Goal: Task Accomplishment & Management: Manage account settings

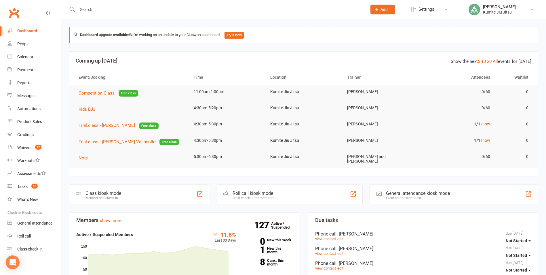
click at [93, 11] on input "text" at bounding box center [219, 9] width 287 height 8
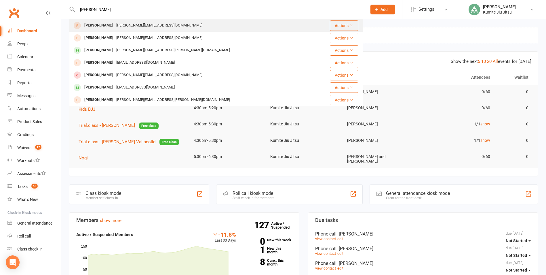
type input "[PERSON_NAME]"
click at [116, 23] on div "[PERSON_NAME][EMAIL_ADDRESS][DOMAIN_NAME]" at bounding box center [160, 25] width 90 height 8
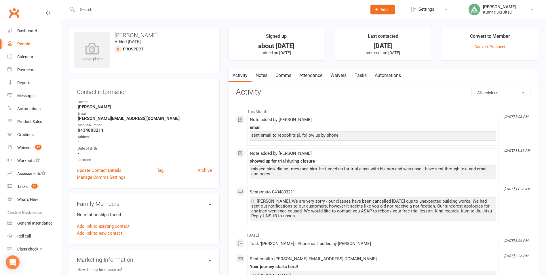
click at [313, 77] on link "Attendance" at bounding box center [310, 75] width 31 height 13
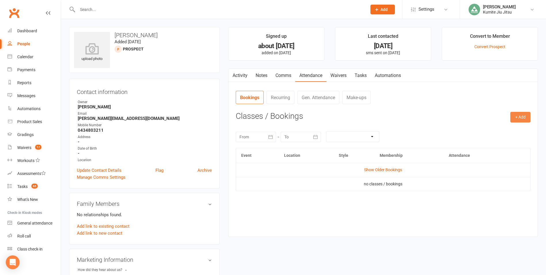
click at [517, 116] on button "+ Add" at bounding box center [520, 117] width 20 height 10
click at [485, 142] on link "Add Appointment" at bounding box center [501, 142] width 57 height 12
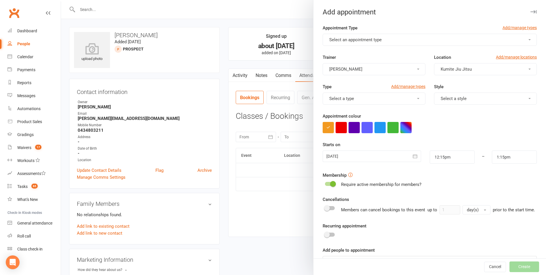
click at [366, 41] on span "Select an appointment type" at bounding box center [355, 39] width 52 height 5
click at [357, 50] on link "Trial.class" at bounding box center [351, 54] width 57 height 12
click at [457, 100] on span "Select a style" at bounding box center [454, 98] width 26 height 5
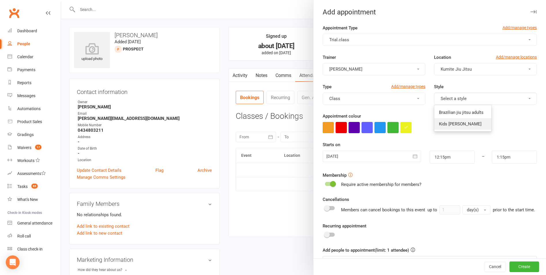
click at [455, 123] on span "Kids [PERSON_NAME]" at bounding box center [460, 123] width 43 height 5
click at [413, 156] on icon "button" at bounding box center [415, 156] width 4 height 4
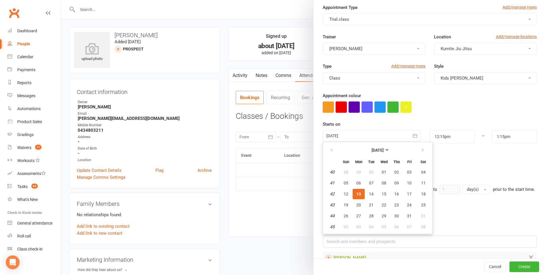
scroll to position [41, 0]
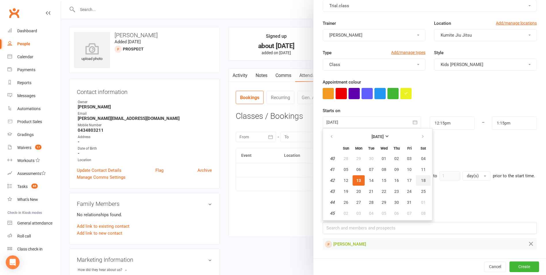
click at [422, 178] on span "18" at bounding box center [423, 180] width 5 height 5
type input "[DATE]"
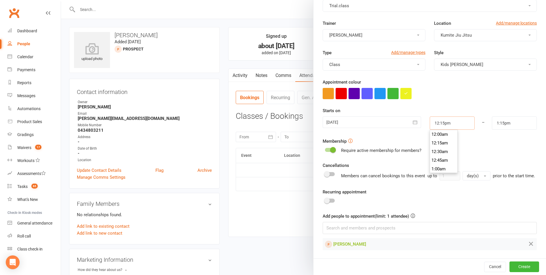
click at [446, 119] on input "12:15pm" at bounding box center [452, 122] width 45 height 13
type input "10:30am"
type input "11:30am"
click at [436, 136] on li "10:30am" at bounding box center [444, 140] width 28 height 9
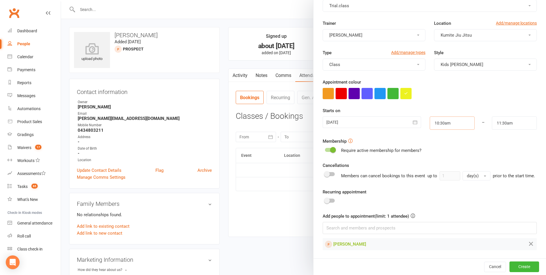
click at [446, 117] on input "10:30am" at bounding box center [452, 122] width 45 height 13
type input "10:00am"
type input "11:00am"
click at [437, 150] on li "10:00am" at bounding box center [444, 154] width 28 height 9
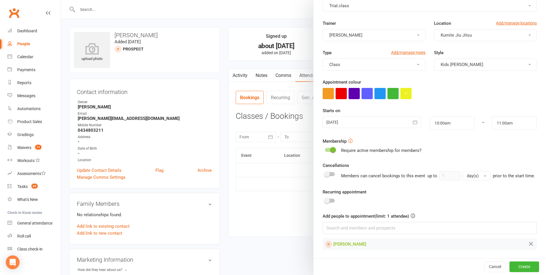
drag, startPoint x: 327, startPoint y: 144, endPoint x: 338, endPoint y: 143, distance: 10.4
click at [328, 148] on label at bounding box center [330, 150] width 10 height 4
click at [327, 148] on div at bounding box center [330, 150] width 10 height 4
click at [325, 149] on input "checkbox" at bounding box center [325, 149] width 0 height 0
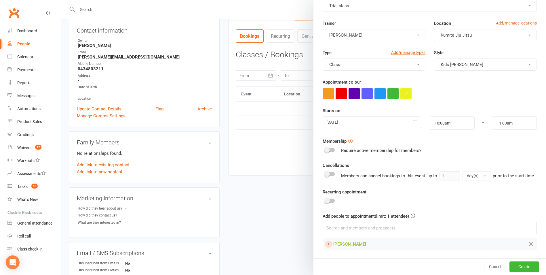
scroll to position [144, 0]
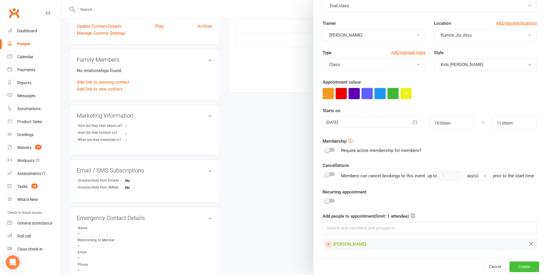
click at [516, 265] on button "Create" at bounding box center [524, 266] width 30 height 10
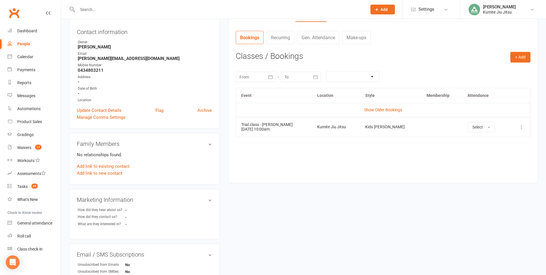
scroll to position [58, 0]
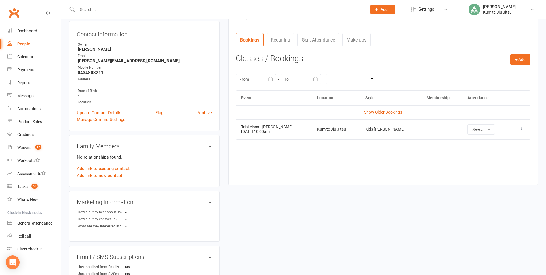
drag, startPoint x: 280, startPoint y: 132, endPoint x: 242, endPoint y: 130, distance: 37.7
click at [242, 130] on td "Trial.class - [PERSON_NAME] [DATE] 10:00am" at bounding box center [274, 129] width 76 height 20
copy td "[DATE] 10:00am"
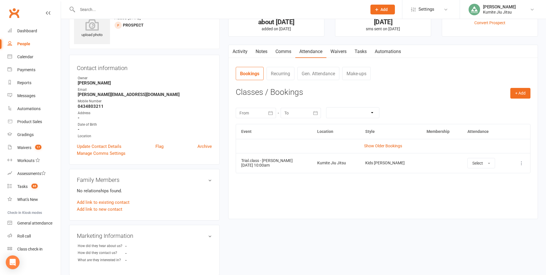
scroll to position [0, 0]
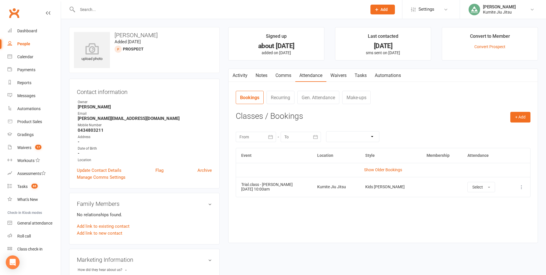
click at [285, 78] on link "Comms" at bounding box center [283, 75] width 24 height 13
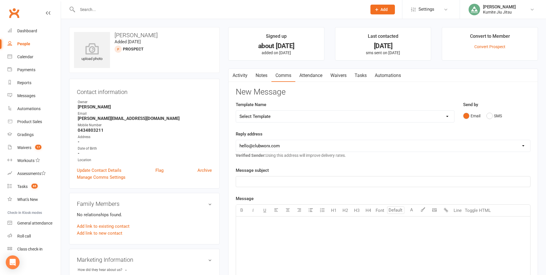
click at [277, 115] on select "Select Template [SMS] [Default template - review before using] Update credit ca…" at bounding box center [345, 117] width 218 height 12
select select "9"
click at [236, 111] on select "Select Template [SMS] [Default template - review before using] Update credit ca…" at bounding box center [345, 117] width 218 height 12
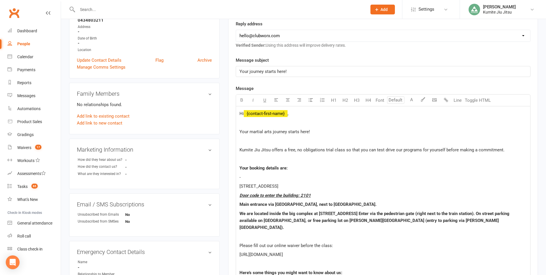
scroll to position [173, 0]
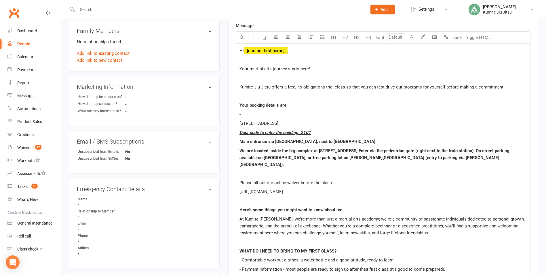
click at [261, 112] on p "-" at bounding box center [382, 114] width 287 height 7
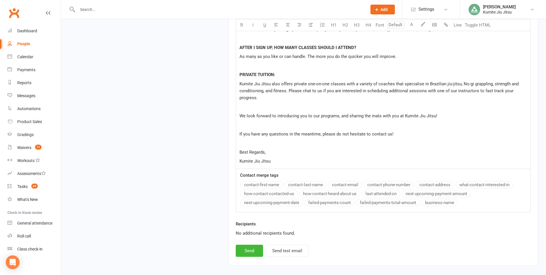
scroll to position [512, 0]
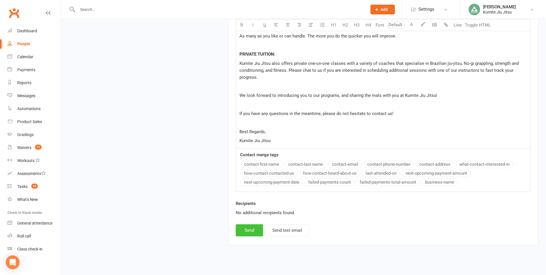
click at [248, 224] on button "Send" at bounding box center [249, 230] width 27 height 12
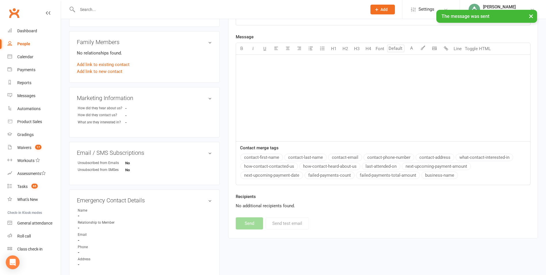
scroll to position [18, 0]
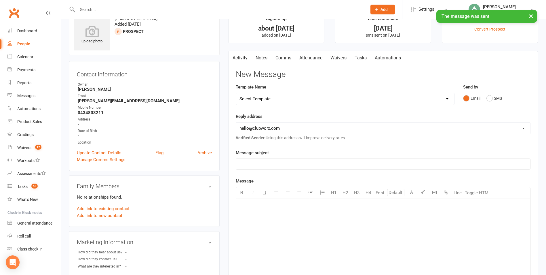
click at [269, 97] on select "Select Template [SMS] [Default template - review before using] Update credit ca…" at bounding box center [345, 99] width 218 height 12
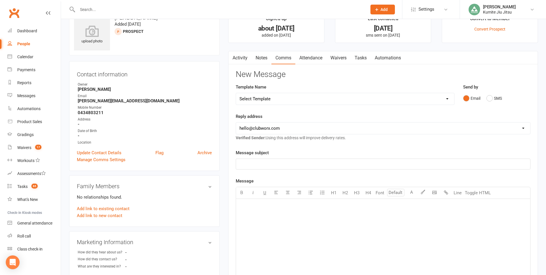
select select "1"
click at [236, 93] on select "Select Template [SMS] [Default template - review before using] Update credit ca…" at bounding box center [345, 99] width 218 height 12
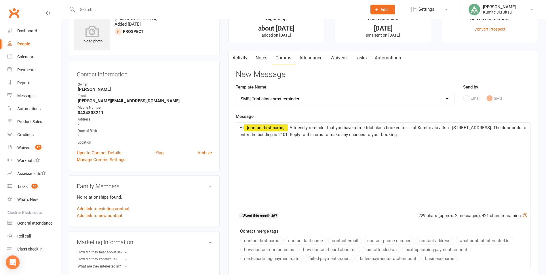
drag, startPoint x: 410, startPoint y: 128, endPoint x: 420, endPoint y: 127, distance: 10.1
click at [411, 128] on span ", A friendly reminder that you have a free trial class booked for --- at Kumite…" at bounding box center [383, 131] width 288 height 12
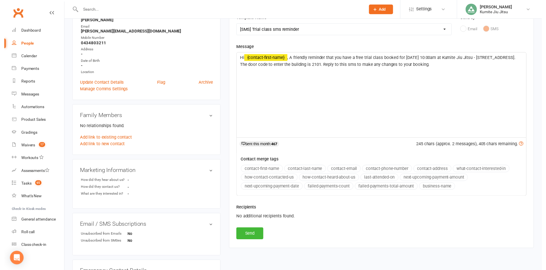
scroll to position [133, 0]
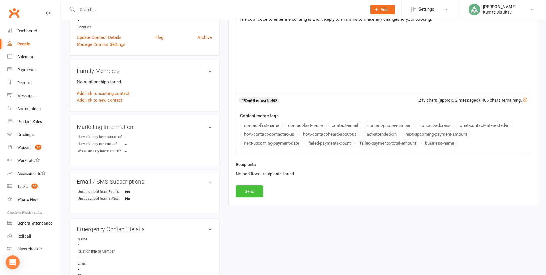
click at [256, 191] on button "Send" at bounding box center [249, 191] width 27 height 12
select select
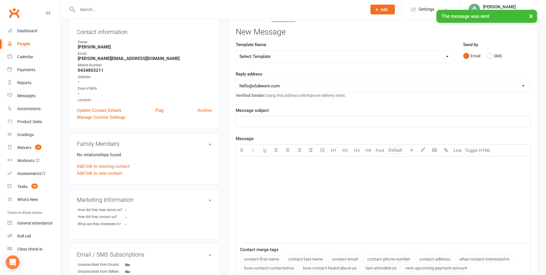
scroll to position [0, 0]
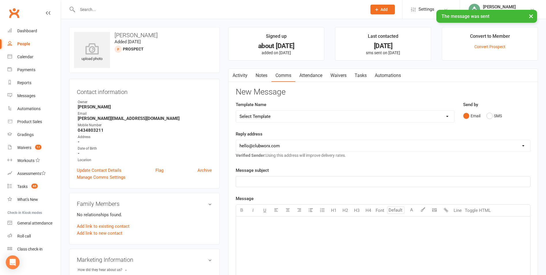
drag, startPoint x: 260, startPoint y: 75, endPoint x: 277, endPoint y: 75, distance: 16.4
click at [261, 75] on link "Notes" at bounding box center [262, 75] width 20 height 13
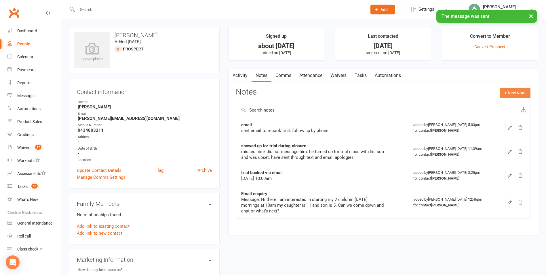
click at [509, 93] on button "+ New Note" at bounding box center [515, 92] width 31 height 10
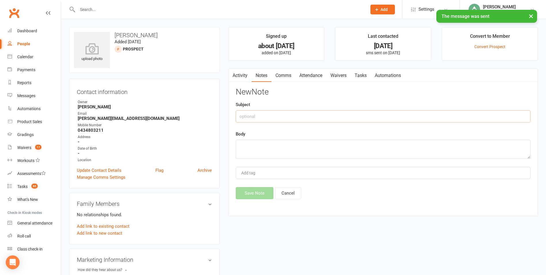
drag, startPoint x: 295, startPoint y: 119, endPoint x: 292, endPoint y: 124, distance: 5.8
click at [292, 124] on div "New Note Subject Body Add tag Save Note Cancel" at bounding box center [383, 142] width 295 height 111
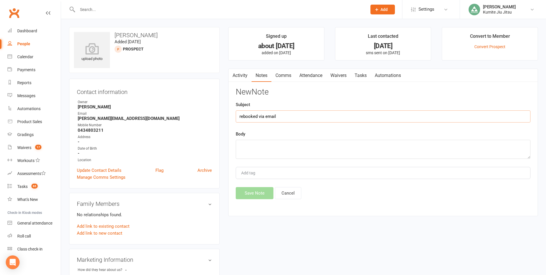
type input "rebooked via email"
paste textarea "[DATE] 10:00am"
type textarea "[DATE] 10:00am"
click at [263, 194] on button "Save Note" at bounding box center [255, 193] width 38 height 12
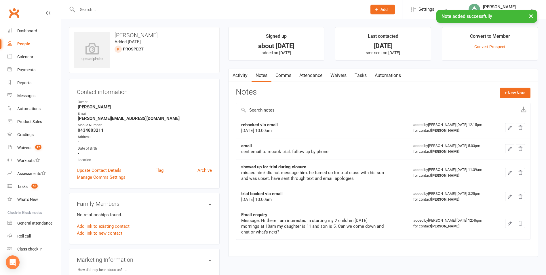
click at [363, 75] on link "Tasks" at bounding box center [361, 75] width 20 height 13
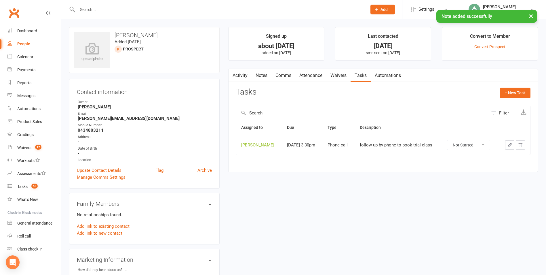
click at [509, 144] on icon "button" at bounding box center [509, 144] width 3 height 3
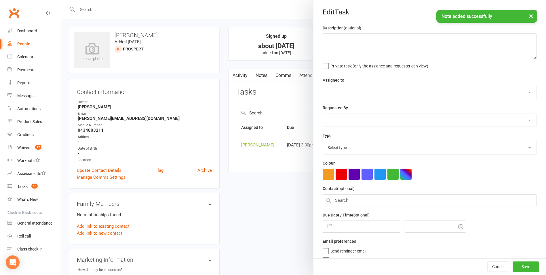
type textarea "follow up by phone to book trial class"
select select "49706"
type input "[DATE]"
type input "3:30pm"
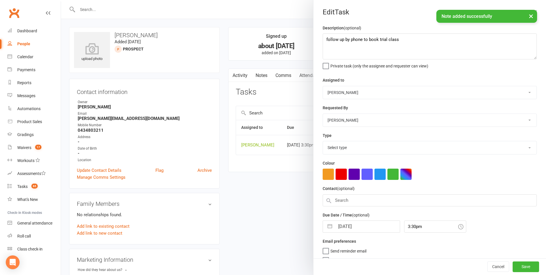
select select "28624"
drag, startPoint x: 407, startPoint y: 43, endPoint x: 321, endPoint y: 42, distance: 86.1
click at [323, 42] on textarea "follow up by phone to book trial class" at bounding box center [430, 46] width 214 height 26
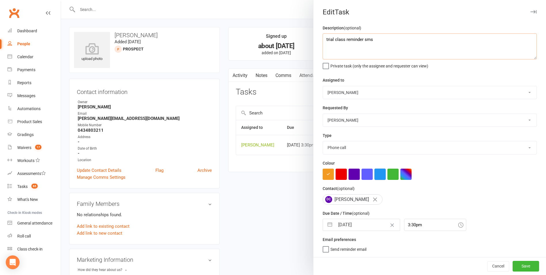
type textarea "trial class reminder sms"
click at [377, 178] on button "button" at bounding box center [379, 173] width 11 height 11
click at [388, 176] on button "button" at bounding box center [392, 173] width 11 height 11
click at [379, 176] on button "button" at bounding box center [379, 173] width 11 height 11
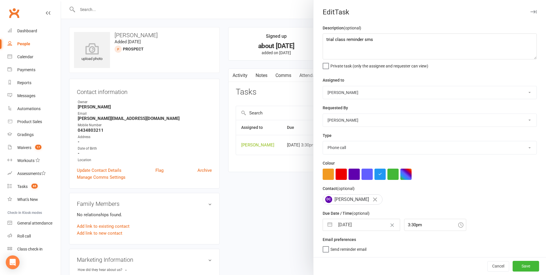
drag, startPoint x: 326, startPoint y: 227, endPoint x: 351, endPoint y: 211, distance: 30.3
click at [326, 227] on button "button" at bounding box center [330, 225] width 10 height 12
select select "8"
select select "2025"
select select "9"
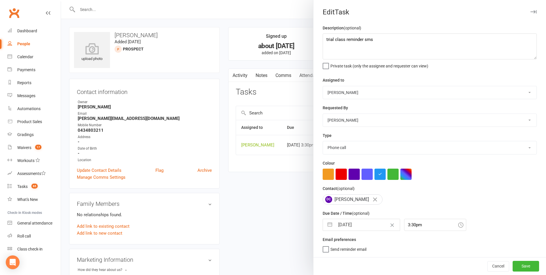
select select "2025"
select select "10"
select select "2025"
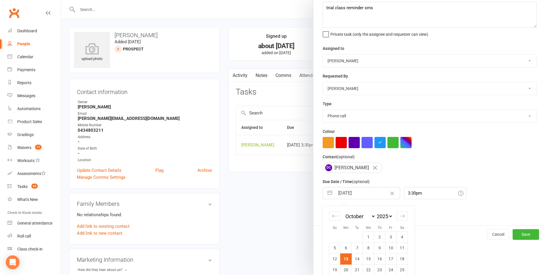
scroll to position [52, 0]
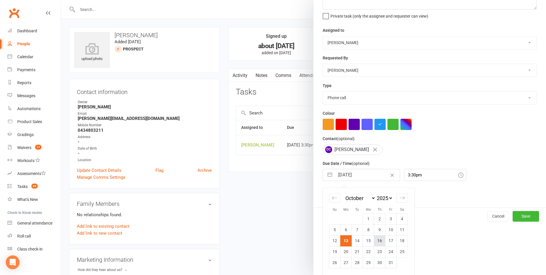
click at [378, 239] on td "16" at bounding box center [379, 240] width 11 height 11
type input "[DATE]"
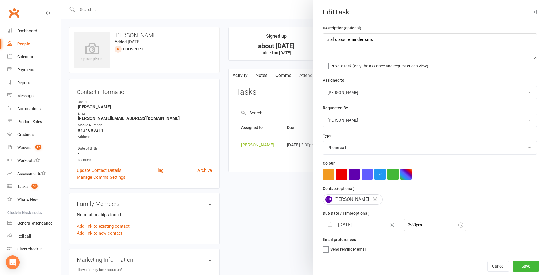
scroll to position [1, 0]
click at [514, 268] on button "Save" at bounding box center [526, 265] width 26 height 10
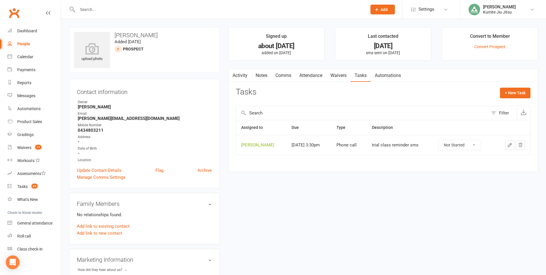
click at [113, 9] on input "text" at bounding box center [219, 9] width 287 height 8
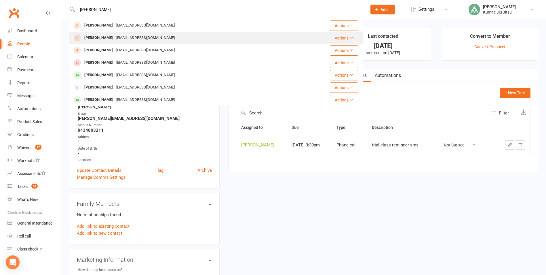
type input "[PERSON_NAME]"
click at [115, 39] on div "[EMAIL_ADDRESS][DOMAIN_NAME]" at bounding box center [146, 38] width 62 height 8
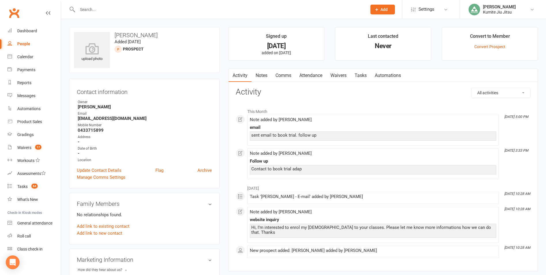
click at [313, 75] on link "Attendance" at bounding box center [310, 75] width 31 height 13
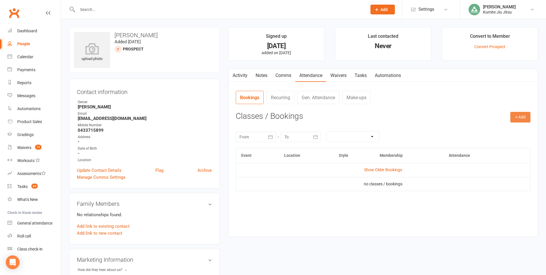
click at [522, 117] on button "+ Add" at bounding box center [520, 117] width 20 height 10
click at [502, 141] on link "Add Appointment" at bounding box center [501, 142] width 57 height 12
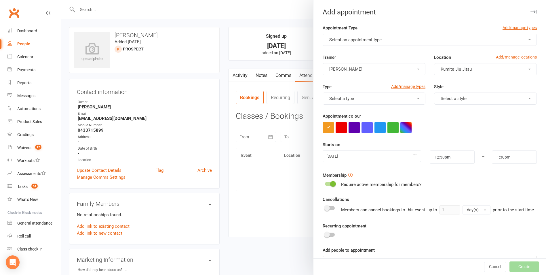
click at [356, 41] on span "Select an appointment type" at bounding box center [355, 39] width 52 height 5
click at [350, 52] on link "Trial.class" at bounding box center [351, 54] width 57 height 12
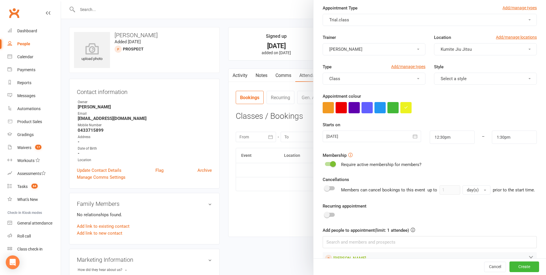
scroll to position [41, 0]
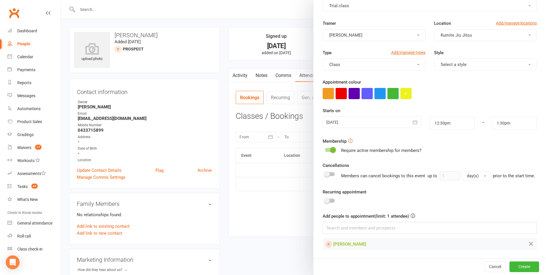
click at [330, 147] on span at bounding box center [333, 150] width 6 height 6
click at [325, 149] on input "checkbox" at bounding box center [325, 149] width 0 height 0
click at [412, 119] on icon "button" at bounding box center [415, 122] width 6 height 6
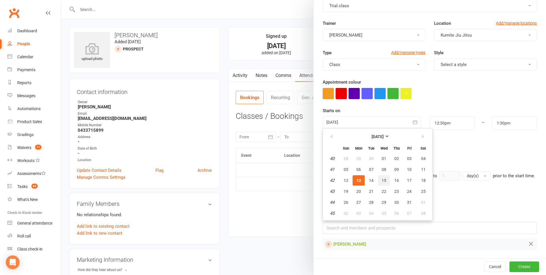
click at [382, 178] on span "15" at bounding box center [384, 180] width 5 height 5
type input "[DATE]"
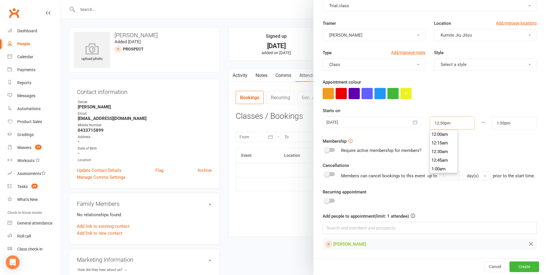
click at [447, 117] on input "12:30pm" at bounding box center [452, 122] width 45 height 13
type input "4:30pm"
type input "5:30pm"
click at [440, 133] on li "4:30pm" at bounding box center [444, 137] width 28 height 9
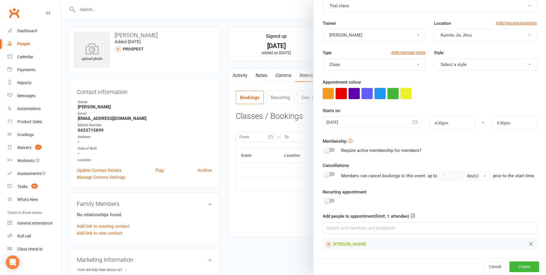
click at [461, 153] on form "Appointment Type Add/manage types Trial.class Trainer [PERSON_NAME] Location Ad…" at bounding box center [430, 120] width 214 height 259
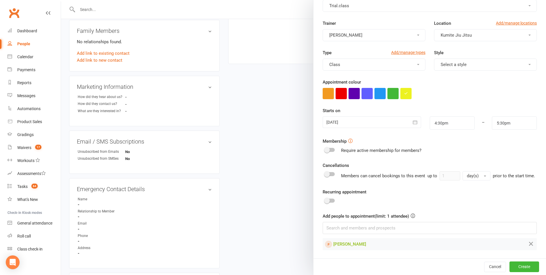
scroll to position [0, 0]
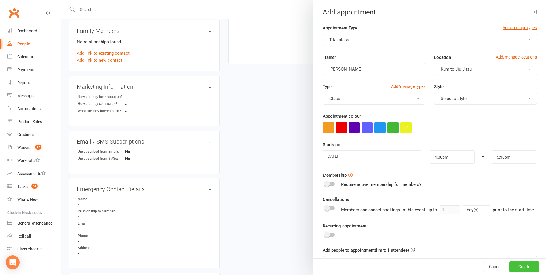
click at [516, 266] on button "Create" at bounding box center [524, 266] width 30 height 10
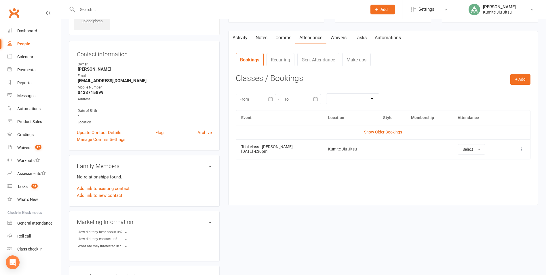
scroll to position [29, 0]
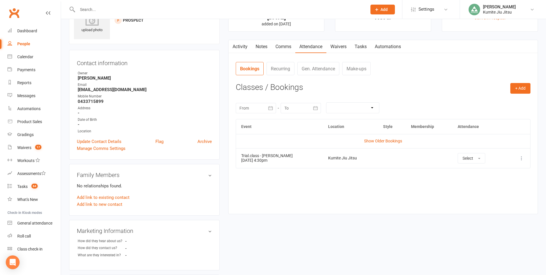
drag, startPoint x: 281, startPoint y: 162, endPoint x: 239, endPoint y: 162, distance: 42.0
click at [239, 162] on td "Trial.class - [PERSON_NAME] [DATE] 4:30pm" at bounding box center [279, 158] width 87 height 20
copy td "[DATE] 4:30pm"
click at [285, 46] on link "Comms" at bounding box center [283, 46] width 24 height 13
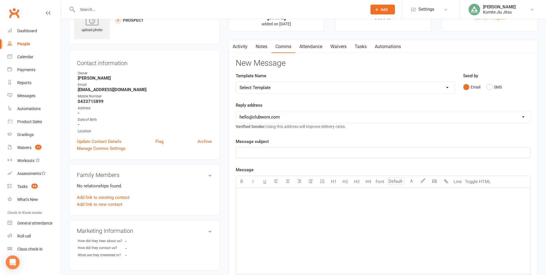
click at [271, 87] on select "Select Template [SMS] [Default template - review before using] Update credit ca…" at bounding box center [345, 88] width 218 height 12
select select "9"
click at [236, 82] on select "Select Template [SMS] [Default template - review before using] Update credit ca…" at bounding box center [345, 88] width 218 height 12
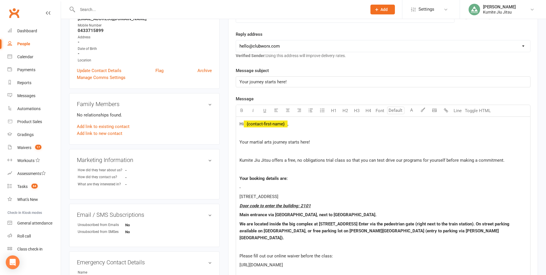
scroll to position [144, 0]
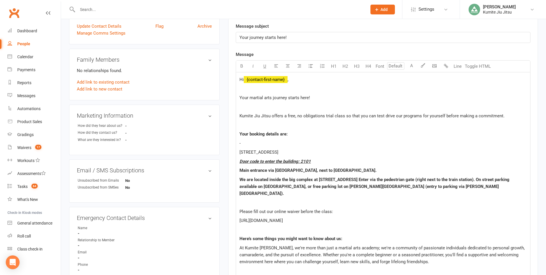
click at [253, 142] on p "-" at bounding box center [382, 143] width 287 height 7
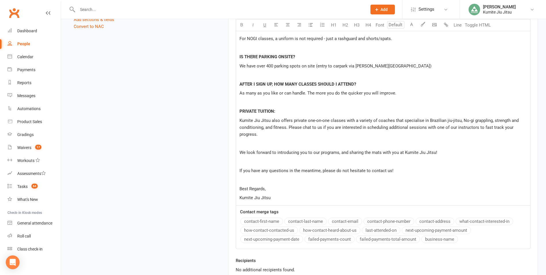
scroll to position [512, 0]
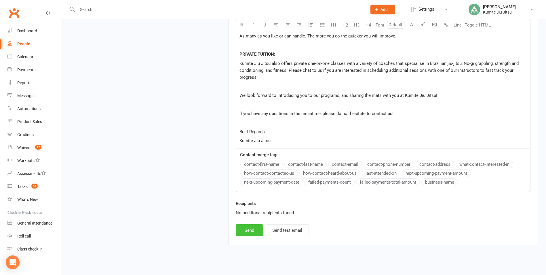
click at [251, 224] on button "Send" at bounding box center [249, 230] width 27 height 12
select select
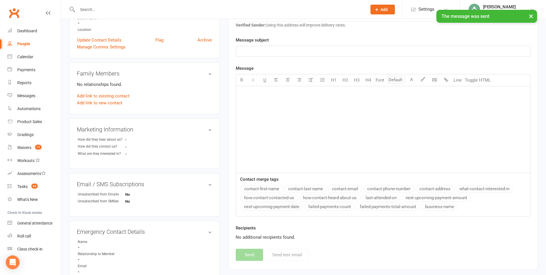
scroll to position [0, 0]
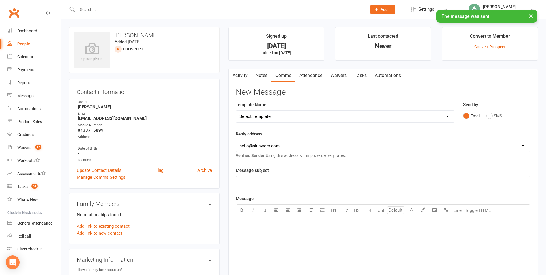
click at [265, 77] on link "Notes" at bounding box center [262, 75] width 20 height 13
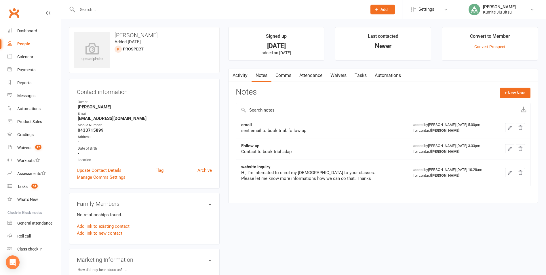
click at [286, 75] on link "Comms" at bounding box center [283, 75] width 24 height 13
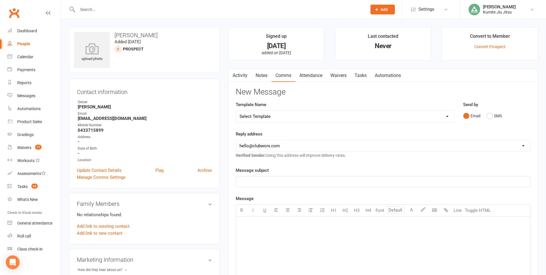
click at [245, 75] on link "Activity" at bounding box center [240, 75] width 23 height 13
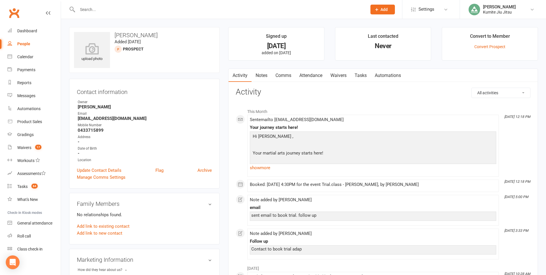
click at [285, 75] on link "Comms" at bounding box center [283, 75] width 24 height 13
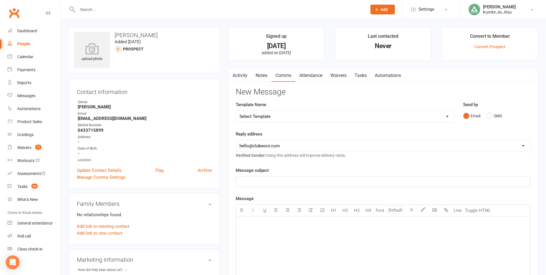
click at [337, 75] on link "Waivers" at bounding box center [338, 75] width 24 height 13
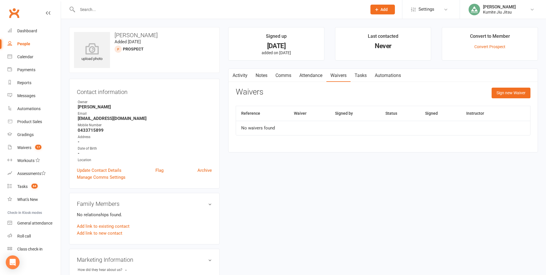
click at [238, 73] on link "Activity" at bounding box center [240, 75] width 23 height 13
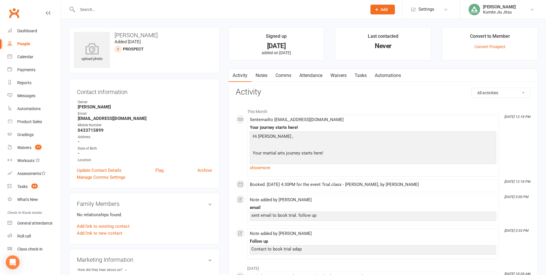
click at [266, 73] on link "Notes" at bounding box center [262, 75] width 20 height 13
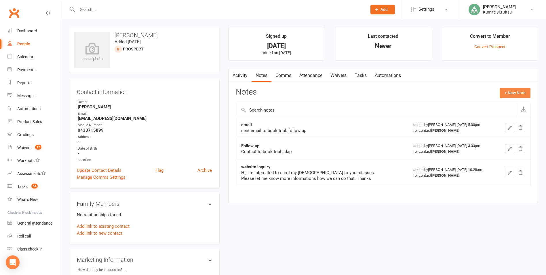
click at [507, 95] on button "+ New Note" at bounding box center [515, 92] width 31 height 10
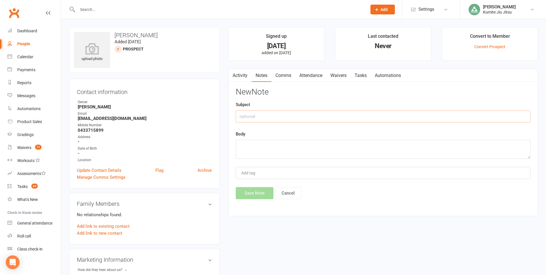
click at [299, 114] on input "text" at bounding box center [383, 116] width 295 height 12
type input "booked via email"
paste textarea "[DATE] 4:30pm"
type textarea "[DATE] 4:30pm"
click at [255, 191] on button "Save Note" at bounding box center [255, 193] width 38 height 12
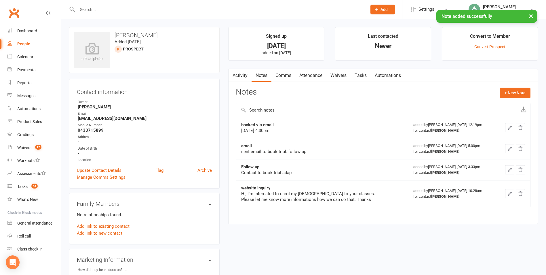
click at [358, 75] on link "Tasks" at bounding box center [361, 75] width 20 height 13
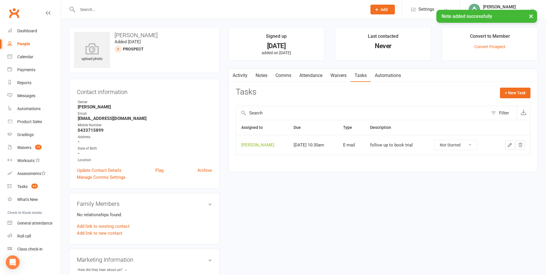
click at [508, 143] on icon "button" at bounding box center [509, 144] width 5 height 5
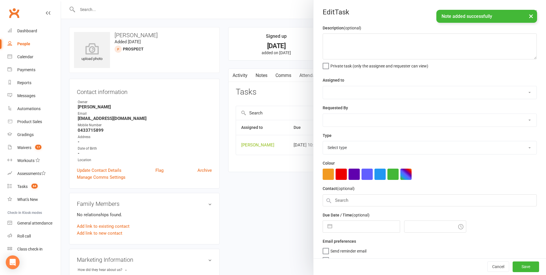
type textarea "follow up to book trial"
select select "49706"
type input "[DATE]"
type input "10:30am"
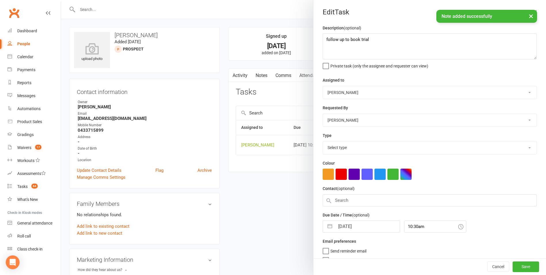
select select "28623"
drag, startPoint x: 376, startPoint y: 42, endPoint x: 319, endPoint y: 42, distance: 56.7
click at [319, 42] on div "Description (optional) follow up to book trial Private task (only the assignee …" at bounding box center [429, 140] width 233 height 232
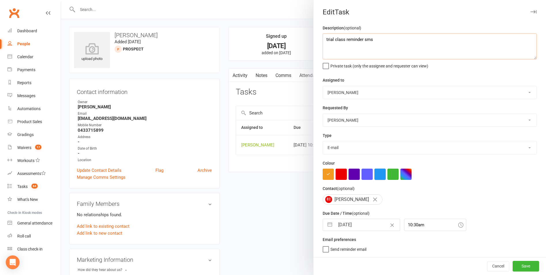
type textarea "trial class reminder sms"
drag, startPoint x: 374, startPoint y: 175, endPoint x: 388, endPoint y: 173, distance: 13.9
click at [374, 175] on button "button" at bounding box center [379, 173] width 11 height 11
click at [327, 227] on button "button" at bounding box center [330, 225] width 10 height 12
select select "8"
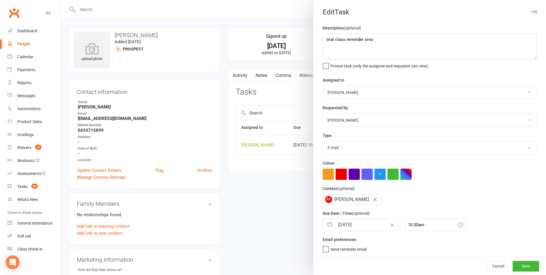
select select "2025"
select select "9"
select select "2025"
select select "10"
select select "2025"
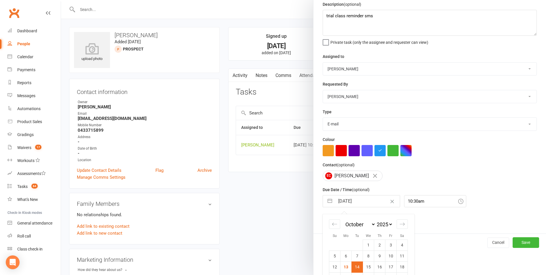
scroll to position [52, 0]
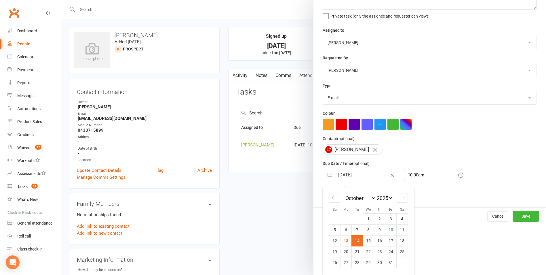
click at [355, 243] on td "14" at bounding box center [357, 240] width 11 height 11
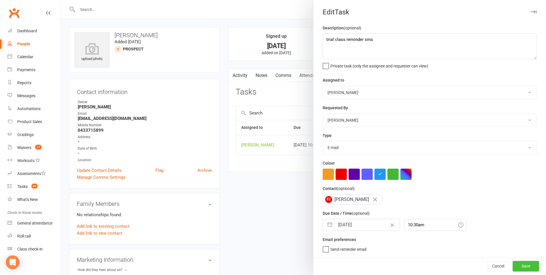
click at [516, 263] on button "Save" at bounding box center [526, 265] width 26 height 10
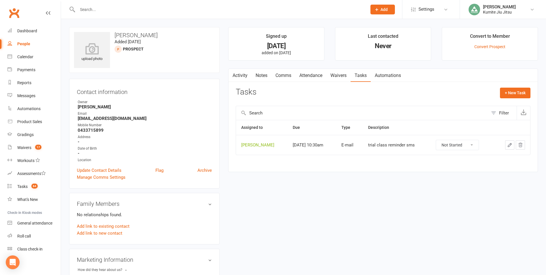
click at [116, 7] on input "text" at bounding box center [219, 9] width 287 height 8
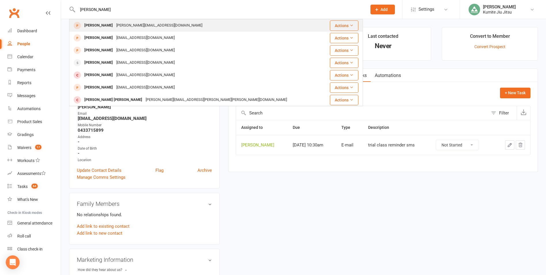
type input "[PERSON_NAME]"
click at [117, 26] on div "[PERSON_NAME][EMAIL_ADDRESS][DOMAIN_NAME]" at bounding box center [160, 25] width 90 height 8
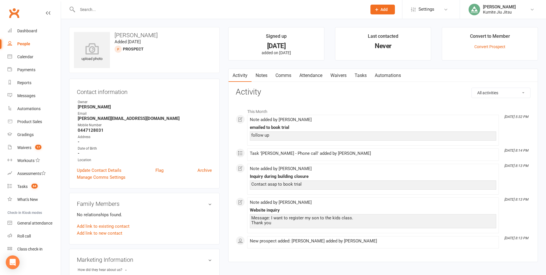
click at [261, 77] on link "Notes" at bounding box center [262, 75] width 20 height 13
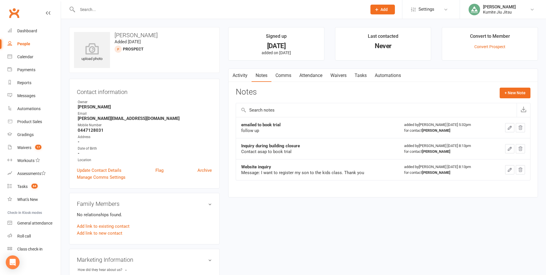
click at [333, 72] on link "Waivers" at bounding box center [338, 75] width 24 height 13
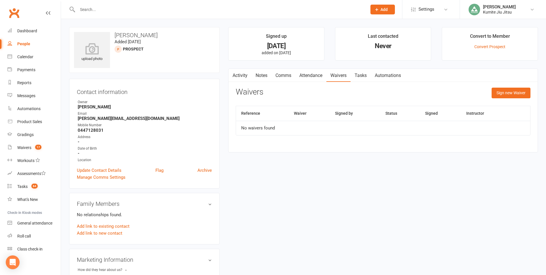
click at [312, 76] on link "Attendance" at bounding box center [310, 75] width 31 height 13
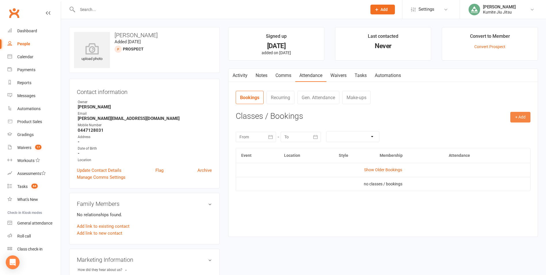
click at [518, 116] on button "+ Add" at bounding box center [520, 117] width 20 height 10
click at [490, 140] on link "Add Appointment" at bounding box center [501, 142] width 57 height 12
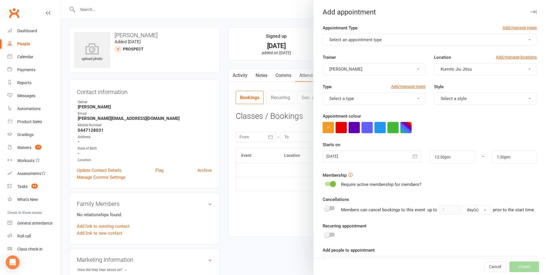
click at [359, 37] on span "Select an appointment type" at bounding box center [355, 39] width 52 height 5
click at [360, 53] on link "Trial.class" at bounding box center [351, 54] width 57 height 12
drag, startPoint x: 357, startPoint y: 159, endPoint x: 364, endPoint y: 157, distance: 6.5
click at [358, 159] on div at bounding box center [372, 156] width 98 height 12
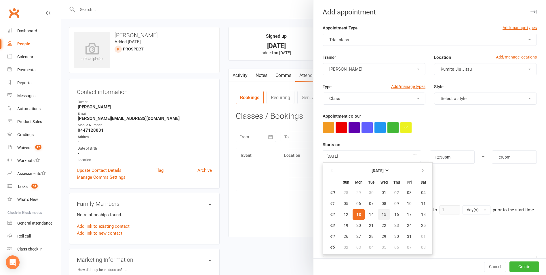
click at [382, 215] on span "15" at bounding box center [384, 214] width 5 height 5
type input "[DATE]"
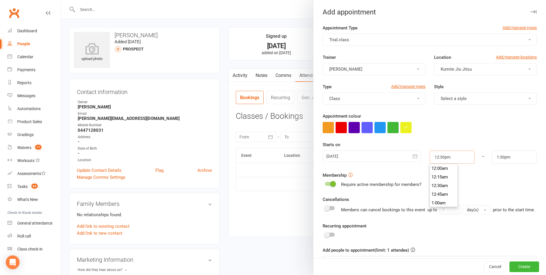
click at [445, 160] on input "12:30pm" at bounding box center [452, 156] width 45 height 13
type input "4:30pm"
type input "5:30pm"
click at [437, 172] on li "4:30pm" at bounding box center [444, 171] width 28 height 9
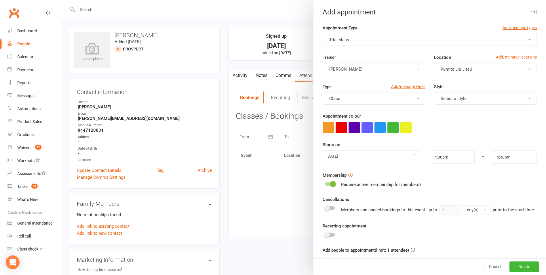
click at [327, 185] on div at bounding box center [330, 184] width 10 height 4
click at [325, 183] on input "checkbox" at bounding box center [325, 183] width 0 height 0
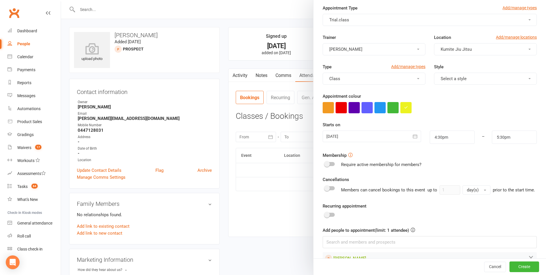
scroll to position [41, 0]
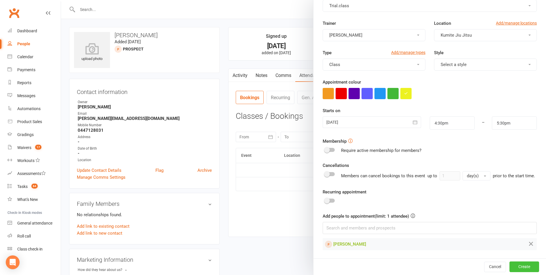
click at [514, 263] on button "Create" at bounding box center [524, 266] width 30 height 10
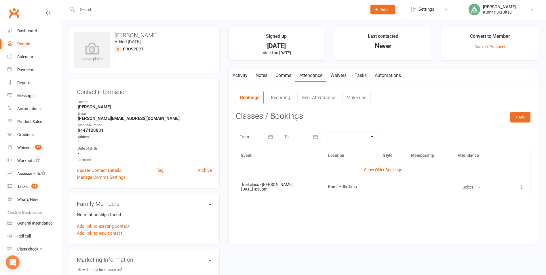
drag, startPoint x: 287, startPoint y: 186, endPoint x: 283, endPoint y: 196, distance: 10.4
drag, startPoint x: 283, startPoint y: 196, endPoint x: 271, endPoint y: 200, distance: 12.7
click at [271, 200] on div "Event Location Style Membership Attendance Show Older Bookings Trial.class - [P…" at bounding box center [383, 191] width 295 height 86
drag, startPoint x: 280, startPoint y: 191, endPoint x: 238, endPoint y: 191, distance: 42.6
click at [238, 191] on td "Trial.class - [PERSON_NAME] [DATE] 4:30pm" at bounding box center [279, 187] width 87 height 20
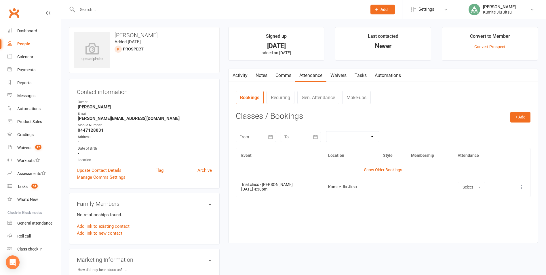
copy td "[DATE] 4:30pm"
click at [262, 77] on link "Notes" at bounding box center [262, 75] width 20 height 13
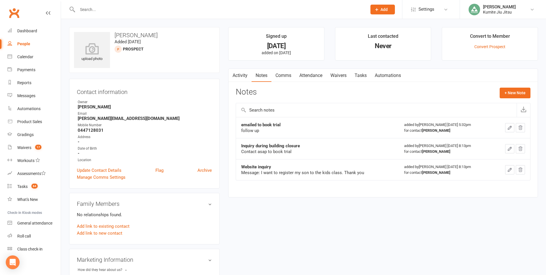
drag, startPoint x: 286, startPoint y: 76, endPoint x: 292, endPoint y: 81, distance: 8.6
click at [286, 76] on link "Comms" at bounding box center [283, 75] width 24 height 13
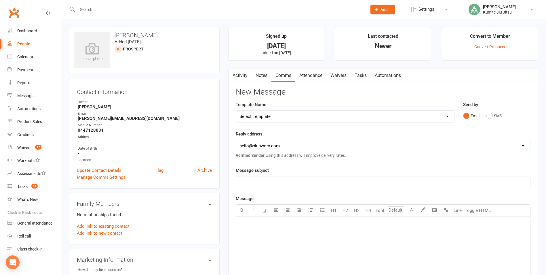
click at [280, 117] on select "Select Template [SMS] [Default template - review before using] Update credit ca…" at bounding box center [345, 117] width 218 height 12
select select "9"
click at [236, 111] on select "Select Template [SMS] [Default template - review before using] Update credit ca…" at bounding box center [345, 117] width 218 height 12
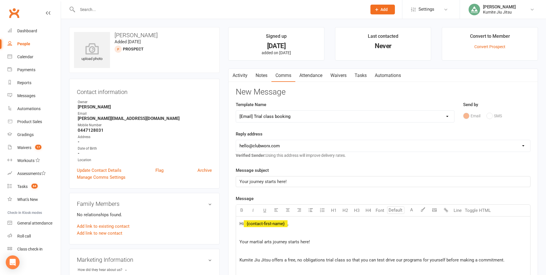
scroll to position [144, 0]
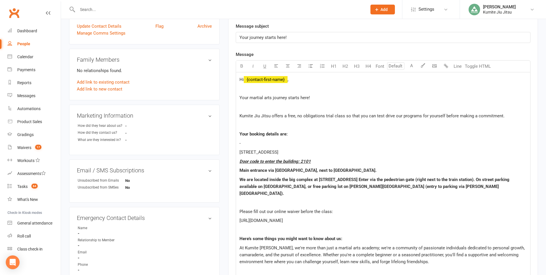
click at [258, 144] on p "-" at bounding box center [382, 143] width 287 height 7
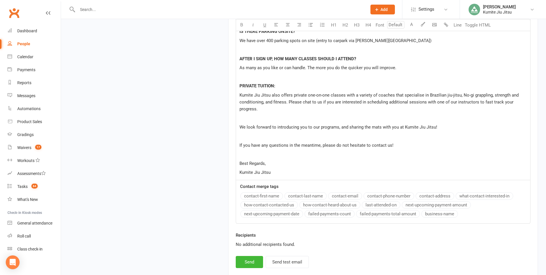
scroll to position [512, 0]
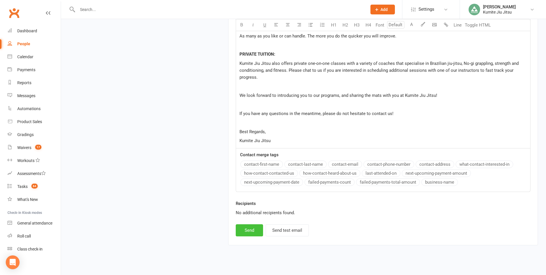
click at [253, 224] on button "Send" at bounding box center [249, 230] width 27 height 12
select select
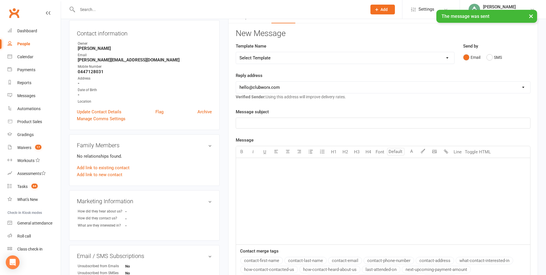
scroll to position [0, 0]
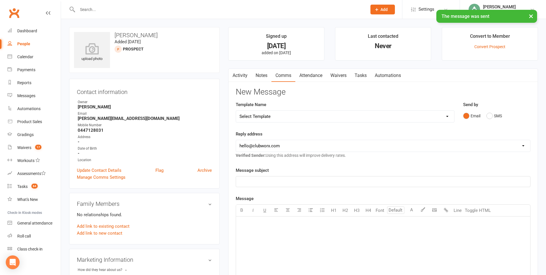
click at [260, 77] on link "Notes" at bounding box center [262, 75] width 20 height 13
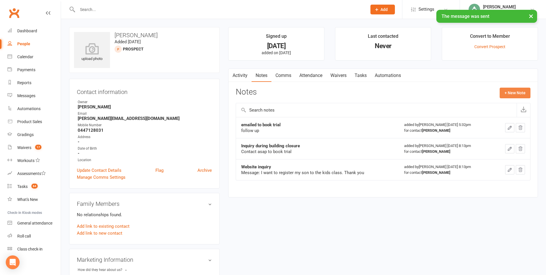
click at [511, 91] on button "+ New Note" at bounding box center [515, 92] width 31 height 10
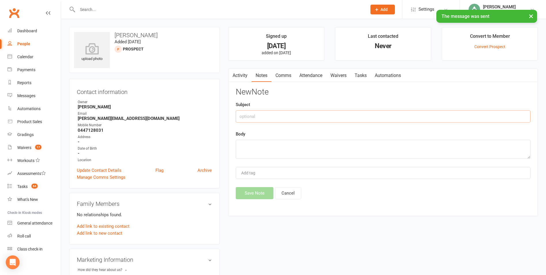
click at [310, 112] on input "text" at bounding box center [383, 116] width 295 height 12
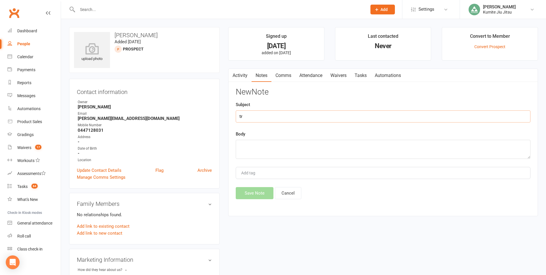
type input "t"
type input "trial booked via email"
paste textarea "[DATE] 4:30pm"
type textarea "[DATE] 4:30pm"
click at [257, 192] on button "Save Note" at bounding box center [255, 193] width 38 height 12
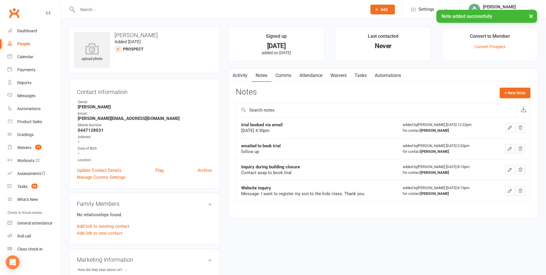
click at [359, 74] on link "Tasks" at bounding box center [361, 75] width 20 height 13
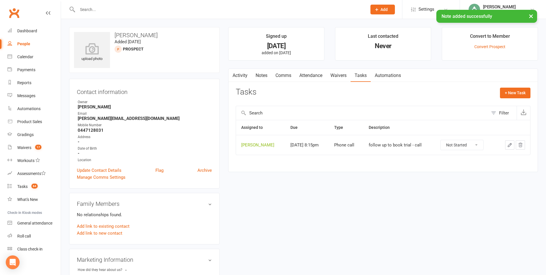
click at [509, 144] on icon "button" at bounding box center [509, 144] width 5 height 5
select select "49706"
select select "28624"
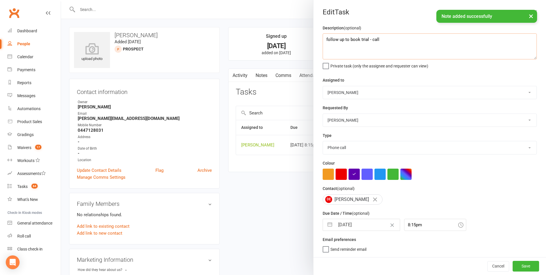
drag, startPoint x: 382, startPoint y: 41, endPoint x: 296, endPoint y: 41, distance: 86.6
click at [61, 0] on react-component "Edit Task Description (optional) follow up to book trial - call Private task (o…" at bounding box center [61, 0] width 0 height 0
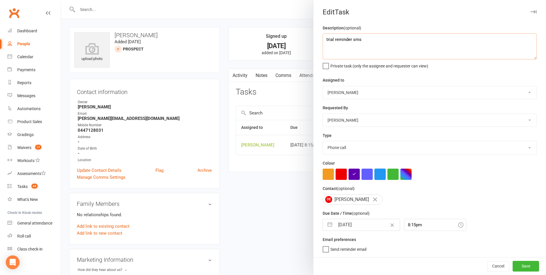
type textarea "trial reminder sms"
click at [376, 174] on button "button" at bounding box center [379, 173] width 11 height 11
drag, startPoint x: 328, startPoint y: 227, endPoint x: 366, endPoint y: 216, distance: 39.1
click at [328, 226] on button "button" at bounding box center [330, 225] width 10 height 12
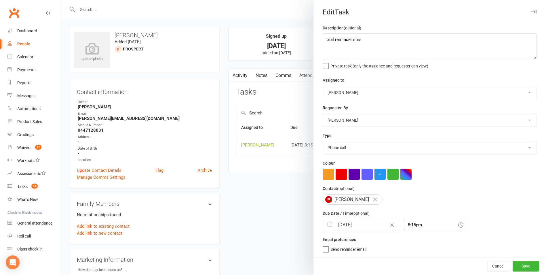
select select "8"
select select "2025"
select select "9"
select select "2025"
select select "10"
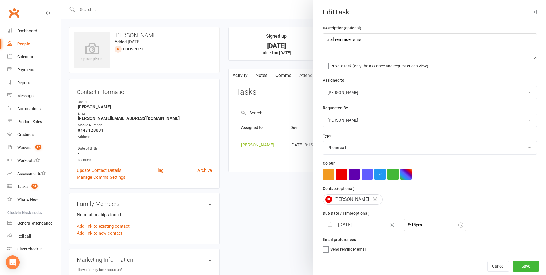
select select "2025"
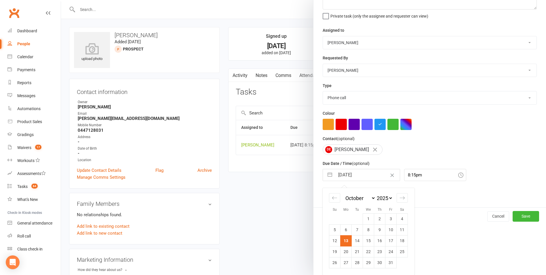
click at [354, 243] on td "14" at bounding box center [357, 240] width 11 height 11
type input "[DATE]"
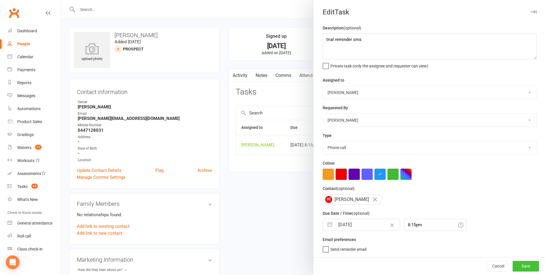
drag, startPoint x: 514, startPoint y: 263, endPoint x: 502, endPoint y: 257, distance: 13.6
click at [514, 263] on button "Save" at bounding box center [526, 265] width 26 height 10
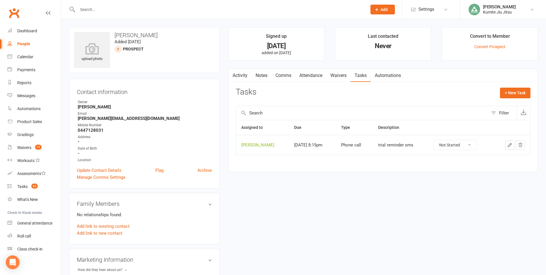
click at [94, 10] on input "text" at bounding box center [219, 9] width 287 height 8
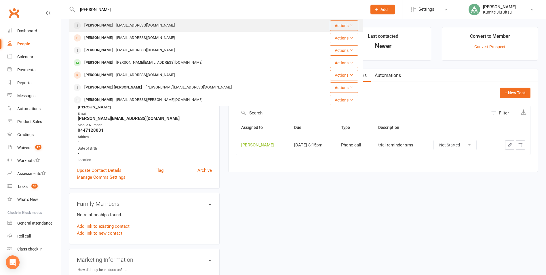
type input "[PERSON_NAME]"
click at [104, 25] on div "[PERSON_NAME]" at bounding box center [99, 25] width 32 height 8
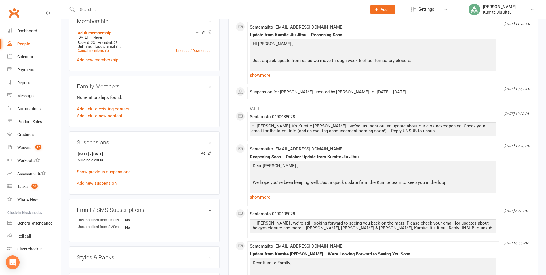
scroll to position [288, 0]
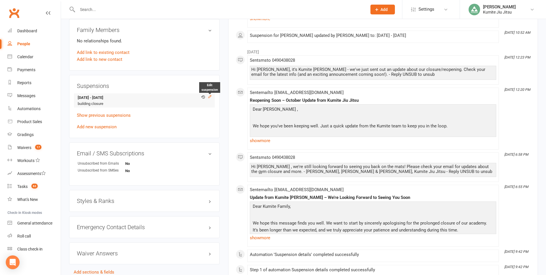
click at [208, 97] on icon at bounding box center [209, 96] width 3 height 3
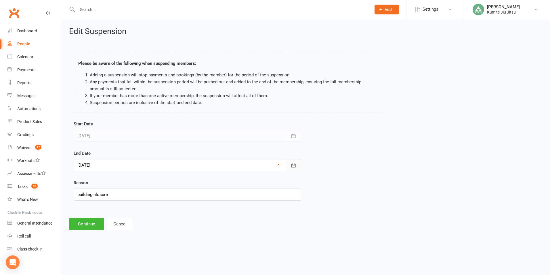
click at [294, 165] on icon "button" at bounding box center [294, 165] width 6 height 6
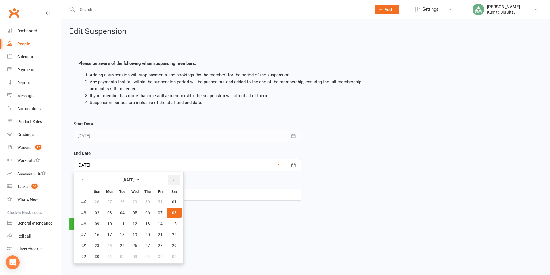
click at [175, 180] on icon "button" at bounding box center [174, 179] width 4 height 5
click at [176, 222] on span "20" at bounding box center [174, 223] width 5 height 5
type input "[DATE]"
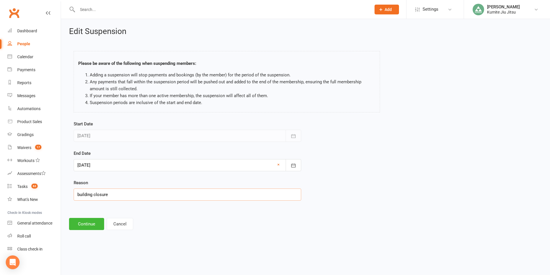
click at [124, 192] on input "building closure" at bounding box center [188, 194] width 228 height 12
type input "building closure - then extended for personal reasons"
click at [94, 224] on button "Continue" at bounding box center [86, 224] width 35 height 12
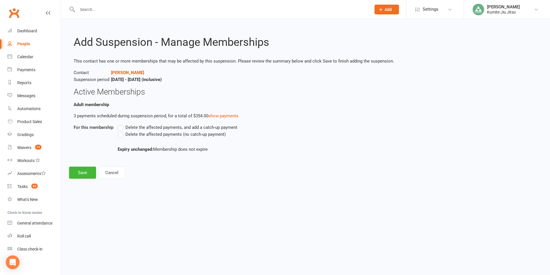
click at [140, 137] on label "Delete the affected payments (no catch-up payment)" at bounding box center [172, 134] width 108 height 7
click at [121, 131] on input "Delete the affected payments (no catch-up payment)" at bounding box center [120, 131] width 4 height 0
click at [89, 171] on button "Save" at bounding box center [82, 172] width 27 height 12
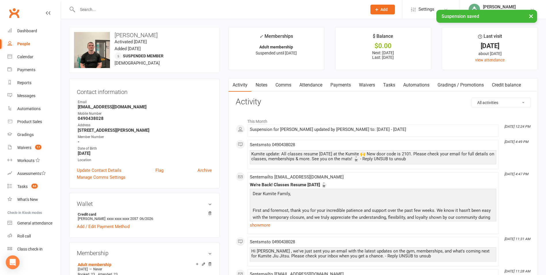
click at [393, 83] on link "Tasks" at bounding box center [389, 84] width 20 height 13
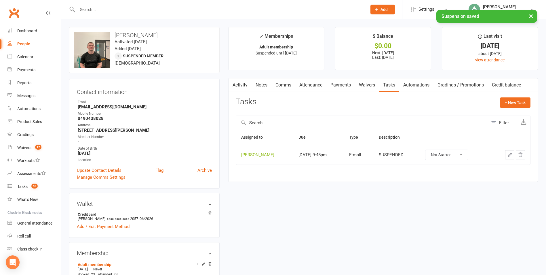
click at [520, 155] on icon "button" at bounding box center [521, 155] width 4 height 4
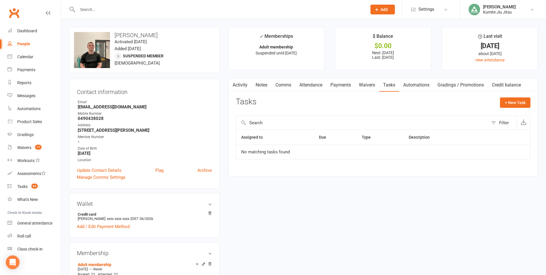
click at [100, 7] on input "text" at bounding box center [219, 9] width 287 height 8
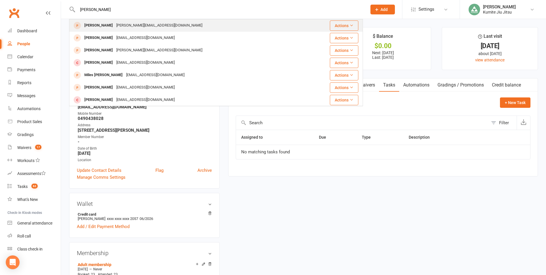
type input "[PERSON_NAME]"
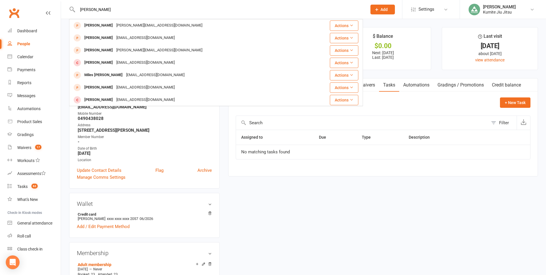
drag, startPoint x: 107, startPoint y: 26, endPoint x: 122, endPoint y: 28, distance: 15.8
click at [107, 26] on div "[PERSON_NAME]" at bounding box center [99, 25] width 32 height 8
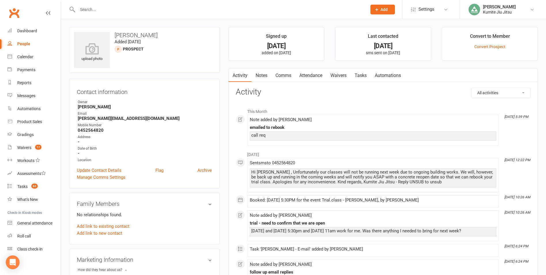
click at [265, 76] on link "Notes" at bounding box center [262, 75] width 20 height 13
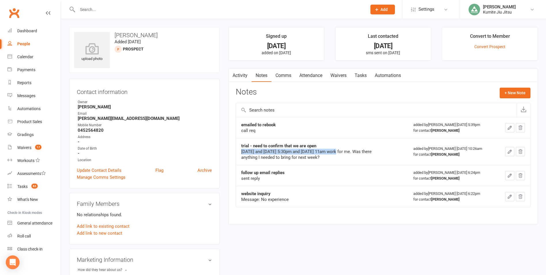
drag, startPoint x: 342, startPoint y: 151, endPoint x: 238, endPoint y: 152, distance: 104.2
click at [238, 152] on td "trial - need to confirm that we are open [DATE] and [DATE] 5:30pm and [DATE] 11…" at bounding box center [322, 151] width 172 height 27
copy div "[DATE] and [DATE] 5:30pm and [DATE] 11am"
click at [504, 92] on button "+ New Note" at bounding box center [515, 92] width 31 height 10
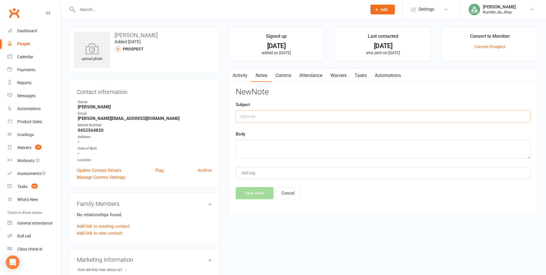
click at [352, 115] on input "text" at bounding box center [383, 116] width 295 height 12
type input "check emails"
type textarea "follow up on what day he is coming in for trial class"
click at [261, 193] on button "Save Note" at bounding box center [255, 193] width 38 height 12
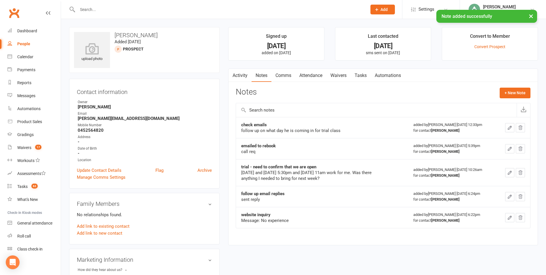
click at [357, 75] on link "Tasks" at bounding box center [361, 75] width 20 height 13
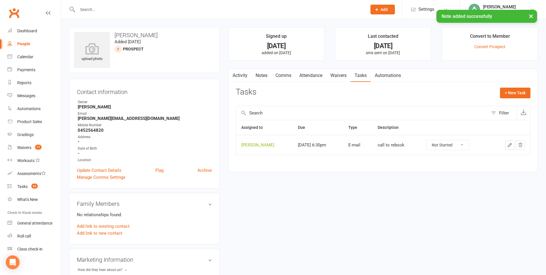
click at [509, 142] on icon "button" at bounding box center [509, 144] width 5 height 5
select select "49706"
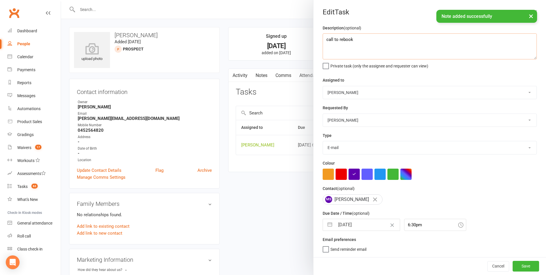
drag, startPoint x: 375, startPoint y: 45, endPoint x: 305, endPoint y: 44, distance: 69.9
click at [61, 0] on react-component "Edit Task Description (optional) call to rebook Private task (only the assignee…" at bounding box center [61, 0] width 0 height 0
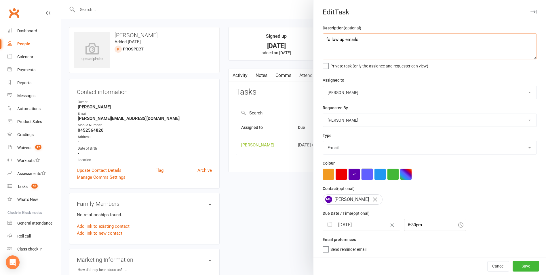
type textarea "follow up emails"
click at [367, 177] on button "button" at bounding box center [366, 173] width 11 height 11
click at [326, 229] on button "button" at bounding box center [330, 225] width 10 height 12
select select "8"
select select "2025"
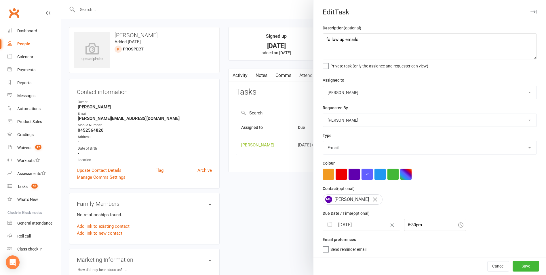
select select "9"
select select "2025"
select select "10"
select select "2025"
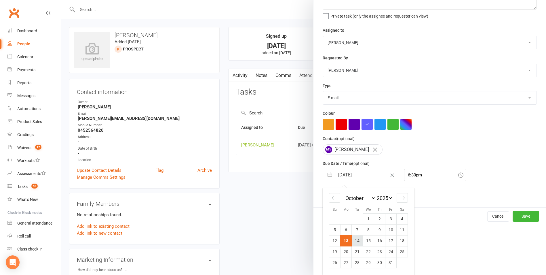
click at [355, 239] on td "14" at bounding box center [357, 240] width 11 height 11
type input "[DATE]"
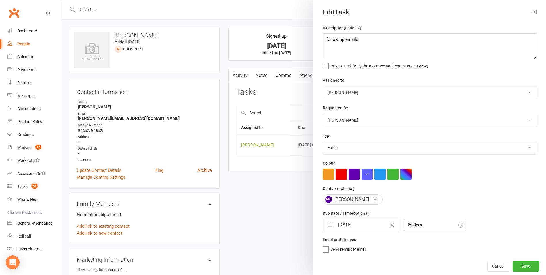
scroll to position [1, 0]
click at [515, 265] on button "Save" at bounding box center [526, 265] width 26 height 10
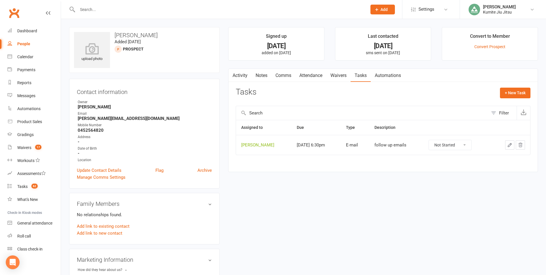
click at [378, 10] on icon at bounding box center [376, 9] width 5 height 5
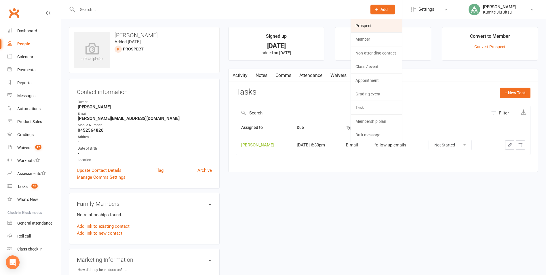
drag, startPoint x: 372, startPoint y: 26, endPoint x: 367, endPoint y: 25, distance: 4.9
click at [371, 25] on link "Prospect" at bounding box center [376, 25] width 51 height 13
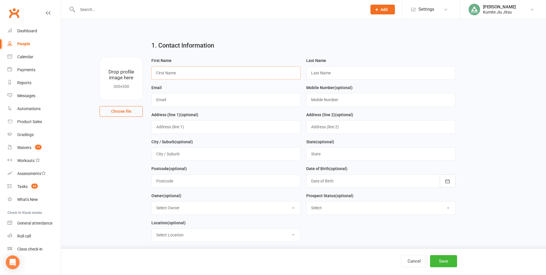
click at [211, 71] on input "text" at bounding box center [225, 72] width 149 height 13
type input "[PERSON_NAME]"
click at [318, 73] on input "text" at bounding box center [380, 72] width 149 height 13
type input "[PERSON_NAME]"
click at [191, 103] on input "text" at bounding box center [225, 99] width 149 height 13
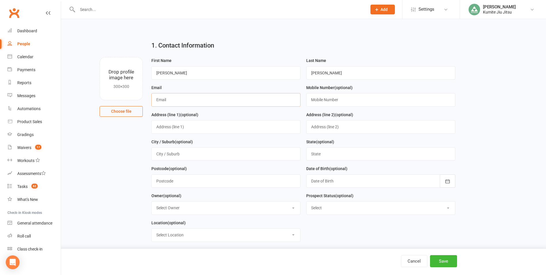
paste input "[EMAIL_ADDRESS][DOMAIN_NAME]"
type input "[EMAIL_ADDRESS][DOMAIN_NAME]"
click at [319, 99] on input "text" at bounding box center [380, 99] width 149 height 13
paste input "0 4055 16836"
type input "0405516836"
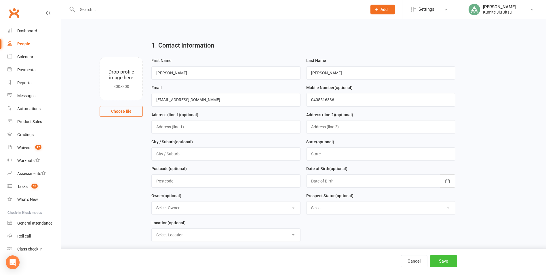
click at [442, 258] on button "Save" at bounding box center [443, 261] width 27 height 12
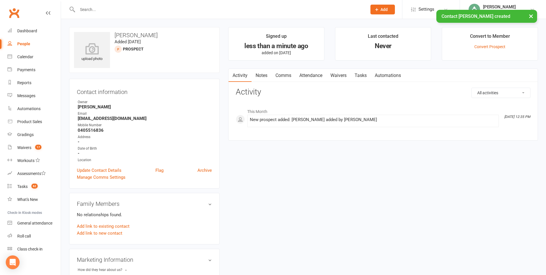
click at [262, 75] on link "Notes" at bounding box center [262, 75] width 20 height 13
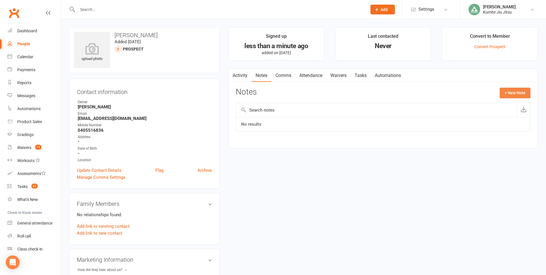
click at [505, 92] on button "+ New Note" at bounding box center [515, 92] width 31 height 10
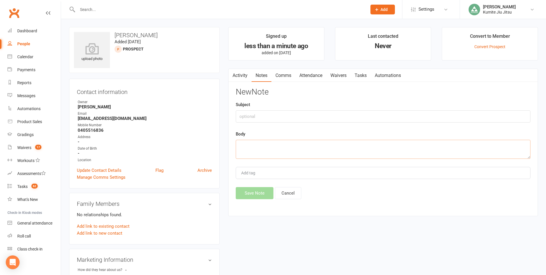
click at [275, 146] on textarea at bounding box center [383, 149] width 295 height 19
click at [264, 117] on input "text" at bounding box center [383, 116] width 295 height 12
type input "website"
click at [261, 149] on textarea at bounding box center [383, 149] width 295 height 19
paste textarea "Hi, I am looking for jiu jitsu lessons and classes for my son. He is [DEMOGRAPH…"
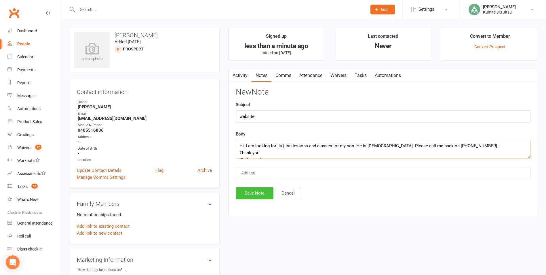
type textarea "Hi, I am looking for jiu jitsu lessons and classes for my son. He is [DEMOGRAPH…"
click at [256, 195] on button "Save Note" at bounding box center [255, 193] width 38 height 12
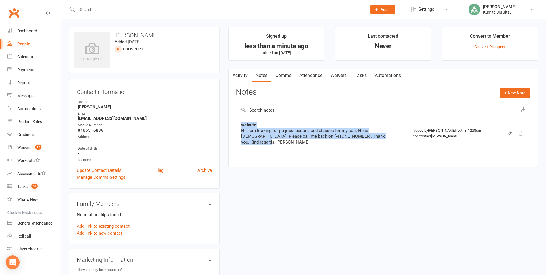
drag, startPoint x: 382, startPoint y: 136, endPoint x: 240, endPoint y: 127, distance: 142.2
click at [240, 127] on td "website Hi, I am looking for jiu jitsu lessons and classes for my son. He is [D…" at bounding box center [322, 133] width 172 height 33
click at [384, 135] on div "Hi, I am looking for jiu jitsu lessons and classes for my son. He is [DEMOGRAPH…" at bounding box center [313, 135] width 144 height 17
drag, startPoint x: 386, startPoint y: 138, endPoint x: 241, endPoint y: 125, distance: 145.0
click at [241, 125] on div "website Hi, I am looking for jiu jitsu lessons and classes for my son. He is [D…" at bounding box center [322, 133] width 162 height 23
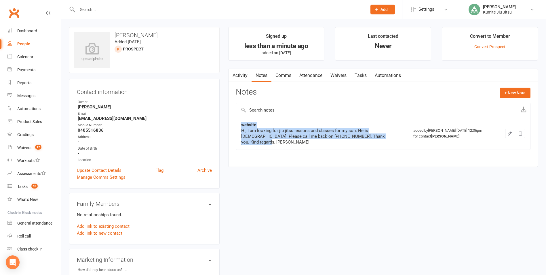
drag, startPoint x: 241, startPoint y: 125, endPoint x: 268, endPoint y: 125, distance: 26.5
click at [268, 125] on div "website" at bounding box center [313, 125] width 144 height 6
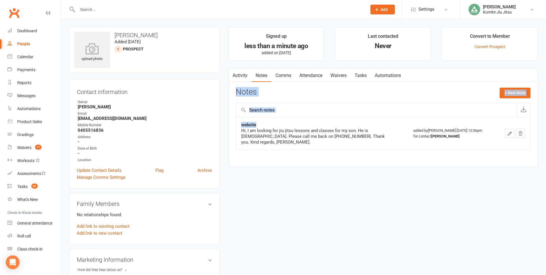
drag, startPoint x: 260, startPoint y: 124, endPoint x: 230, endPoint y: 88, distance: 47.1
click at [230, 88] on div "Activity Notes Comms Attendance Waivers Tasks Automations Notes + New Note webs…" at bounding box center [383, 117] width 310 height 98
click at [296, 135] on div "Hi, I am looking for jiu jitsu lessons and classes for my son. He is [DEMOGRAPH…" at bounding box center [313, 135] width 144 height 17
click at [382, 136] on div "Hi, I am looking for jiu jitsu lessons and classes for my son. He is [DEMOGRAPH…" at bounding box center [313, 135] width 144 height 17
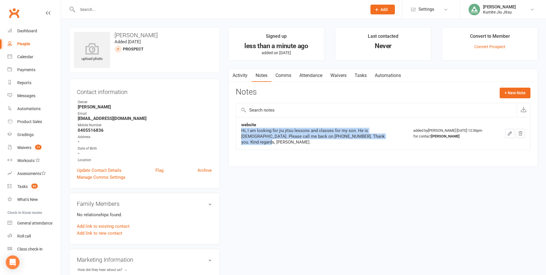
drag, startPoint x: 384, startPoint y: 136, endPoint x: 242, endPoint y: 131, distance: 142.0
click at [242, 131] on div "Hi, I am looking for jiu jitsu lessons and classes for my son. He is [DEMOGRAPH…" at bounding box center [313, 135] width 144 height 17
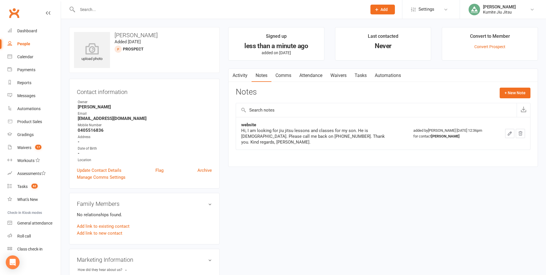
drag, startPoint x: 242, startPoint y: 131, endPoint x: 269, endPoint y: 151, distance: 33.9
click at [269, 151] on div "website Hi, I am looking for jiu jitsu lessons and classes for my son. He is [D…" at bounding box center [383, 137] width 295 height 41
click at [511, 94] on button "+ New Note" at bounding box center [515, 92] width 31 height 10
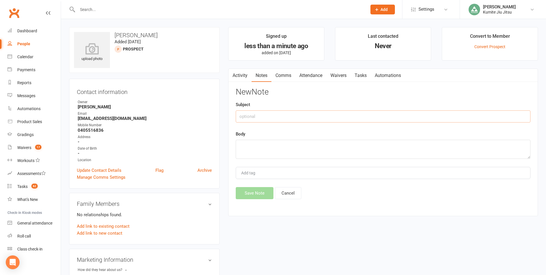
click at [330, 114] on input "text" at bounding box center [383, 116] width 295 height 12
type input "call"
type textarea "already booked a trial at high rollers. will get back to us if they don't like …"
click at [257, 194] on button "Save Note" at bounding box center [255, 193] width 38 height 12
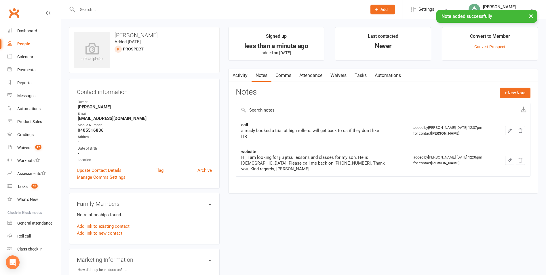
click at [367, 73] on link "Tasks" at bounding box center [361, 75] width 20 height 13
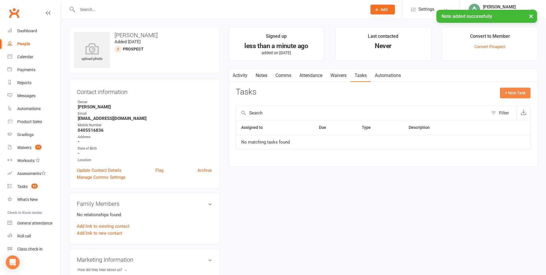
click at [507, 92] on button "+ New Task" at bounding box center [515, 92] width 31 height 10
select select "49706"
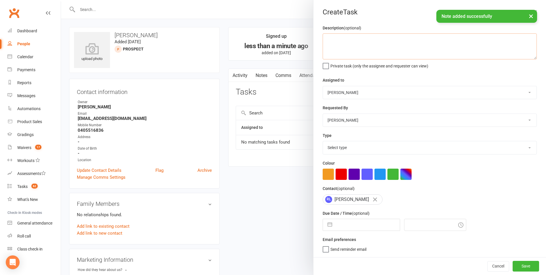
click at [355, 50] on textarea at bounding box center [430, 46] width 214 height 26
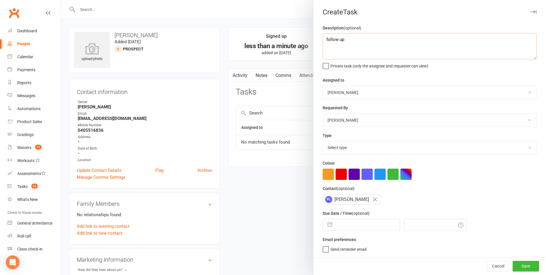
type textarea "follow up"
click at [341, 147] on select "Select type E-mail In person Meeting Phone call Add new task type" at bounding box center [430, 147] width 214 height 13
select select "28623"
click at [323, 142] on select "Select type E-mail In person Meeting Phone call Add new task type" at bounding box center [430, 147] width 214 height 13
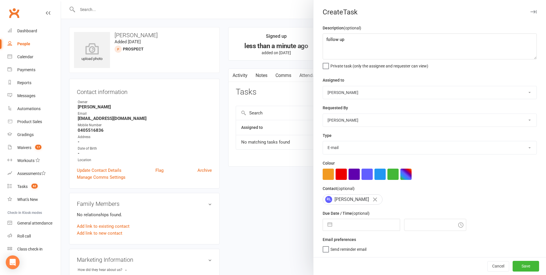
click at [328, 224] on button "button" at bounding box center [330, 225] width 10 height 12
select select "8"
select select "2025"
select select "9"
select select "2025"
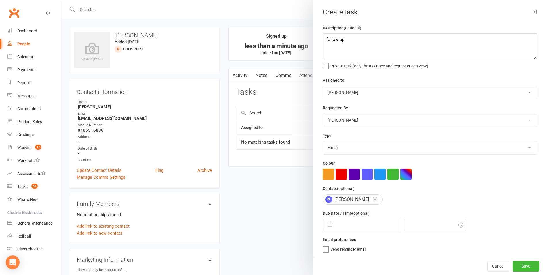
select select "10"
select select "2025"
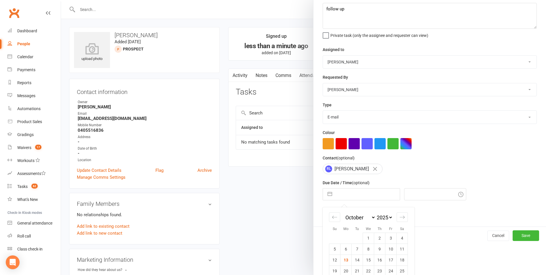
scroll to position [52, 0]
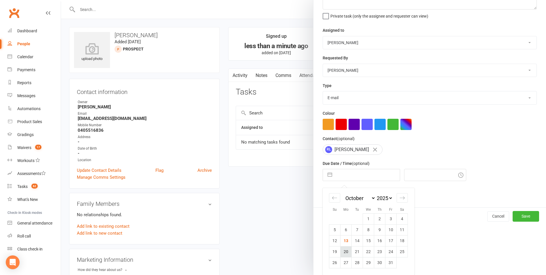
click at [345, 250] on td "20" at bounding box center [345, 251] width 11 height 11
type input "[DATE]"
type input "12:45pm"
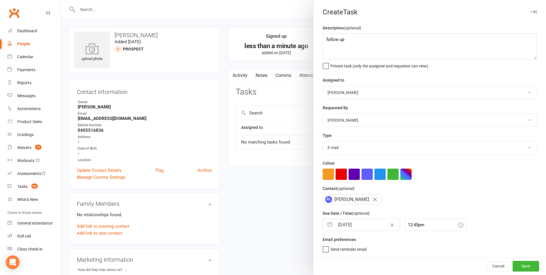
scroll to position [1, 0]
click at [513, 268] on button "Save" at bounding box center [526, 265] width 26 height 10
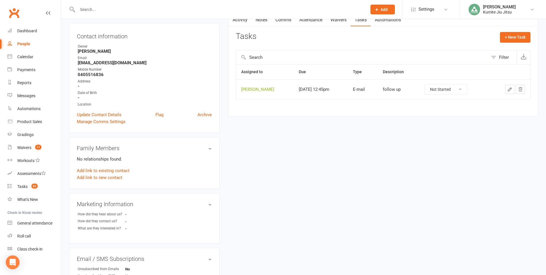
scroll to position [144, 0]
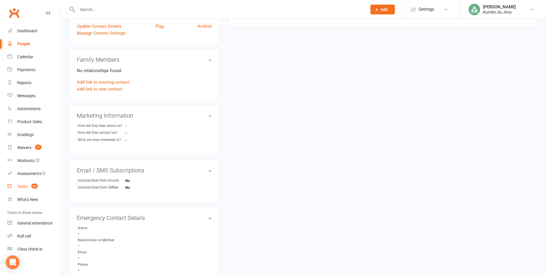
click at [34, 184] on span "62" at bounding box center [34, 185] width 6 height 5
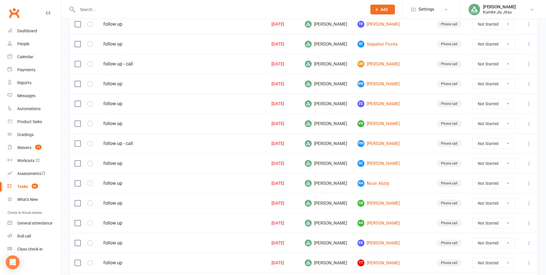
scroll to position [373, 0]
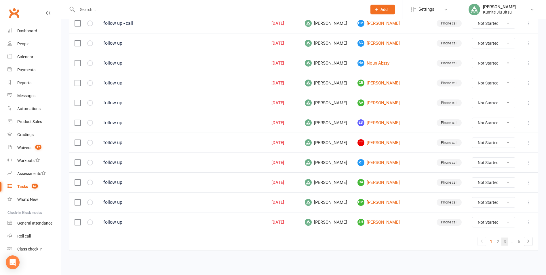
click at [505, 242] on link "3" at bounding box center [504, 241] width 7 height 8
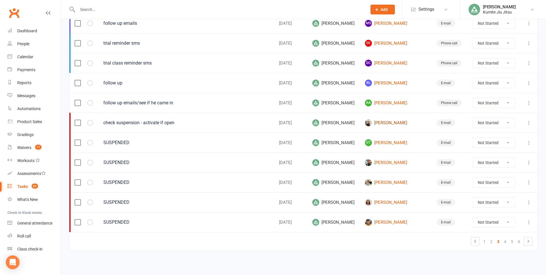
click at [374, 123] on link "[PERSON_NAME]" at bounding box center [395, 122] width 61 height 7
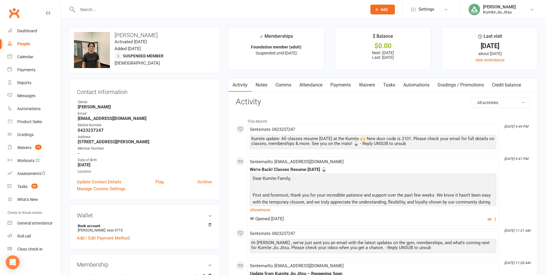
click at [259, 88] on link "Notes" at bounding box center [262, 84] width 20 height 13
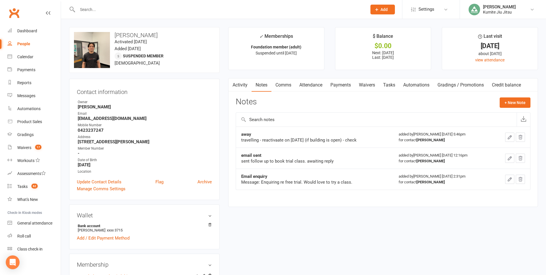
click at [391, 85] on link "Tasks" at bounding box center [389, 84] width 20 height 13
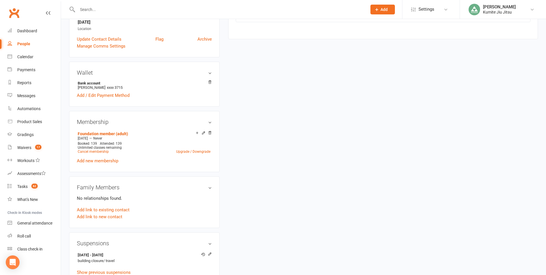
scroll to position [173, 0]
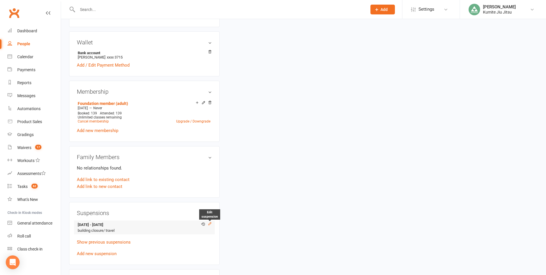
click at [210, 222] on icon at bounding box center [209, 223] width 3 height 3
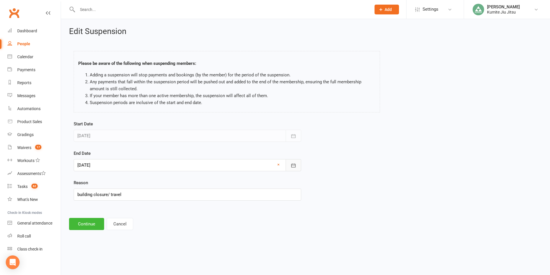
click at [292, 165] on icon "button" at bounding box center [294, 165] width 6 height 6
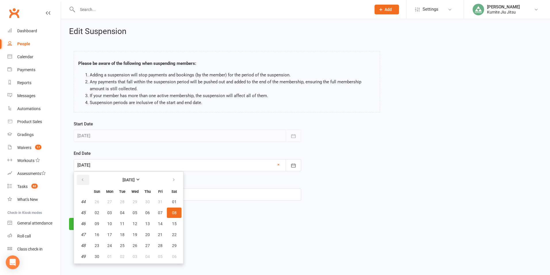
click at [83, 179] on icon "button" at bounding box center [83, 179] width 4 height 5
click at [113, 244] on button "27" at bounding box center [110, 245] width 12 height 10
type input "[DATE]"
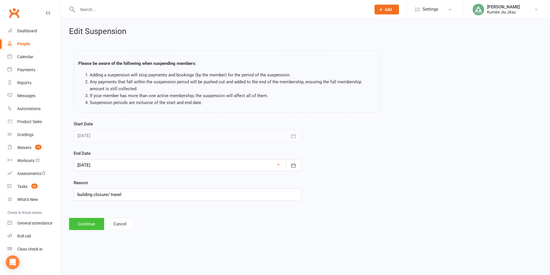
click at [94, 222] on button "Continue" at bounding box center [86, 224] width 35 height 12
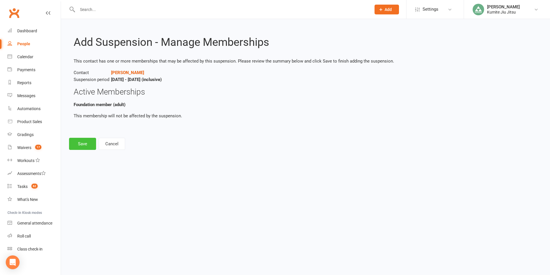
click at [88, 143] on button "Save" at bounding box center [82, 144] width 27 height 12
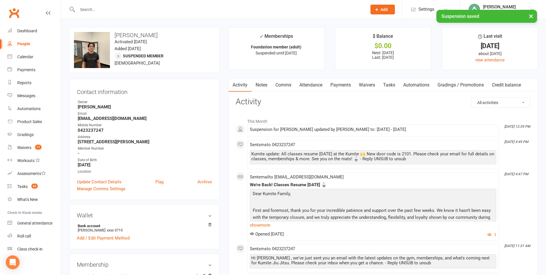
click at [392, 87] on link "Tasks" at bounding box center [389, 84] width 20 height 13
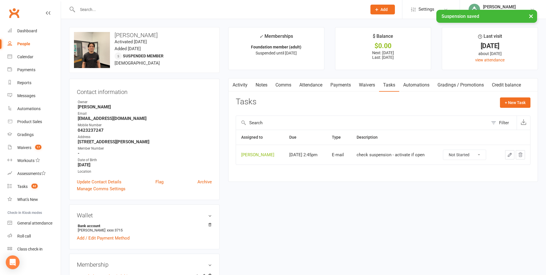
drag, startPoint x: 518, startPoint y: 153, endPoint x: 305, endPoint y: 25, distance: 248.6
click at [519, 153] on icon "button" at bounding box center [520, 154] width 5 height 5
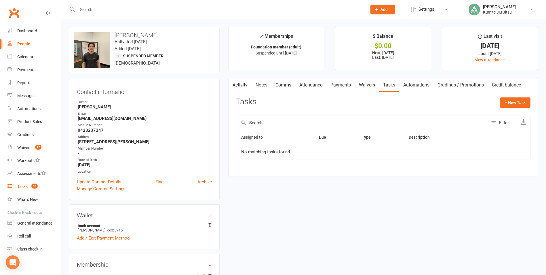
click at [34, 187] on span "62" at bounding box center [34, 185] width 6 height 5
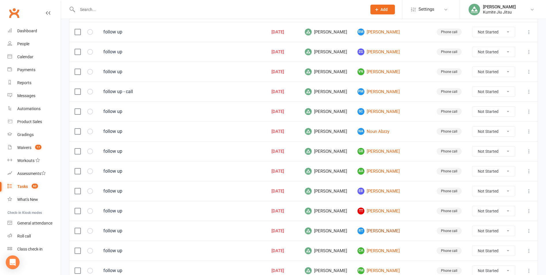
scroll to position [373, 0]
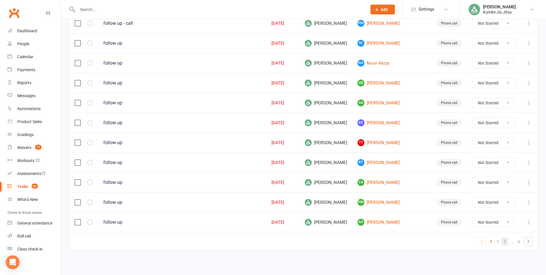
click at [505, 241] on link "3" at bounding box center [504, 241] width 7 height 8
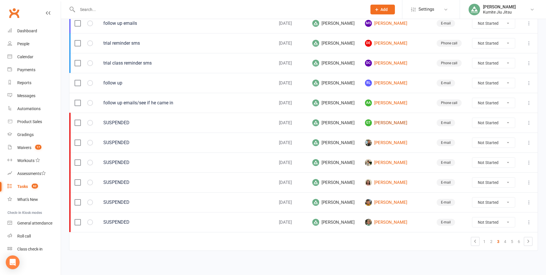
click at [374, 123] on link "GT [PERSON_NAME]" at bounding box center [395, 122] width 61 height 7
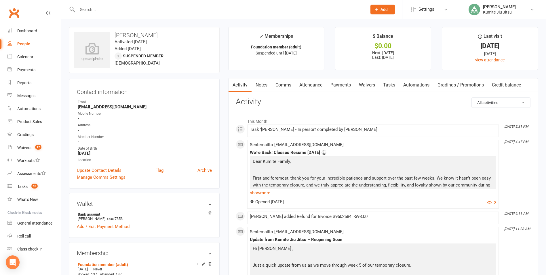
click at [350, 84] on link "Payments" at bounding box center [340, 84] width 28 height 13
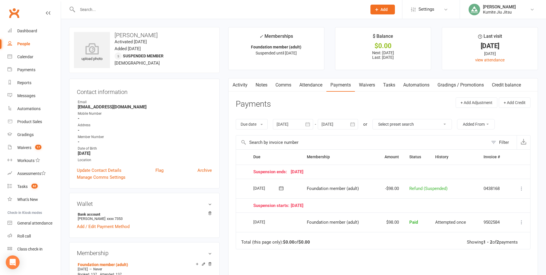
click at [397, 84] on link "Tasks" at bounding box center [389, 84] width 20 height 13
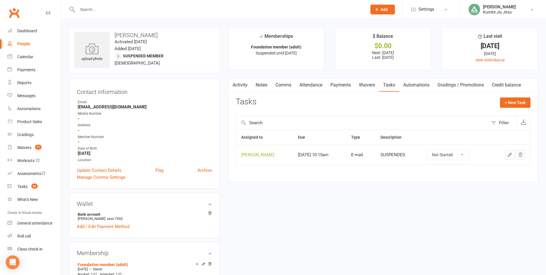
click at [510, 155] on icon "button" at bounding box center [509, 154] width 5 height 5
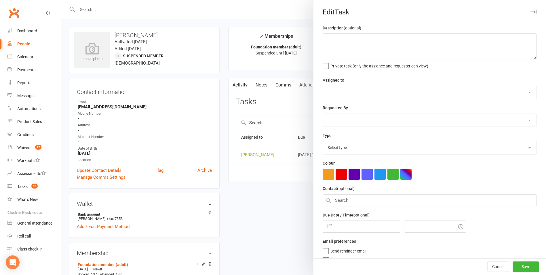
type textarea "SUSPENDED"
select select "49706"
type input "[DATE]"
type input "10:15am"
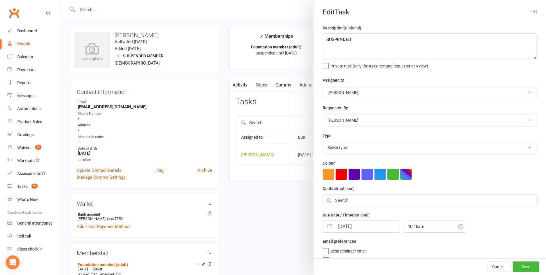
select select "28623"
drag, startPoint x: 373, startPoint y: 41, endPoint x: 325, endPoint y: 38, distance: 47.9
click at [325, 38] on textarea "SUSPENDED" at bounding box center [430, 46] width 214 height 26
type textarea "follow up to see if he wants to reactivate"
click at [329, 223] on button "button" at bounding box center [330, 225] width 10 height 12
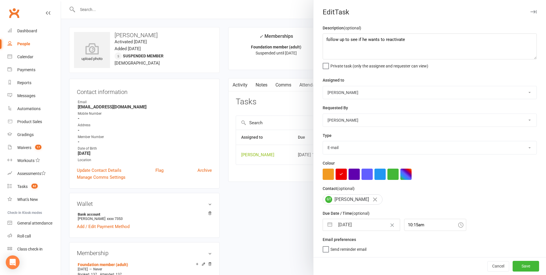
select select "9"
select select "2025"
select select "10"
select select "2025"
select select "11"
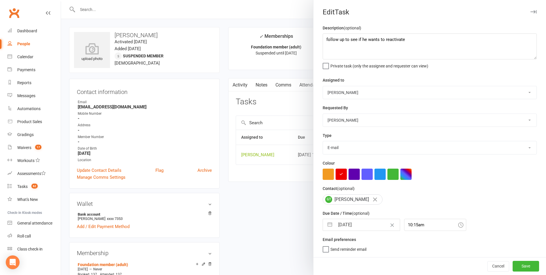
select select "2025"
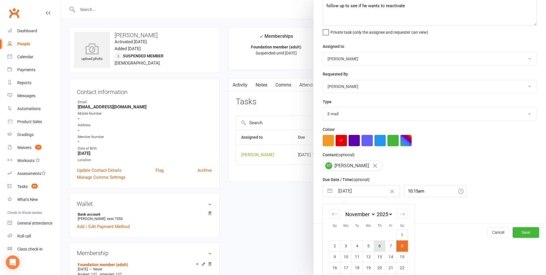
scroll to position [63, 0]
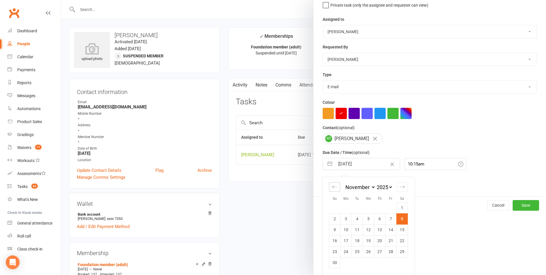
click at [335, 189] on div "Move backward to switch to the previous month." at bounding box center [334, 186] width 11 height 9
select select "8"
select select "2025"
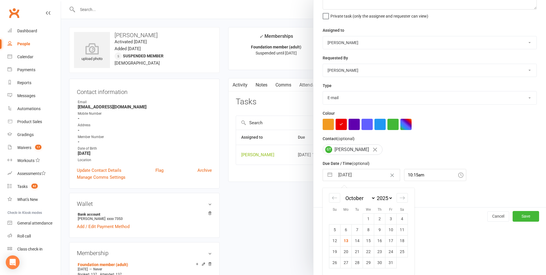
scroll to position [52, 0]
click at [357, 238] on td "14" at bounding box center [357, 240] width 11 height 11
type input "[DATE]"
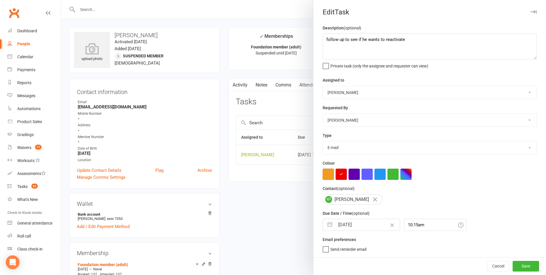
click at [330, 173] on button "button" at bounding box center [328, 173] width 11 height 11
click at [515, 264] on button "Save" at bounding box center [526, 265] width 26 height 10
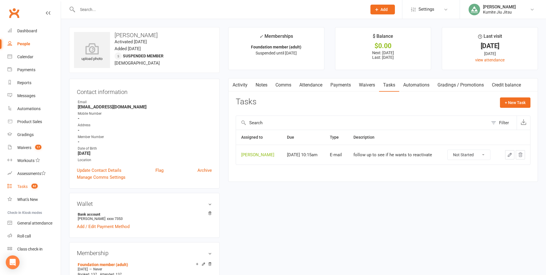
click at [37, 182] on link "Tasks 62" at bounding box center [33, 186] width 53 height 13
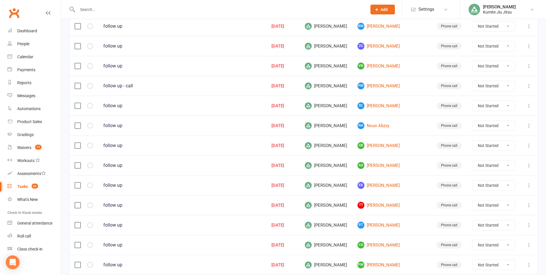
scroll to position [373, 0]
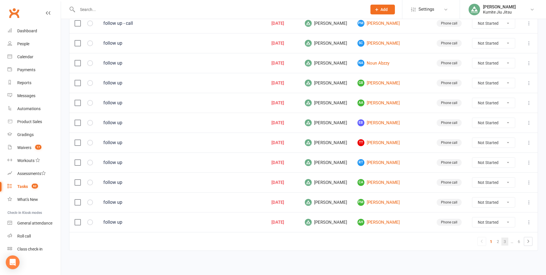
click at [506, 242] on link "3" at bounding box center [504, 241] width 7 height 8
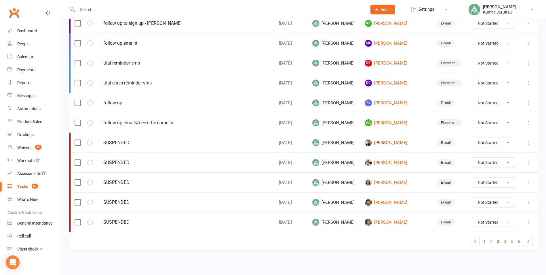
click at [383, 143] on link "[PERSON_NAME]" at bounding box center [395, 142] width 61 height 7
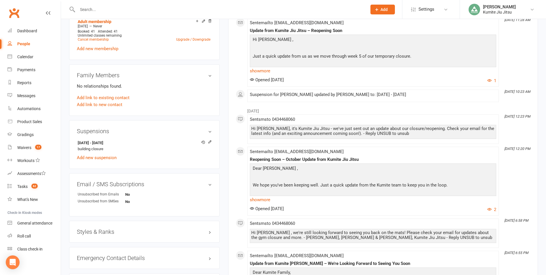
scroll to position [259, 0]
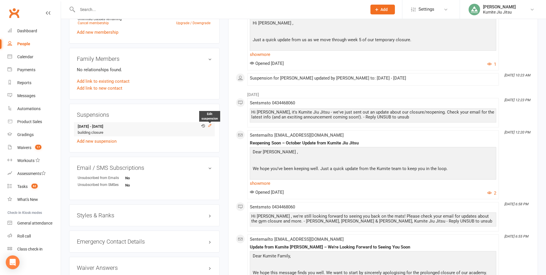
click at [208, 124] on icon at bounding box center [210, 125] width 4 height 4
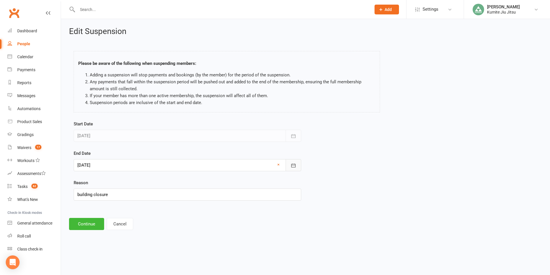
click at [293, 163] on icon "button" at bounding box center [294, 165] width 6 height 6
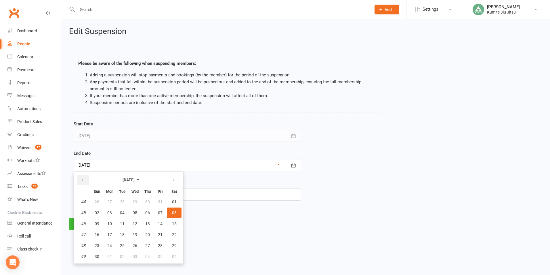
click at [85, 178] on button "button" at bounding box center [83, 179] width 12 height 10
click at [112, 224] on button "13" at bounding box center [110, 223] width 12 height 10
type input "[DATE]"
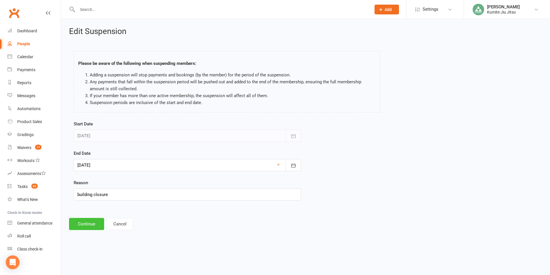
click at [87, 223] on button "Continue" at bounding box center [86, 224] width 35 height 12
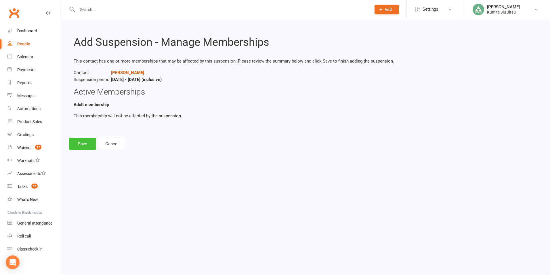
click at [85, 143] on button "Save" at bounding box center [82, 144] width 27 height 12
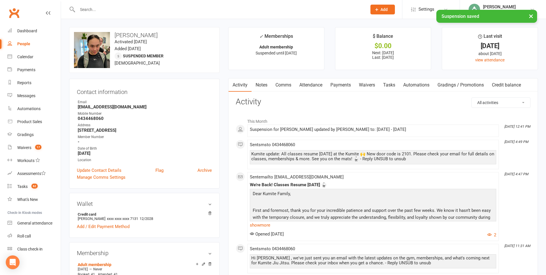
click at [339, 85] on link "Payments" at bounding box center [340, 84] width 28 height 13
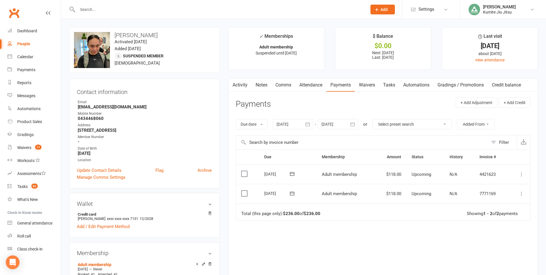
click at [309, 123] on icon "button" at bounding box center [308, 124] width 6 height 6
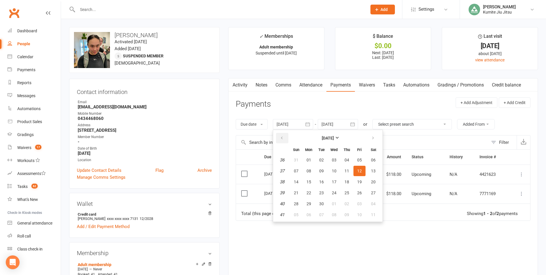
click at [281, 139] on button "button" at bounding box center [282, 138] width 12 height 10
click at [372, 204] on span "30" at bounding box center [373, 203] width 5 height 5
type input "[DATE]"
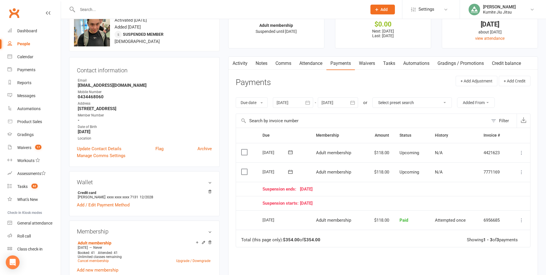
scroll to position [29, 0]
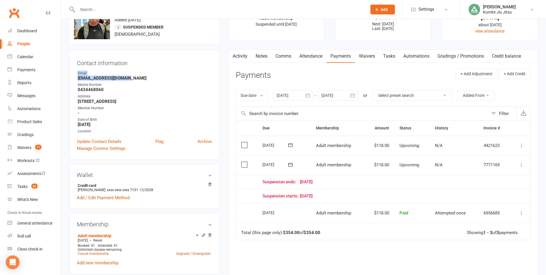
drag, startPoint x: 130, startPoint y: 77, endPoint x: 73, endPoint y: 74, distance: 56.5
click at [73, 74] on div "Contact information Owner Email [EMAIL_ADDRESS][DOMAIN_NAME] Mobile Number [PHO…" at bounding box center [144, 105] width 151 height 110
click at [130, 81] on ul "Owner Email [EMAIL_ADDRESS][DOMAIN_NAME] Mobile Number [PHONE_NUMBER] Address […" at bounding box center [144, 102] width 135 height 63
drag, startPoint x: 129, startPoint y: 79, endPoint x: 78, endPoint y: 77, distance: 51.6
click at [78, 77] on strong "[EMAIL_ADDRESS][DOMAIN_NAME]" at bounding box center [145, 77] width 134 height 5
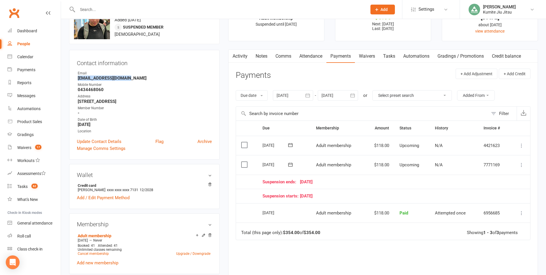
copy strong "[EMAIL_ADDRESS][DOMAIN_NAME]"
click at [389, 54] on link "Tasks" at bounding box center [389, 56] width 20 height 13
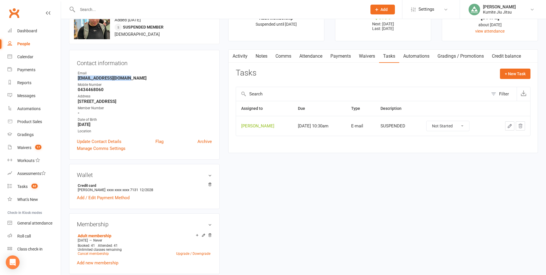
click at [521, 127] on icon "button" at bounding box center [521, 126] width 4 height 4
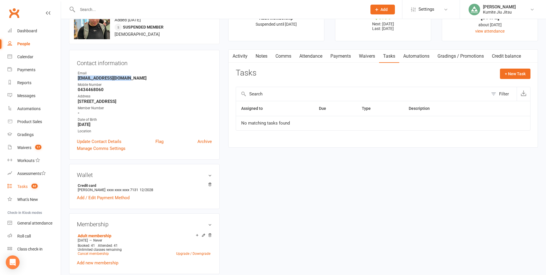
click at [31, 186] on count-badge "62" at bounding box center [32, 186] width 9 height 5
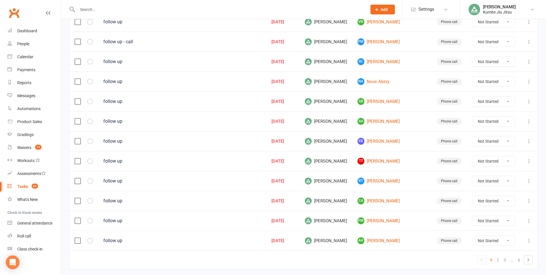
scroll to position [344, 0]
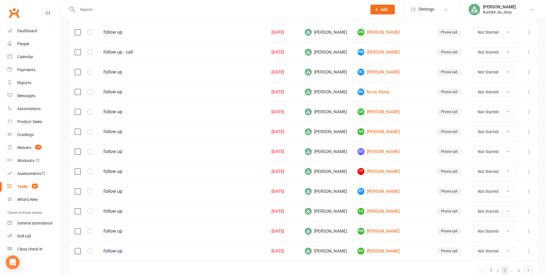
click at [505, 268] on link "3" at bounding box center [504, 270] width 7 height 8
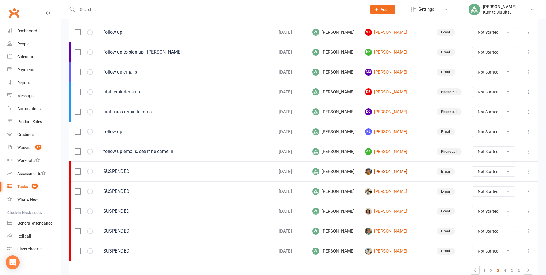
click at [378, 171] on link "[PERSON_NAME]" at bounding box center [395, 171] width 61 height 7
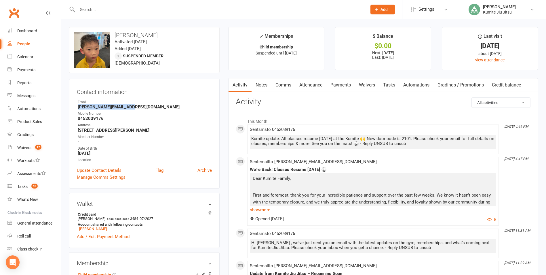
drag, startPoint x: 130, startPoint y: 107, endPoint x: 73, endPoint y: 107, distance: 57.0
click at [73, 107] on div "Contact information Owner Email [PERSON_NAME][EMAIL_ADDRESS][DOMAIN_NAME] Mobil…" at bounding box center [144, 134] width 151 height 110
copy strong "[PERSON_NAME][EMAIL_ADDRESS][DOMAIN_NAME]"
click at [171, 201] on h3 "Wallet" at bounding box center [144, 203] width 135 height 6
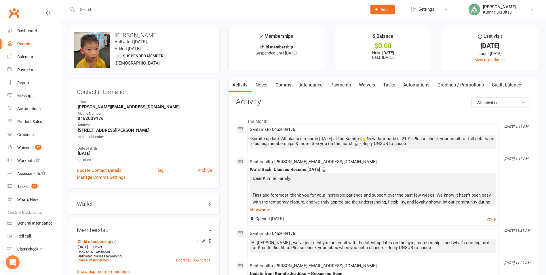
click at [175, 201] on h3 "Wallet" at bounding box center [144, 203] width 135 height 6
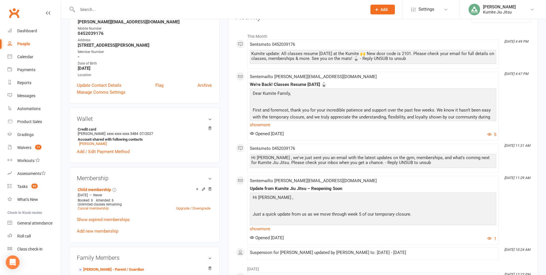
scroll to position [201, 0]
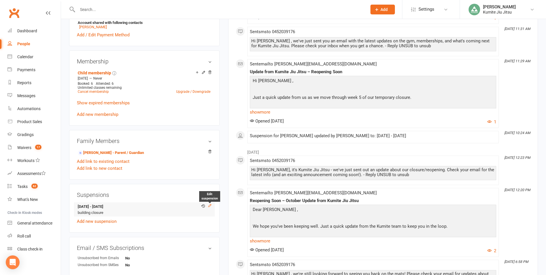
click at [210, 205] on icon at bounding box center [210, 205] width 4 height 4
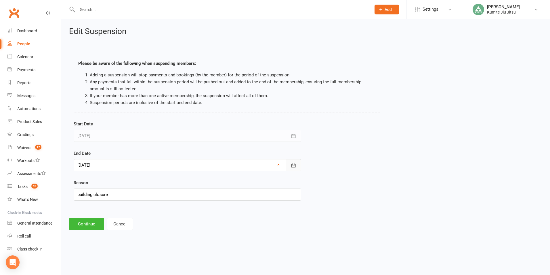
click at [292, 164] on icon "button" at bounding box center [294, 165] width 4 height 4
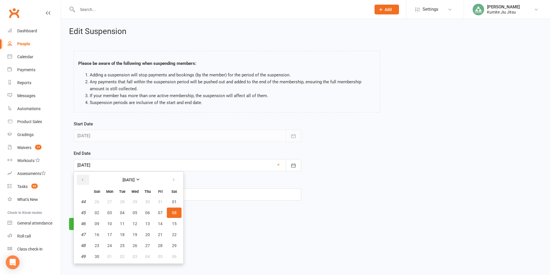
click at [83, 179] on icon "button" at bounding box center [83, 179] width 4 height 5
click at [109, 223] on span "13" at bounding box center [109, 223] width 5 height 5
type input "[DATE]"
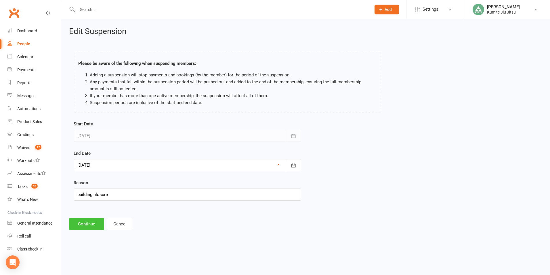
click at [90, 224] on button "Continue" at bounding box center [86, 224] width 35 height 12
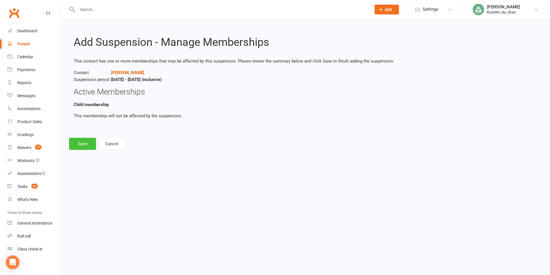
click at [83, 143] on button "Save" at bounding box center [82, 144] width 27 height 12
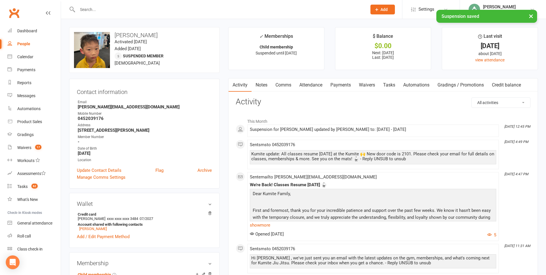
click at [334, 83] on link "Payments" at bounding box center [340, 84] width 28 height 13
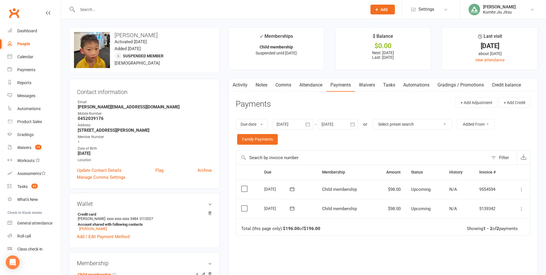
click at [306, 124] on icon "button" at bounding box center [308, 124] width 6 height 6
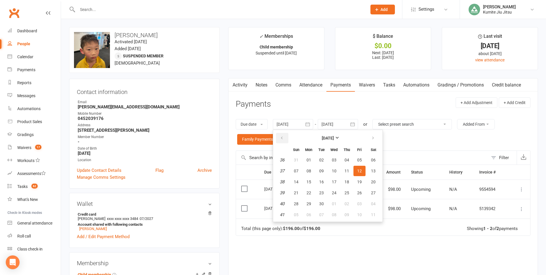
click at [285, 138] on button "button" at bounding box center [282, 138] width 12 height 10
click at [375, 201] on span "30" at bounding box center [373, 203] width 5 height 5
type input "[DATE]"
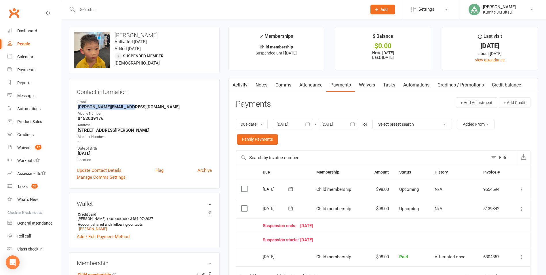
drag, startPoint x: 130, startPoint y: 107, endPoint x: 76, endPoint y: 107, distance: 53.5
click at [76, 107] on div "Contact information Owner Email [PERSON_NAME][EMAIL_ADDRESS][DOMAIN_NAME] Mobil…" at bounding box center [144, 134] width 151 height 110
copy strong "[PERSON_NAME][EMAIL_ADDRESS][DOMAIN_NAME]"
click at [40, 184] on link "Tasks 62" at bounding box center [33, 186] width 53 height 13
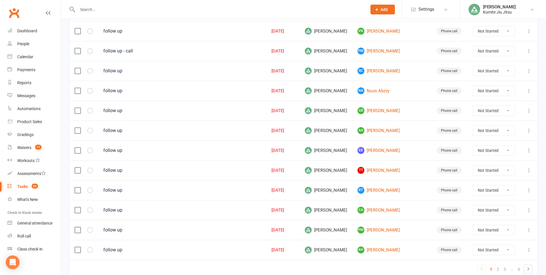
scroll to position [373, 0]
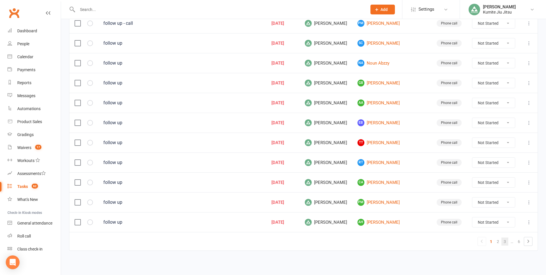
click at [503, 243] on link "3" at bounding box center [504, 241] width 7 height 8
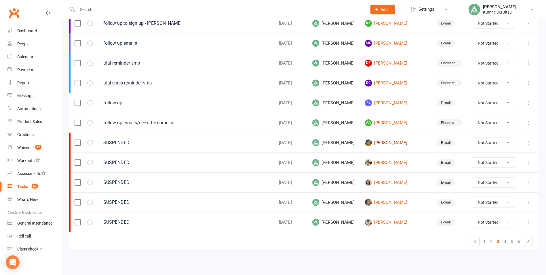
click at [381, 142] on link "[PERSON_NAME]" at bounding box center [395, 142] width 61 height 7
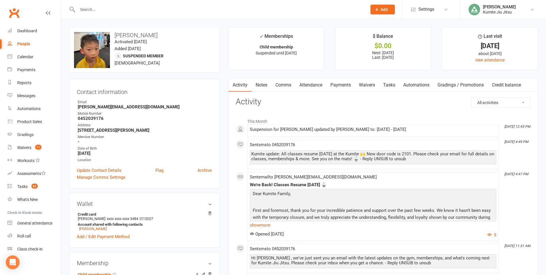
click at [388, 84] on link "Tasks" at bounding box center [389, 84] width 20 height 13
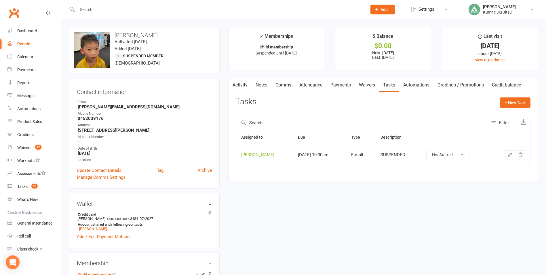
click at [522, 155] on icon "button" at bounding box center [520, 154] width 5 height 5
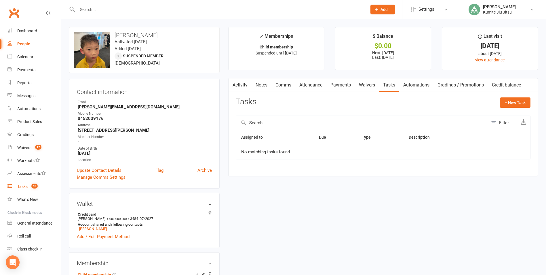
click at [29, 186] on count-badge "62" at bounding box center [32, 186] width 9 height 5
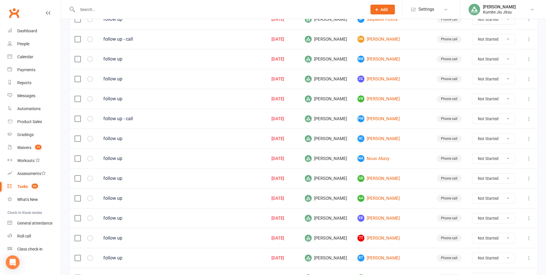
scroll to position [373, 0]
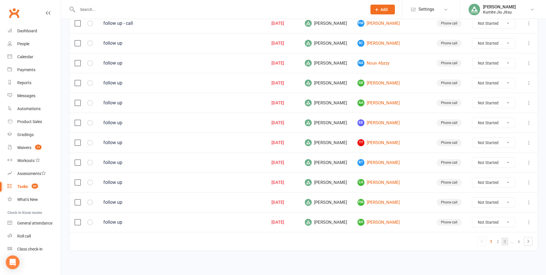
click at [505, 242] on link "3" at bounding box center [504, 241] width 7 height 8
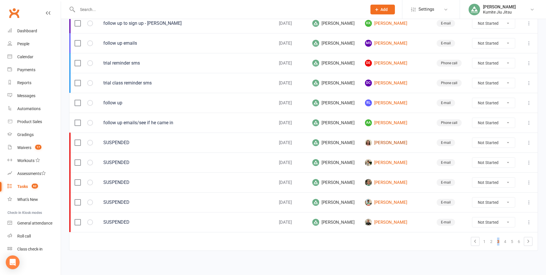
click at [380, 144] on link "[PERSON_NAME]" at bounding box center [395, 142] width 61 height 7
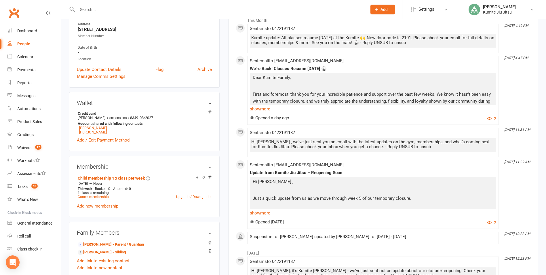
scroll to position [201, 0]
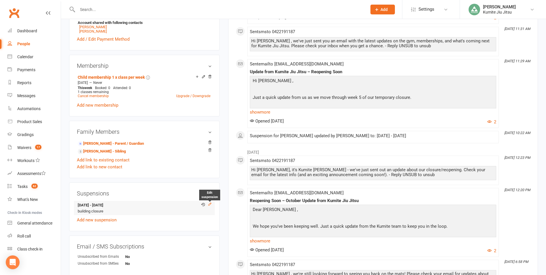
click at [209, 204] on icon at bounding box center [209, 203] width 3 height 3
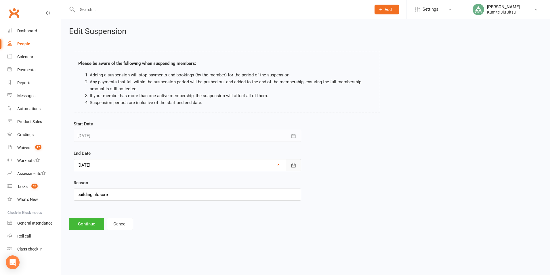
click at [294, 163] on icon "button" at bounding box center [294, 165] width 6 height 6
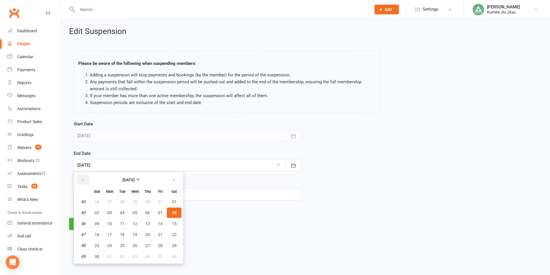
click at [85, 179] on button "button" at bounding box center [83, 179] width 12 height 10
click at [107, 222] on span "13" at bounding box center [109, 223] width 5 height 5
type input "[DATE]"
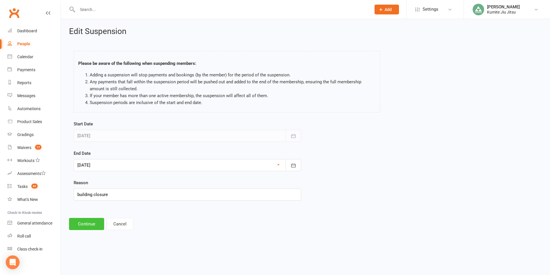
click at [93, 225] on button "Continue" at bounding box center [86, 224] width 35 height 12
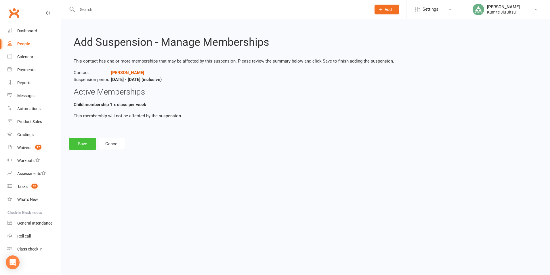
click at [87, 139] on button "Save" at bounding box center [82, 144] width 27 height 12
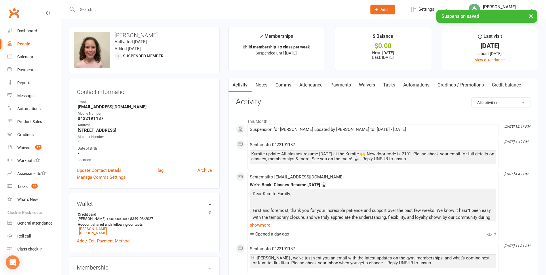
click at [345, 84] on link "Payments" at bounding box center [340, 84] width 28 height 13
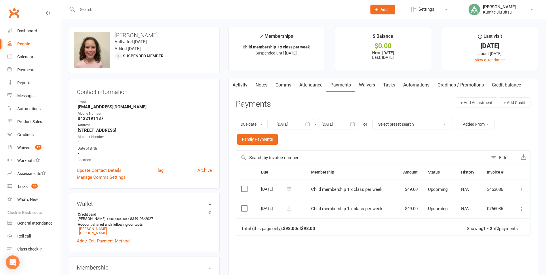
click at [311, 125] on icon "button" at bounding box center [308, 124] width 6 height 6
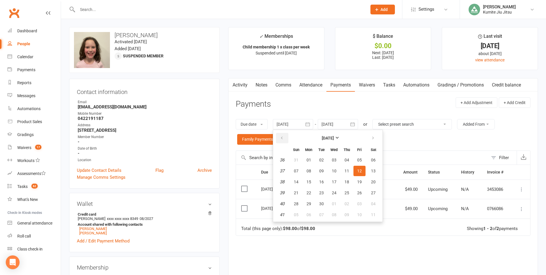
click at [281, 139] on icon "button" at bounding box center [282, 138] width 4 height 5
click at [370, 203] on button "30" at bounding box center [373, 203] width 15 height 10
type input "[DATE]"
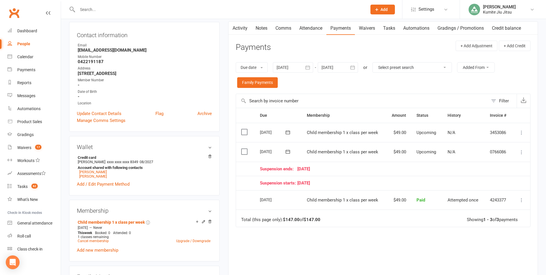
scroll to position [115, 0]
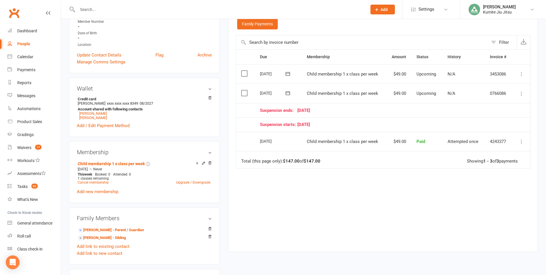
click at [521, 94] on icon at bounding box center [522, 94] width 6 height 6
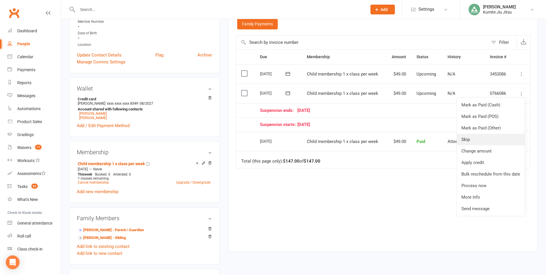
click at [471, 141] on link "Skip" at bounding box center [491, 140] width 68 height 12
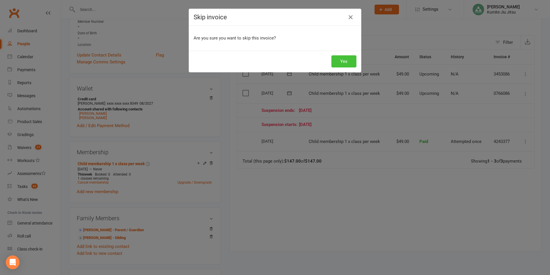
click at [349, 63] on button "Yes" at bounding box center [344, 61] width 25 height 12
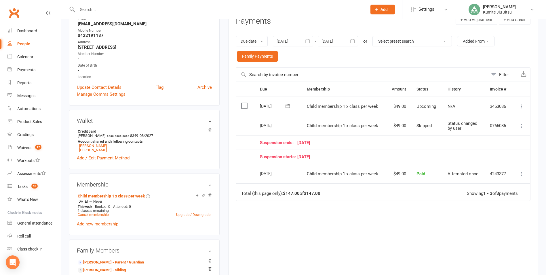
scroll to position [0, 0]
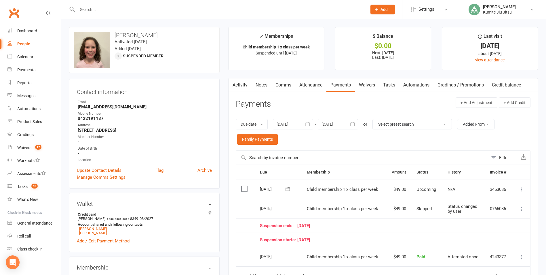
click at [390, 85] on link "Tasks" at bounding box center [389, 84] width 20 height 13
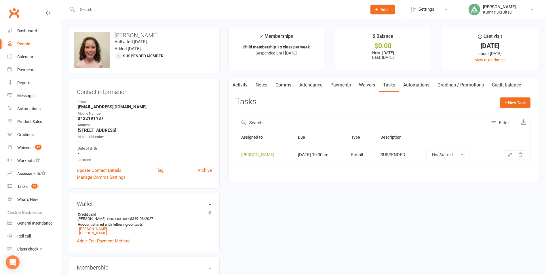
click at [519, 153] on icon "button" at bounding box center [520, 154] width 5 height 5
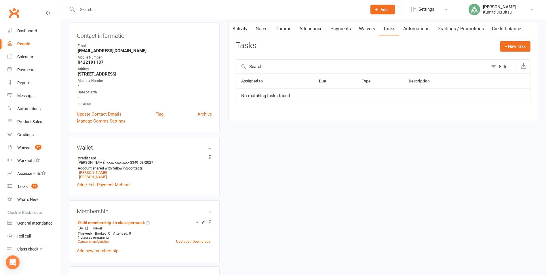
scroll to position [144, 0]
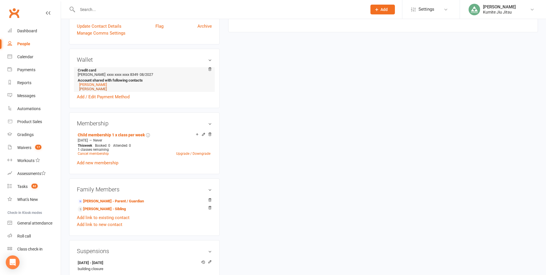
click at [90, 90] on link "[PERSON_NAME]" at bounding box center [93, 89] width 28 height 4
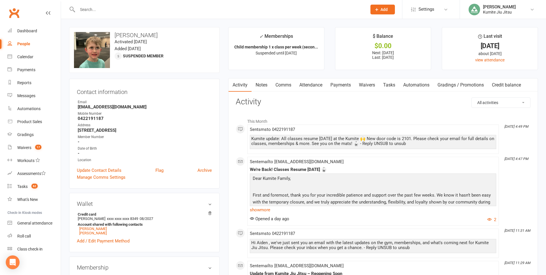
drag, startPoint x: 264, startPoint y: 97, endPoint x: 244, endPoint y: 124, distance: 33.9
drag, startPoint x: 244, startPoint y: 124, endPoint x: 216, endPoint y: 124, distance: 27.6
click at [216, 124] on div "Contact information Owner Email [EMAIL_ADDRESS][DOMAIN_NAME] Mobile Number [PHO…" at bounding box center [144, 134] width 151 height 110
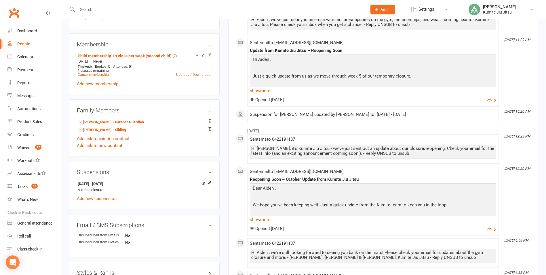
scroll to position [288, 0]
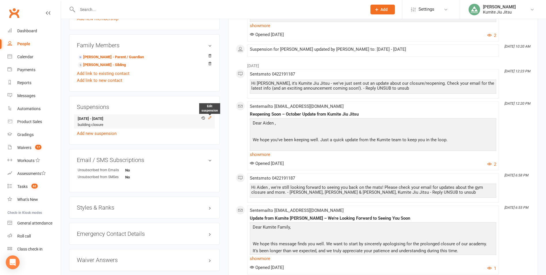
click at [209, 117] on icon at bounding box center [210, 117] width 4 height 4
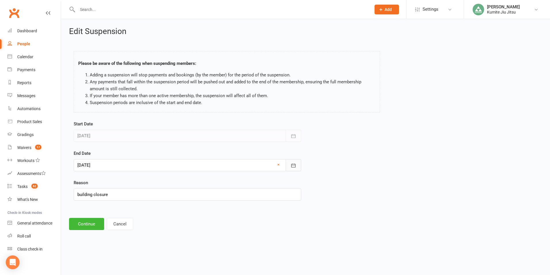
click at [293, 163] on icon "button" at bounding box center [294, 165] width 6 height 6
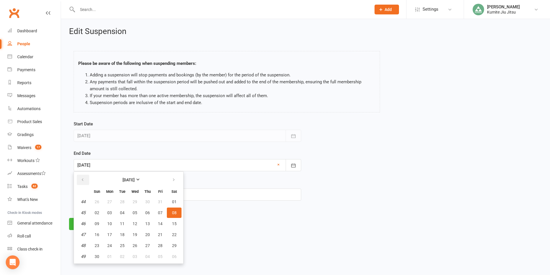
click at [82, 182] on icon "button" at bounding box center [83, 179] width 4 height 5
click at [111, 223] on span "13" at bounding box center [109, 223] width 5 height 5
type input "[DATE]"
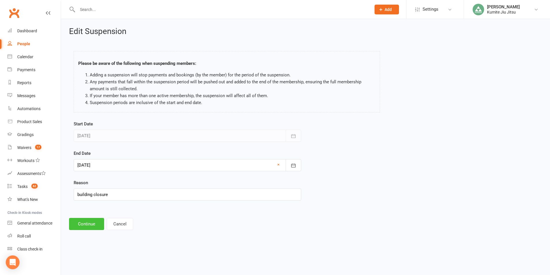
click at [94, 223] on button "Continue" at bounding box center [86, 224] width 35 height 12
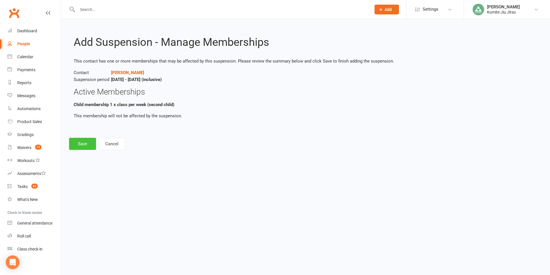
click at [90, 143] on button "Save" at bounding box center [82, 144] width 27 height 12
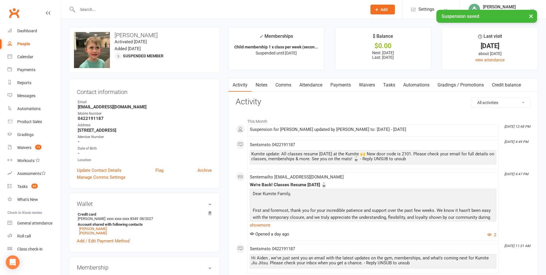
click at [342, 85] on link "Payments" at bounding box center [340, 84] width 28 height 13
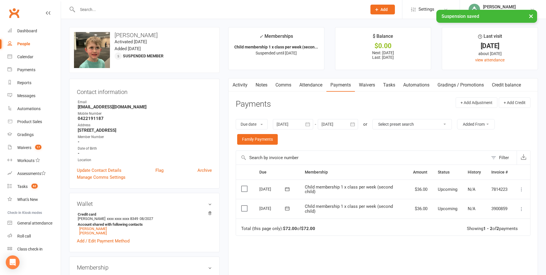
click at [522, 208] on icon at bounding box center [522, 209] width 6 height 6
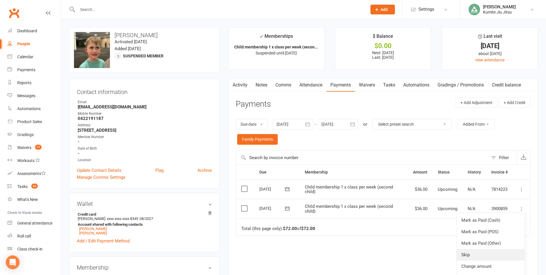
click at [475, 252] on link "Skip" at bounding box center [491, 255] width 68 height 12
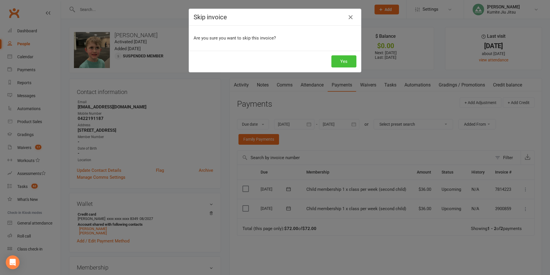
click at [346, 61] on button "Yes" at bounding box center [344, 61] width 25 height 12
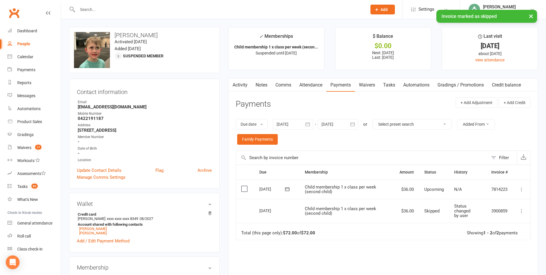
click at [392, 82] on link "Tasks" at bounding box center [389, 84] width 20 height 13
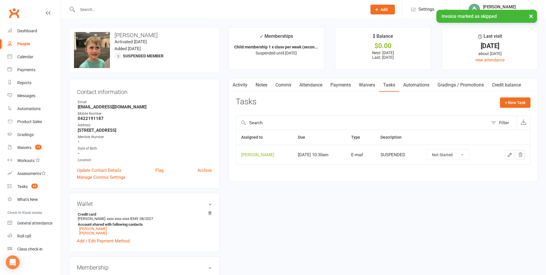
click at [522, 154] on icon "button" at bounding box center [520, 154] width 5 height 5
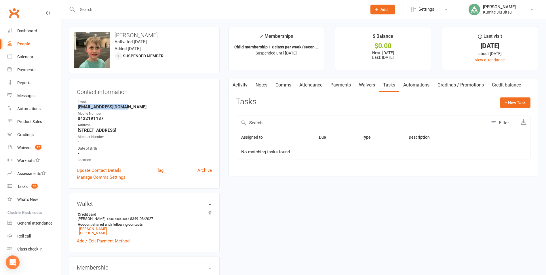
drag, startPoint x: 124, startPoint y: 107, endPoint x: 76, endPoint y: 107, distance: 48.1
click at [76, 107] on div "Contact information Owner Email [EMAIL_ADDRESS][DOMAIN_NAME] Mobile Number [PHO…" at bounding box center [144, 134] width 151 height 110
copy strong "[EMAIL_ADDRESS][DOMAIN_NAME]"
click at [41, 182] on link "Tasks 62" at bounding box center [33, 186] width 53 height 13
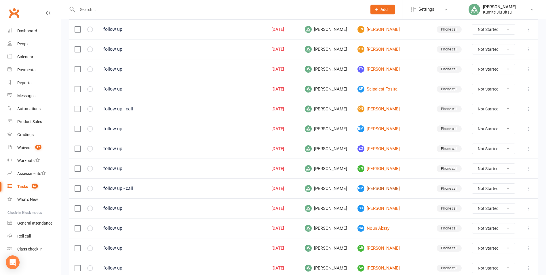
scroll to position [373, 0]
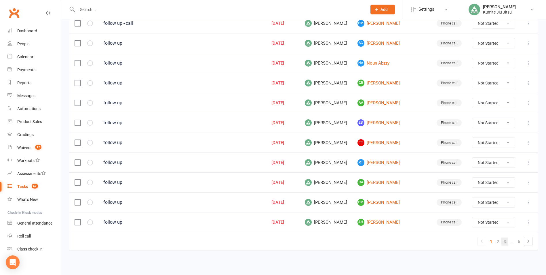
click at [506, 240] on link "3" at bounding box center [504, 241] width 7 height 8
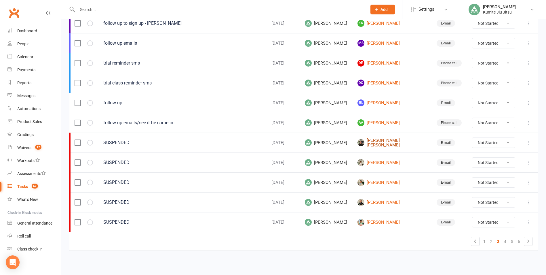
click at [391, 143] on link "[PERSON_NAME] [PERSON_NAME]" at bounding box center [391, 142] width 69 height 9
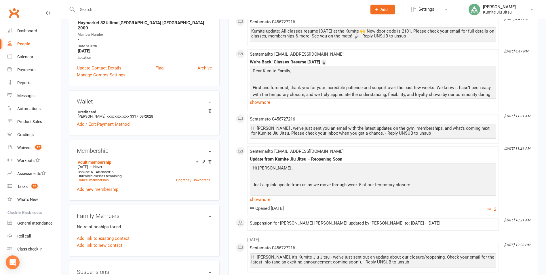
scroll to position [173, 0]
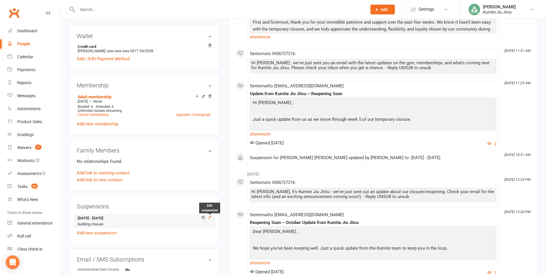
click at [210, 215] on icon at bounding box center [210, 217] width 4 height 4
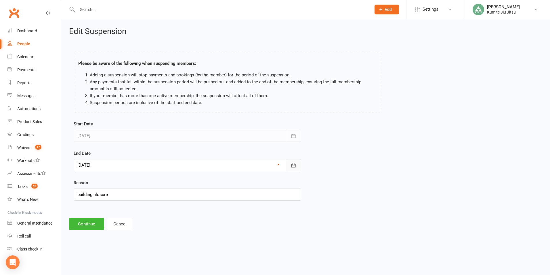
drag, startPoint x: 295, startPoint y: 165, endPoint x: 293, endPoint y: 147, distance: 18.0
click at [295, 165] on icon "button" at bounding box center [294, 165] width 4 height 4
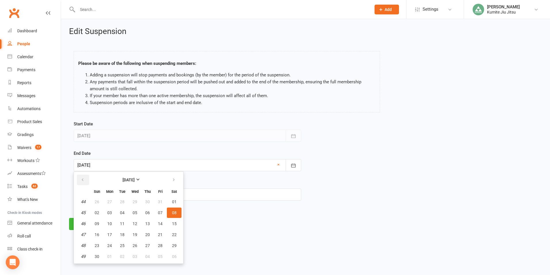
click at [83, 178] on icon "button" at bounding box center [83, 179] width 4 height 5
click at [109, 224] on span "13" at bounding box center [109, 223] width 5 height 5
type input "[DATE]"
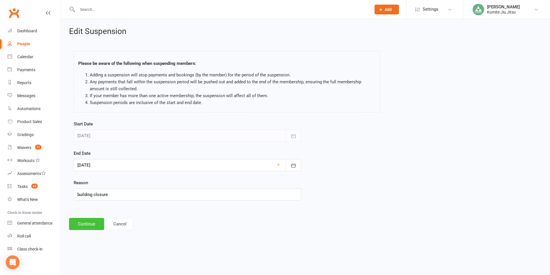
click at [88, 224] on button "Continue" at bounding box center [86, 224] width 35 height 12
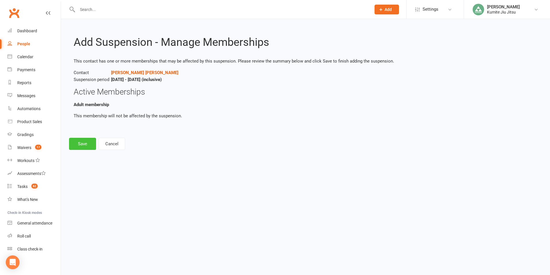
click at [85, 141] on button "Save" at bounding box center [82, 144] width 27 height 12
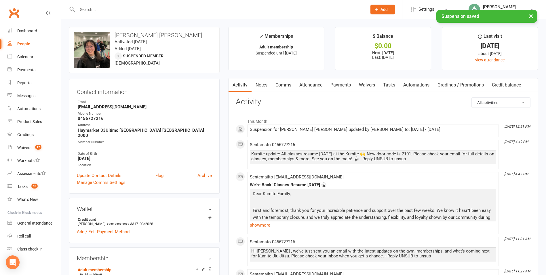
drag, startPoint x: 342, startPoint y: 83, endPoint x: 349, endPoint y: 84, distance: 7.5
click at [342, 83] on link "Payments" at bounding box center [340, 84] width 28 height 13
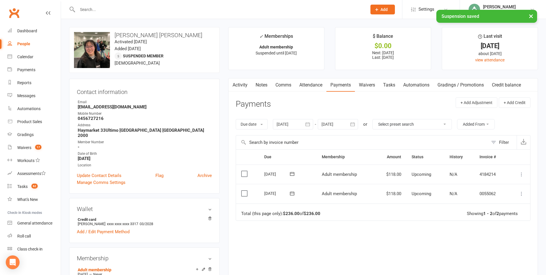
click at [312, 124] on button "button" at bounding box center [308, 124] width 10 height 10
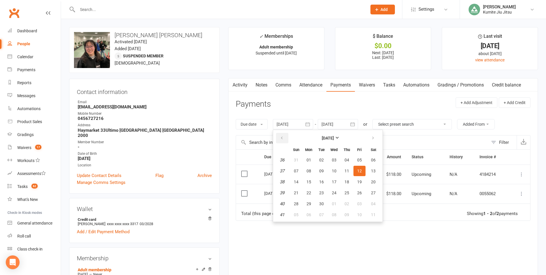
click at [281, 140] on icon "button" at bounding box center [282, 138] width 4 height 5
click at [371, 140] on button "button" at bounding box center [373, 138] width 12 height 10
click at [308, 162] on span "01" at bounding box center [309, 159] width 5 height 5
type input "[DATE]"
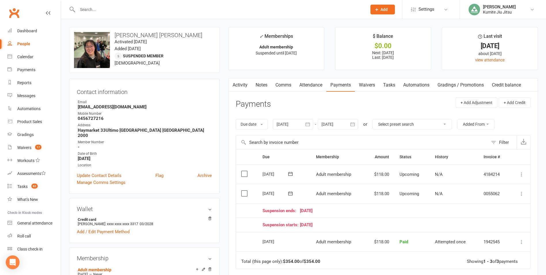
click at [521, 194] on icon at bounding box center [522, 194] width 6 height 6
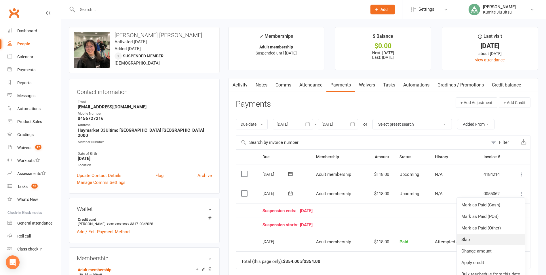
click at [476, 241] on link "Skip" at bounding box center [491, 239] width 68 height 12
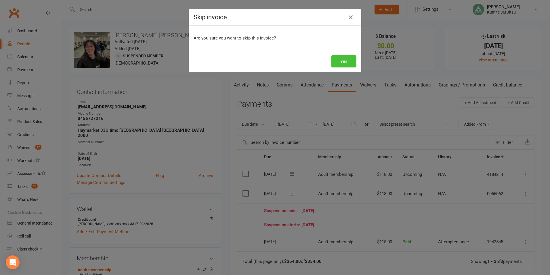
click at [340, 64] on button "Yes" at bounding box center [344, 61] width 25 height 12
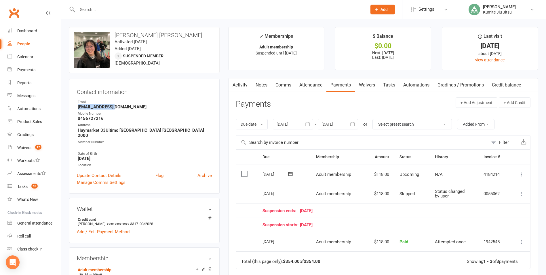
drag, startPoint x: 120, startPoint y: 107, endPoint x: 76, endPoint y: 107, distance: 44.3
click at [76, 107] on div "Contact information Owner Email [PHONE_NUMBER][EMAIL_ADDRESS][DOMAIN_NAME] Mobi…" at bounding box center [144, 136] width 151 height 115
copy strong "[EMAIL_ADDRESS][DOMAIN_NAME]"
click at [390, 86] on link "Tasks" at bounding box center [389, 84] width 20 height 13
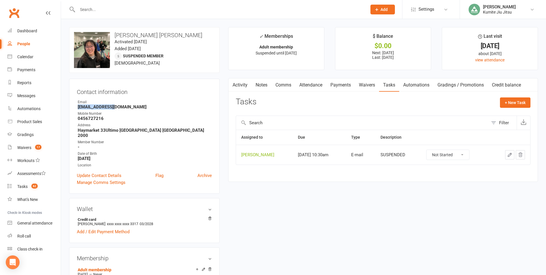
drag, startPoint x: 522, startPoint y: 154, endPoint x: 310, endPoint y: 27, distance: 247.1
click at [522, 153] on icon "button" at bounding box center [520, 154] width 5 height 5
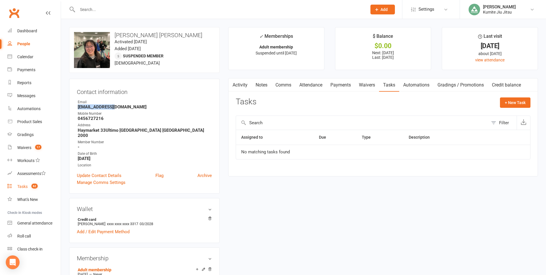
click at [30, 186] on count-badge "62" at bounding box center [32, 186] width 9 height 5
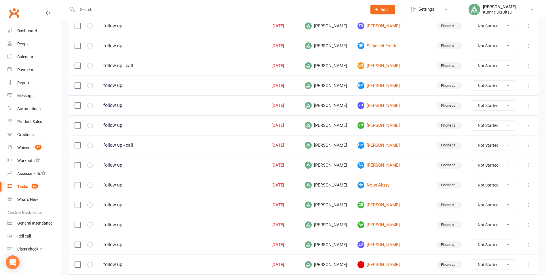
scroll to position [373, 0]
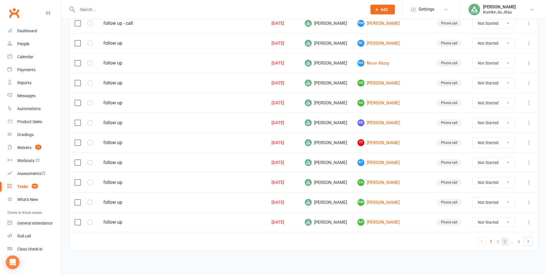
click at [504, 241] on link "3" at bounding box center [504, 241] width 7 height 8
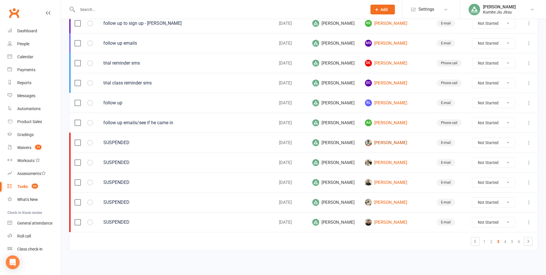
click at [377, 142] on link "[PERSON_NAME]" at bounding box center [395, 142] width 61 height 7
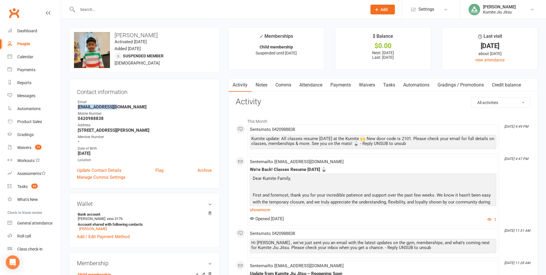
drag, startPoint x: 119, startPoint y: 107, endPoint x: 74, endPoint y: 107, distance: 45.2
click at [74, 107] on div "Contact information Owner Email [EMAIL_ADDRESS][DOMAIN_NAME] Mobile Number [PHO…" at bounding box center [144, 134] width 151 height 110
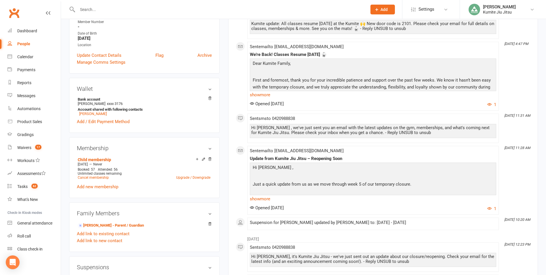
scroll to position [173, 0]
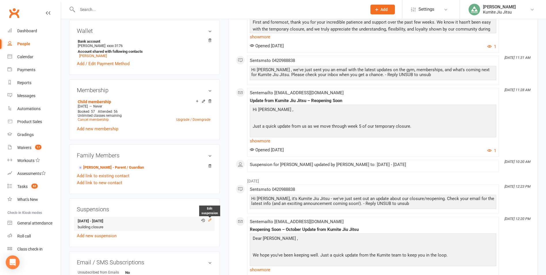
click at [210, 220] on icon at bounding box center [210, 220] width 4 height 4
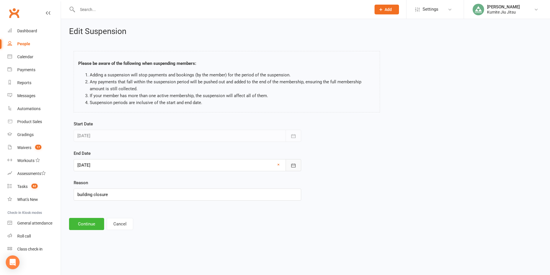
click at [291, 166] on icon "button" at bounding box center [294, 165] width 6 height 6
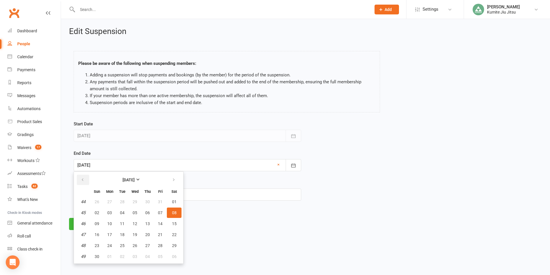
click at [79, 179] on button "button" at bounding box center [83, 179] width 12 height 10
click at [113, 225] on button "13" at bounding box center [110, 223] width 12 height 10
type input "[DATE]"
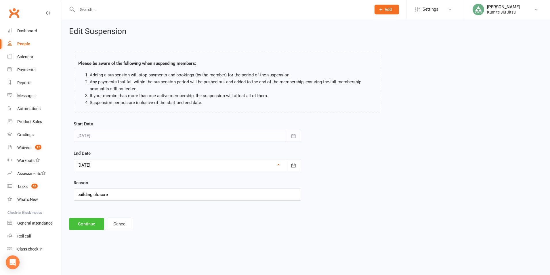
click at [94, 227] on button "Continue" at bounding box center [86, 224] width 35 height 12
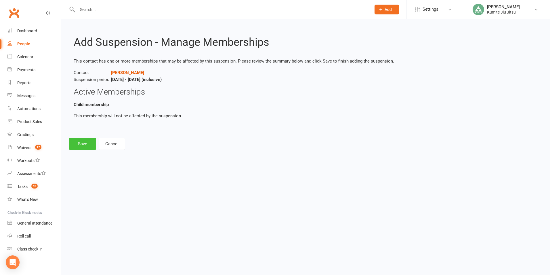
click at [87, 143] on button "Save" at bounding box center [82, 144] width 27 height 12
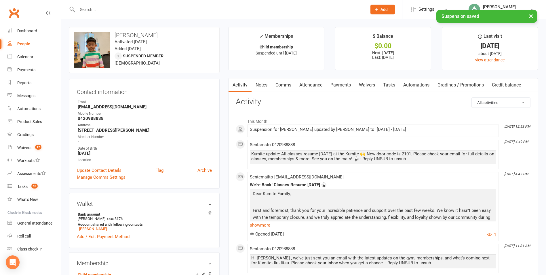
click at [343, 85] on link "Payments" at bounding box center [340, 84] width 28 height 13
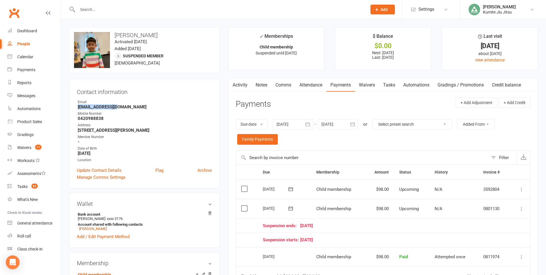
drag, startPoint x: 119, startPoint y: 107, endPoint x: 73, endPoint y: 107, distance: 46.0
click at [73, 107] on div "Contact information Owner Email [EMAIL_ADDRESS][DOMAIN_NAME] Mobile Number [PHO…" at bounding box center [144, 134] width 151 height 110
copy strong "[EMAIL_ADDRESS][DOMAIN_NAME]"
click at [394, 84] on link "Tasks" at bounding box center [389, 84] width 20 height 13
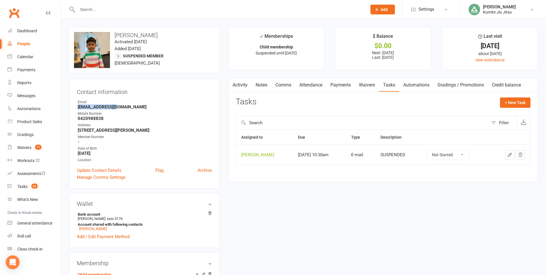
drag, startPoint x: 519, startPoint y: 156, endPoint x: 304, endPoint y: 26, distance: 252.2
click at [518, 155] on icon "button" at bounding box center [520, 154] width 5 height 5
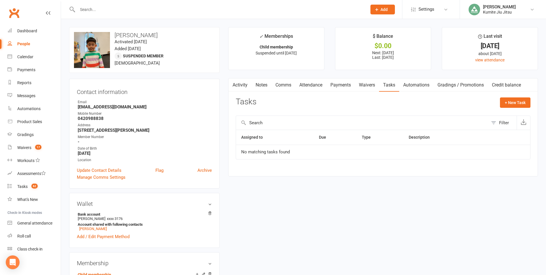
click at [114, 9] on input "text" at bounding box center [219, 9] width 287 height 8
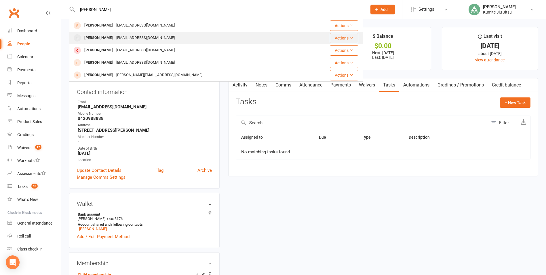
type input "[PERSON_NAME]"
click at [118, 38] on div "[EMAIL_ADDRESS][DOMAIN_NAME]" at bounding box center [146, 38] width 62 height 8
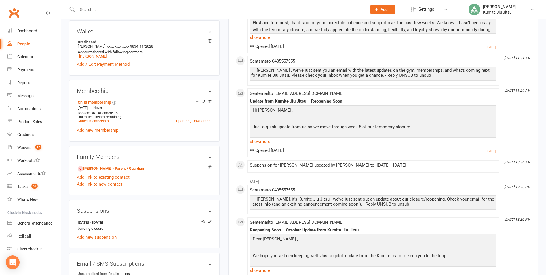
scroll to position [173, 0]
click at [210, 221] on icon at bounding box center [209, 220] width 3 height 3
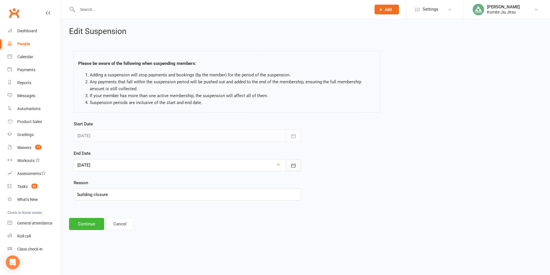
click at [291, 165] on icon "button" at bounding box center [294, 165] width 6 height 6
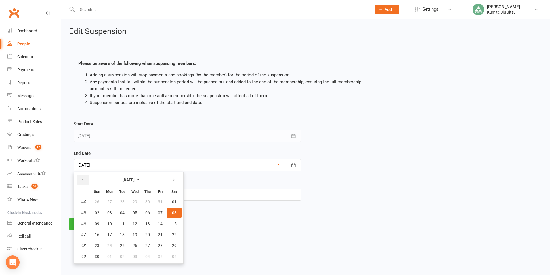
click at [82, 182] on button "button" at bounding box center [83, 179] width 12 height 10
click at [109, 224] on span "13" at bounding box center [109, 223] width 5 height 5
type input "[DATE]"
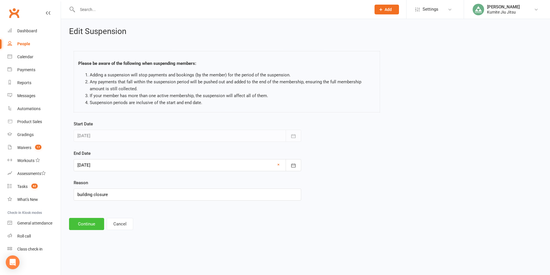
click at [93, 223] on button "Continue" at bounding box center [86, 224] width 35 height 12
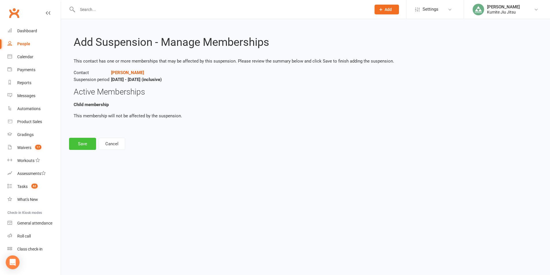
click at [82, 140] on button "Save" at bounding box center [82, 144] width 27 height 12
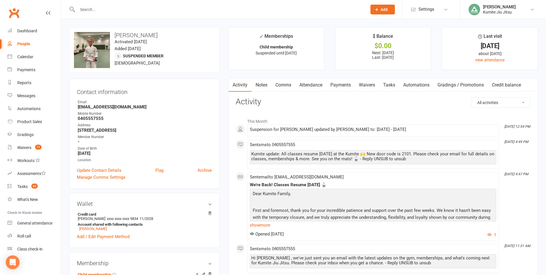
click at [351, 87] on link "Payments" at bounding box center [340, 84] width 28 height 13
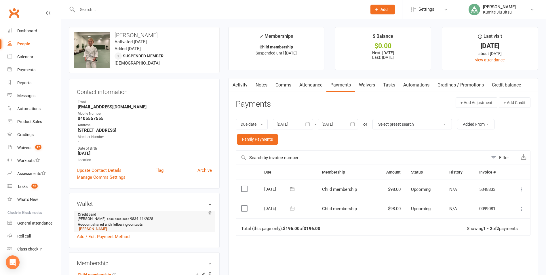
click at [99, 229] on link "[PERSON_NAME]" at bounding box center [93, 228] width 28 height 4
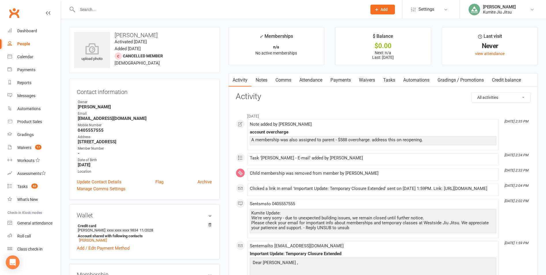
click at [263, 81] on link "Notes" at bounding box center [262, 79] width 20 height 13
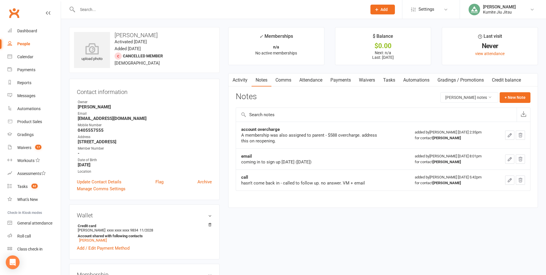
drag, startPoint x: 342, startPoint y: 80, endPoint x: 351, endPoint y: 84, distance: 9.1
click at [342, 80] on link "Payments" at bounding box center [340, 79] width 28 height 13
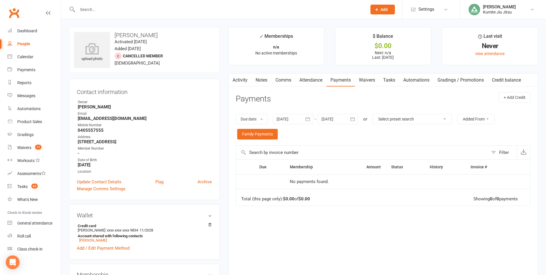
click at [309, 119] on icon "button" at bounding box center [308, 119] width 6 height 6
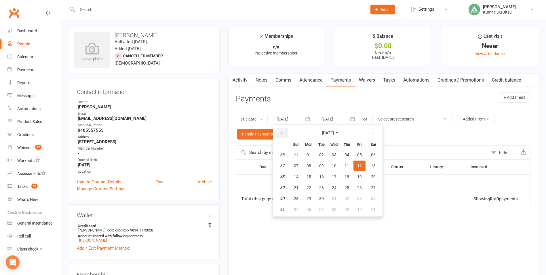
click at [284, 133] on icon "button" at bounding box center [282, 133] width 4 height 5
click at [346, 156] on span "01" at bounding box center [347, 154] width 5 height 5
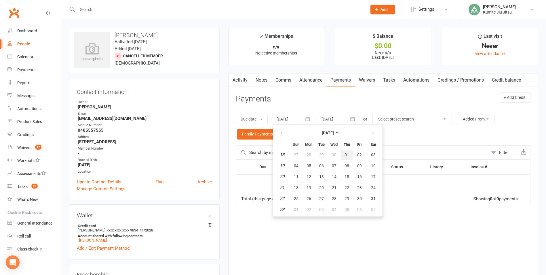
type input "[DATE]"
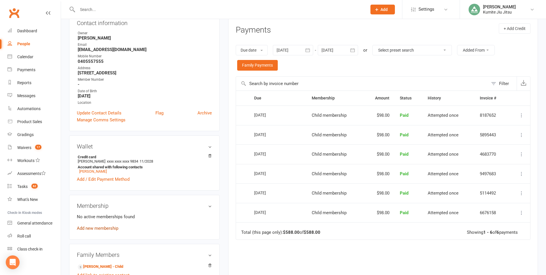
scroll to position [115, 0]
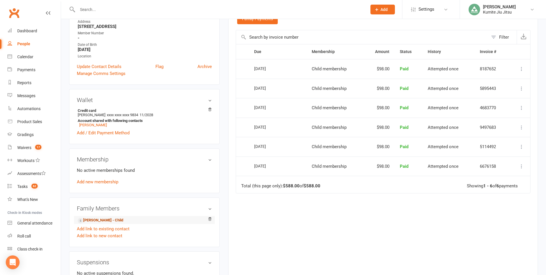
click at [103, 219] on link "[PERSON_NAME] - Child" at bounding box center [100, 220] width 45 height 6
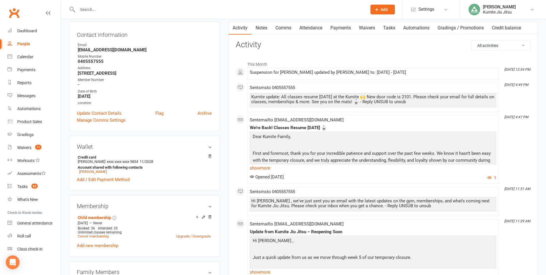
scroll to position [58, 0]
click at [343, 25] on link "Payments" at bounding box center [340, 27] width 28 height 13
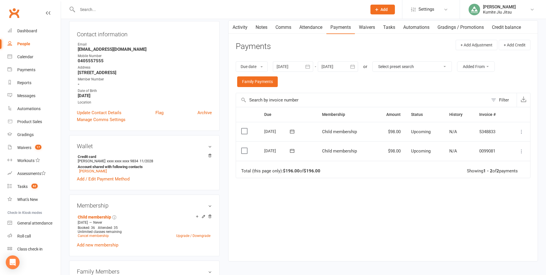
click at [355, 67] on icon "button" at bounding box center [353, 67] width 6 height 6
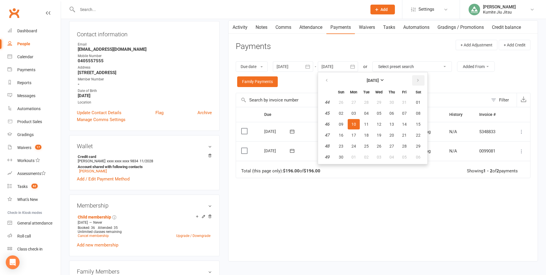
click at [420, 80] on button "button" at bounding box center [418, 80] width 12 height 10
click at [418, 80] on icon "button" at bounding box center [418, 80] width 4 height 5
click at [420, 148] on span "31" at bounding box center [418, 146] width 5 height 5
type input "[DATE]"
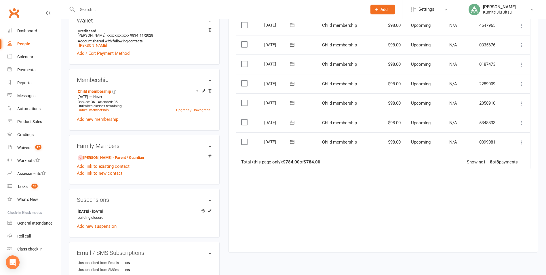
scroll to position [173, 0]
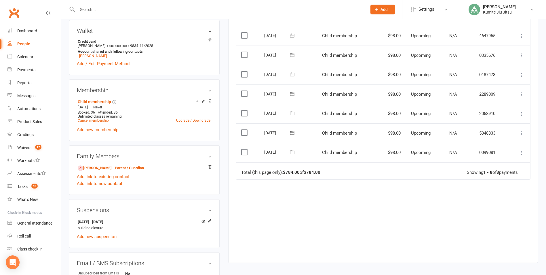
click at [520, 153] on icon at bounding box center [522, 153] width 6 height 6
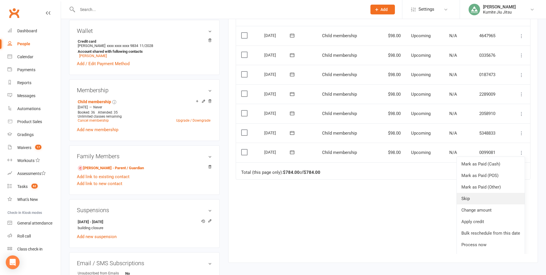
click at [468, 198] on link "Skip" at bounding box center [491, 199] width 68 height 12
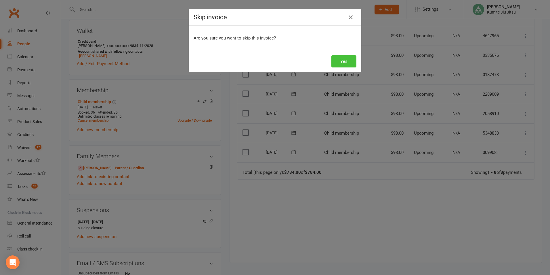
click at [343, 63] on button "Yes" at bounding box center [344, 61] width 25 height 12
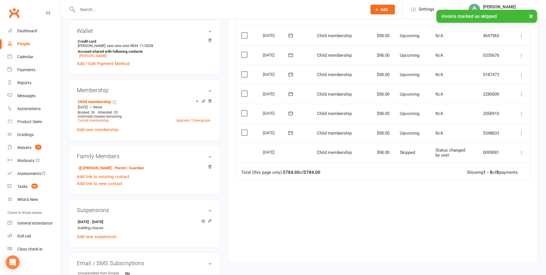
click at [520, 134] on icon at bounding box center [522, 133] width 6 height 6
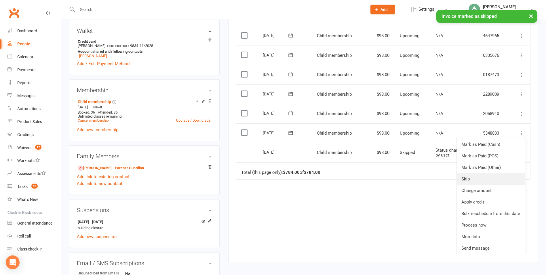
click at [469, 181] on link "Skip" at bounding box center [491, 179] width 68 height 12
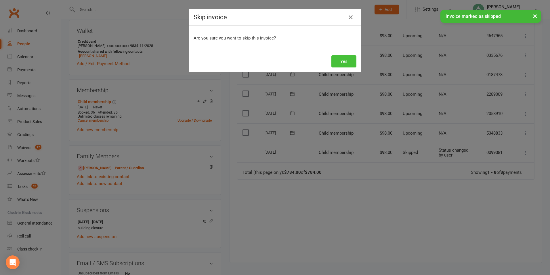
click at [349, 61] on button "Yes" at bounding box center [344, 61] width 25 height 12
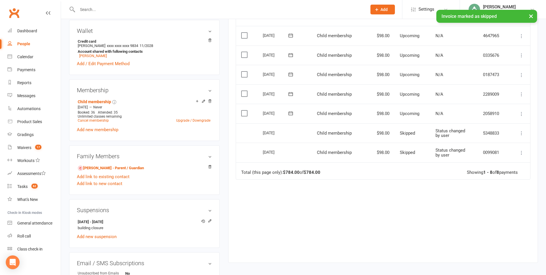
click at [522, 113] on icon at bounding box center [522, 114] width 6 height 6
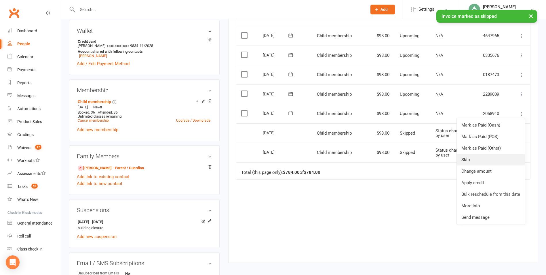
click at [483, 158] on link "Skip" at bounding box center [491, 160] width 68 height 12
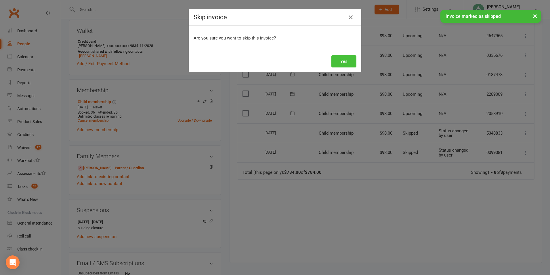
click at [347, 62] on button "Yes" at bounding box center [344, 61] width 25 height 12
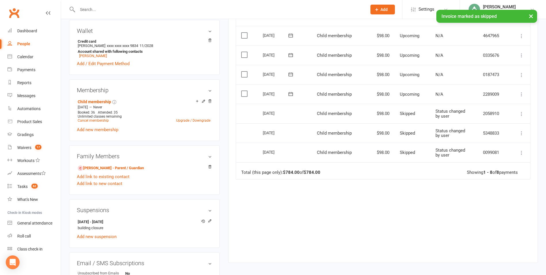
click at [522, 94] on icon at bounding box center [522, 94] width 6 height 6
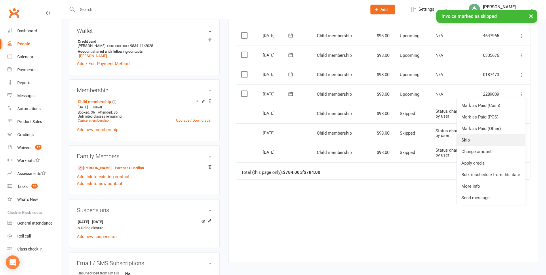
click at [481, 140] on link "Skip" at bounding box center [491, 140] width 68 height 12
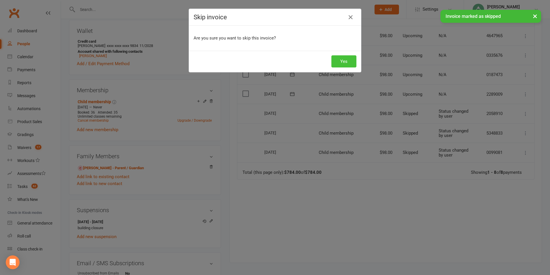
click at [345, 61] on button "Yes" at bounding box center [344, 61] width 25 height 12
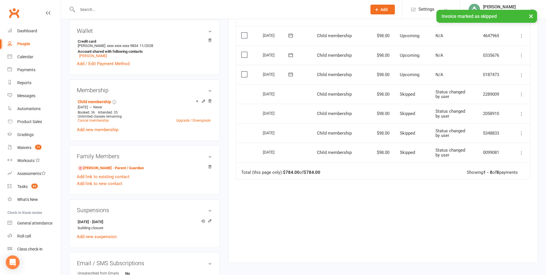
click at [521, 75] on icon at bounding box center [522, 75] width 6 height 6
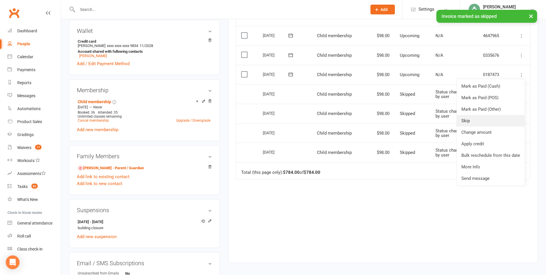
click at [475, 120] on link "Skip" at bounding box center [491, 121] width 68 height 12
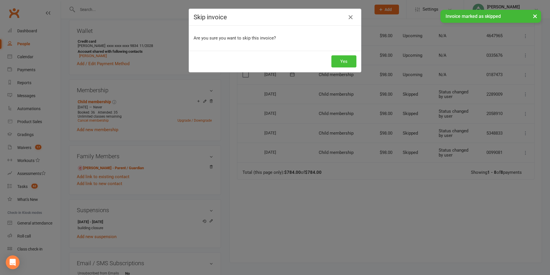
click at [351, 63] on button "Yes" at bounding box center [344, 61] width 25 height 12
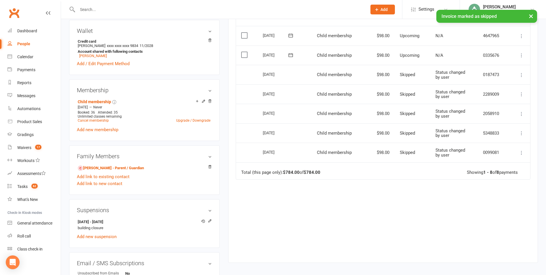
click at [521, 56] on icon at bounding box center [522, 55] width 6 height 6
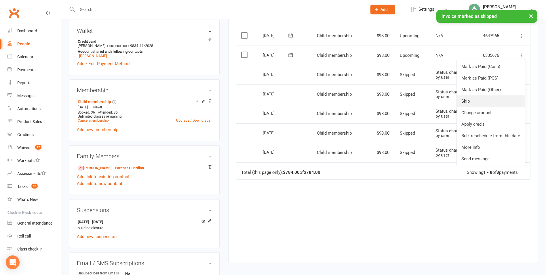
click at [469, 101] on link "Skip" at bounding box center [491, 101] width 68 height 12
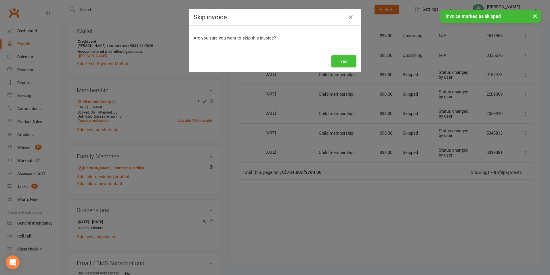
click at [339, 63] on button "Yes" at bounding box center [344, 61] width 25 height 12
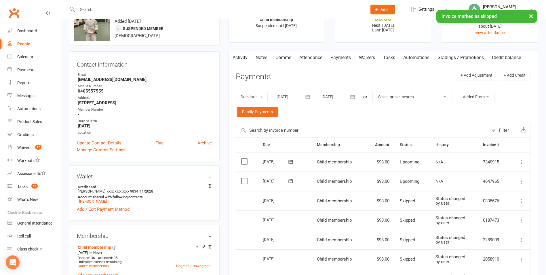
scroll to position [0, 0]
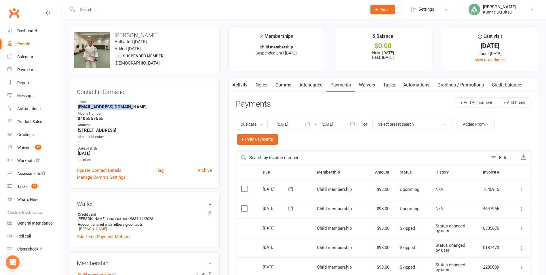
drag, startPoint x: 132, startPoint y: 106, endPoint x: 77, endPoint y: 109, distance: 55.1
click at [77, 109] on li "Email [EMAIL_ADDRESS][DOMAIN_NAME]" at bounding box center [144, 104] width 135 height 10
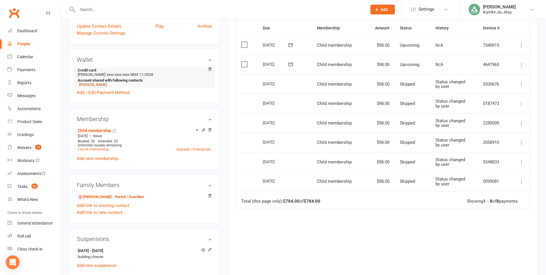
click at [98, 85] on link "[PERSON_NAME]" at bounding box center [93, 84] width 28 height 4
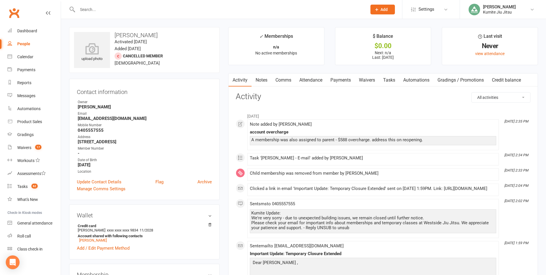
click at [336, 80] on link "Payments" at bounding box center [340, 79] width 28 height 13
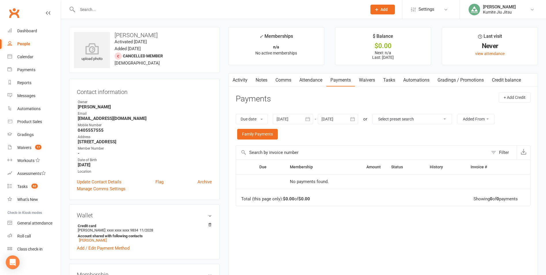
click at [310, 119] on icon "button" at bounding box center [308, 119] width 4 height 4
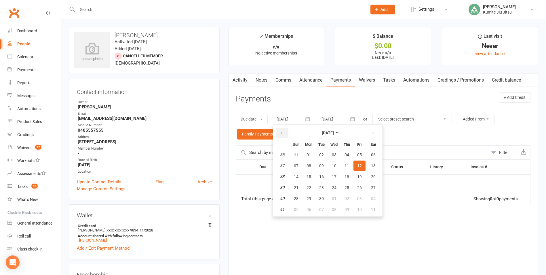
click at [279, 129] on button "button" at bounding box center [282, 132] width 12 height 10
drag, startPoint x: 279, startPoint y: 129, endPoint x: 285, endPoint y: 131, distance: 5.8
click at [279, 129] on button "button" at bounding box center [282, 132] width 12 height 10
click at [284, 134] on icon "button" at bounding box center [282, 133] width 4 height 5
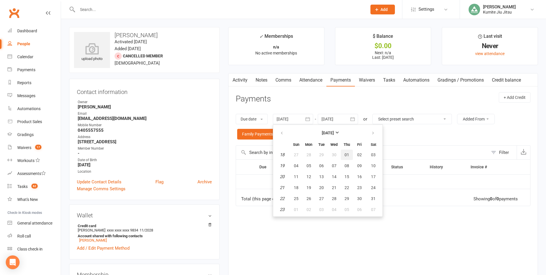
click at [348, 157] on button "01" at bounding box center [347, 154] width 12 height 10
type input "[DATE]"
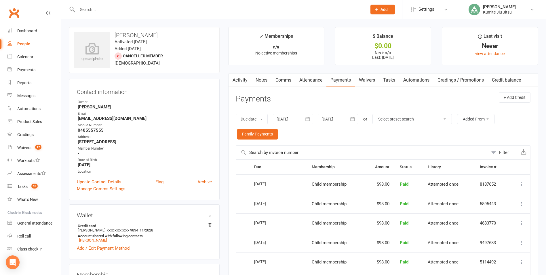
click at [264, 78] on link "Notes" at bounding box center [262, 79] width 20 height 13
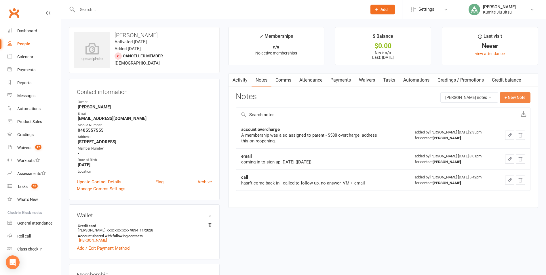
click at [513, 97] on button "+ New Note" at bounding box center [515, 97] width 31 height 10
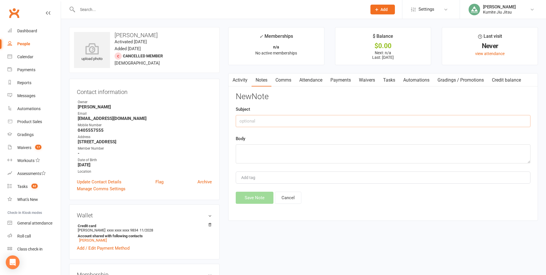
click at [319, 116] on input "text" at bounding box center [383, 121] width 295 height 12
type input "c"
type input "account credit"
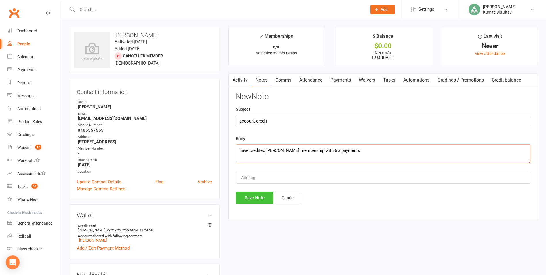
type textarea "have credited [PERSON_NAME] membership with 6 x payments"
click at [257, 198] on button "Save Note" at bounding box center [255, 197] width 38 height 12
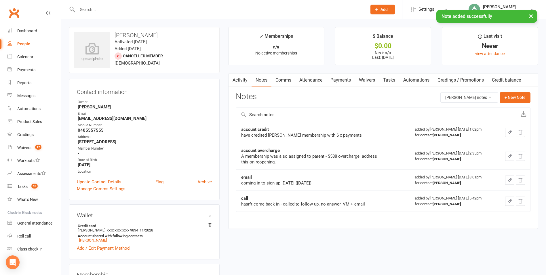
click at [390, 81] on link "Tasks" at bounding box center [389, 79] width 20 height 13
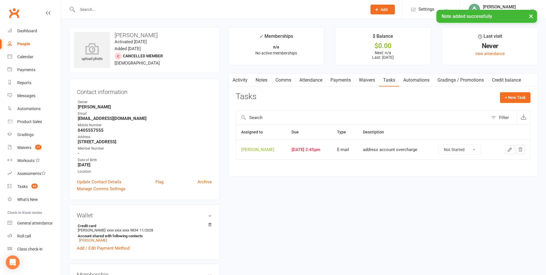
click at [522, 149] on icon "button" at bounding box center [521, 149] width 4 height 4
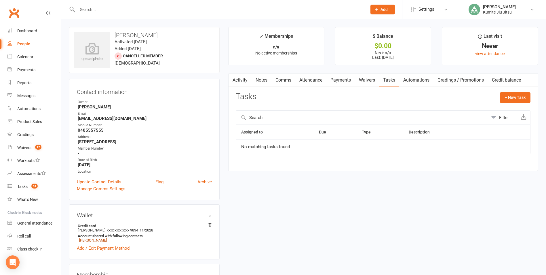
click at [100, 241] on link "[PERSON_NAME]" at bounding box center [93, 240] width 28 height 4
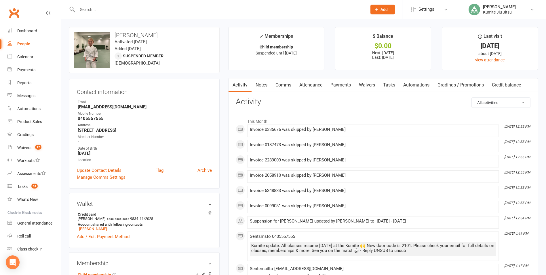
click at [393, 85] on link "Tasks" at bounding box center [389, 84] width 20 height 13
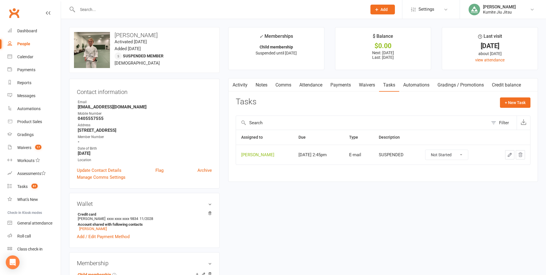
click at [521, 154] on icon "button" at bounding box center [521, 155] width 4 height 4
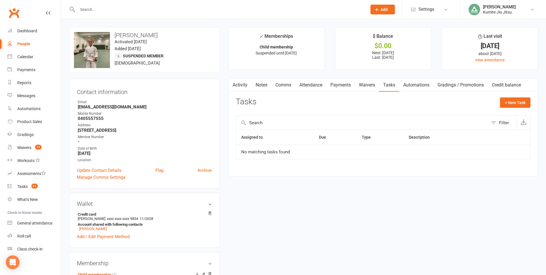
click at [259, 82] on link "Notes" at bounding box center [262, 84] width 20 height 13
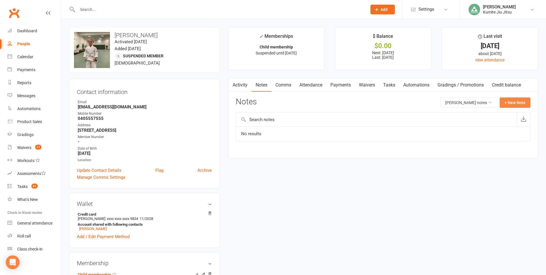
click at [517, 102] on button "+ New Note" at bounding box center [515, 102] width 31 height 10
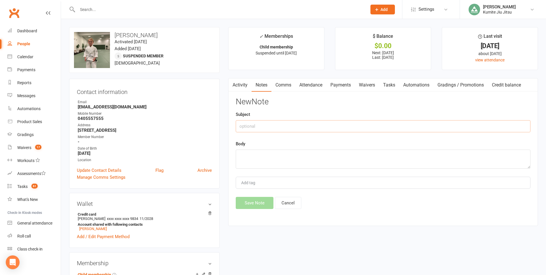
click at [329, 125] on input "text" at bounding box center [383, 126] width 295 height 12
type input "account overcharge"
type textarea "resolved - check parent profile notes"
click at [254, 201] on button "Save Note" at bounding box center [255, 203] width 38 height 12
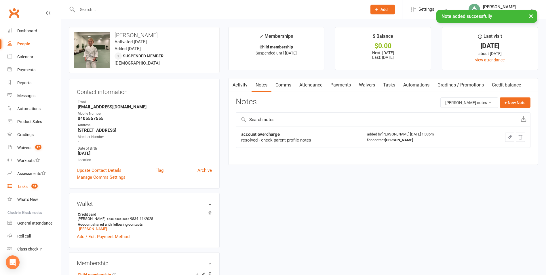
click at [36, 185] on span "61" at bounding box center [34, 185] width 6 height 5
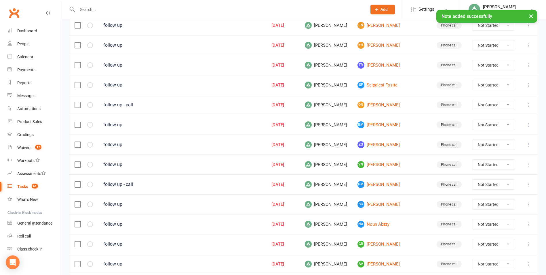
scroll to position [373, 0]
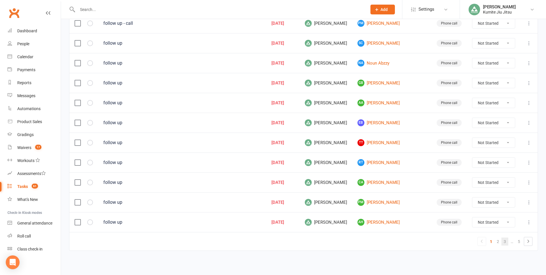
click at [506, 241] on link "3" at bounding box center [504, 241] width 7 height 8
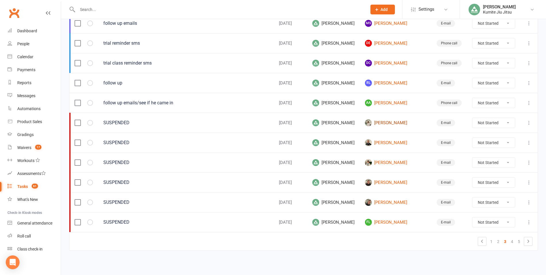
click at [376, 123] on link "[PERSON_NAME]" at bounding box center [395, 122] width 61 height 7
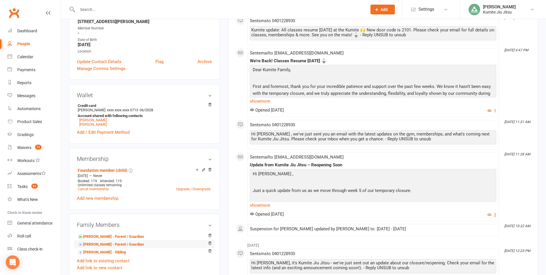
scroll to position [201, 0]
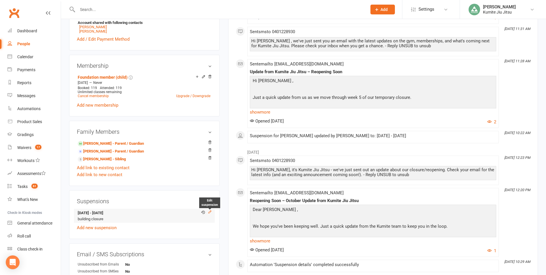
click at [210, 212] on icon at bounding box center [210, 212] width 4 height 4
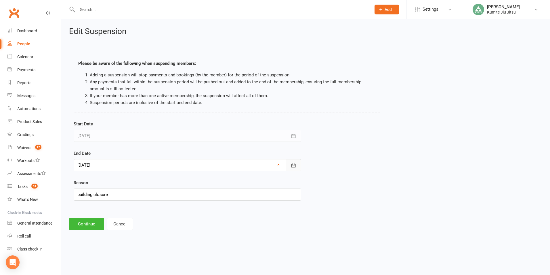
click at [293, 165] on icon "button" at bounding box center [294, 165] width 4 height 4
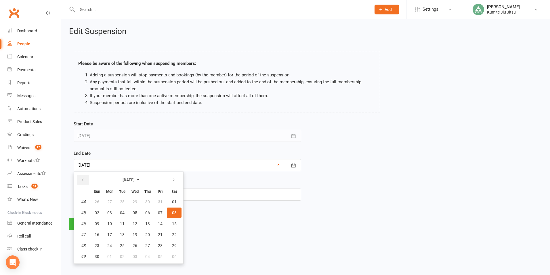
click at [82, 182] on icon "button" at bounding box center [83, 179] width 4 height 5
drag, startPoint x: 112, startPoint y: 223, endPoint x: 112, endPoint y: 208, distance: 14.7
click at [111, 223] on button "13" at bounding box center [110, 223] width 12 height 10
type input "[DATE]"
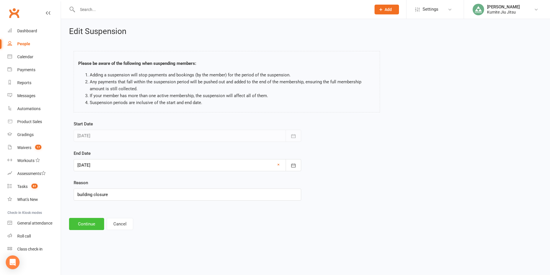
click at [92, 223] on button "Continue" at bounding box center [86, 224] width 35 height 12
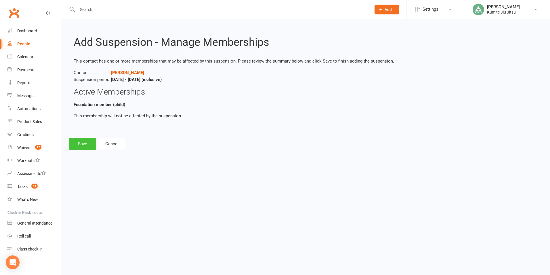
click at [87, 142] on button "Save" at bounding box center [82, 144] width 27 height 12
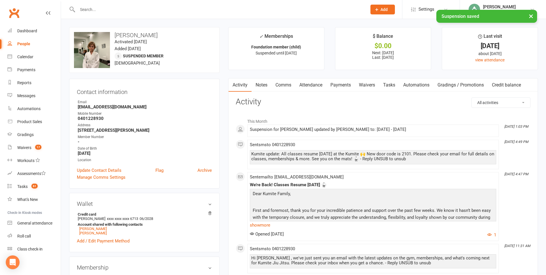
click at [348, 83] on link "Payments" at bounding box center [340, 84] width 28 height 13
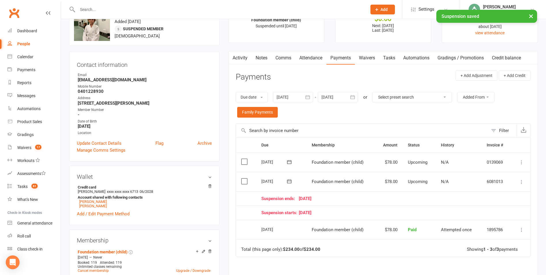
scroll to position [58, 0]
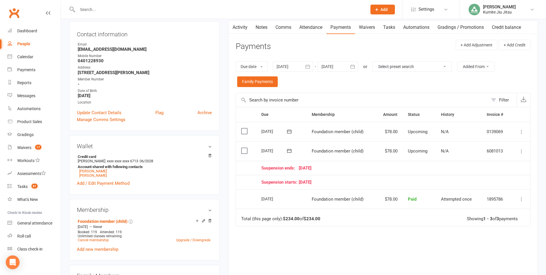
click at [395, 27] on link "Tasks" at bounding box center [389, 27] width 20 height 13
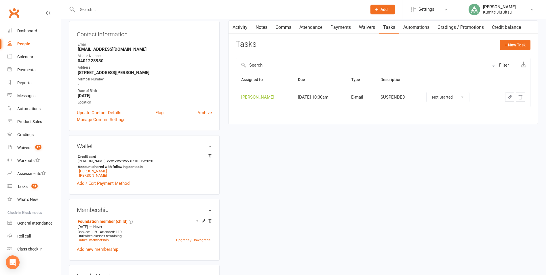
click at [524, 97] on button "button" at bounding box center [520, 96] width 9 height 9
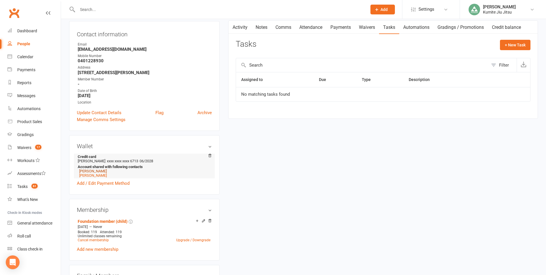
click at [100, 170] on link "[PERSON_NAME]" at bounding box center [93, 171] width 28 height 4
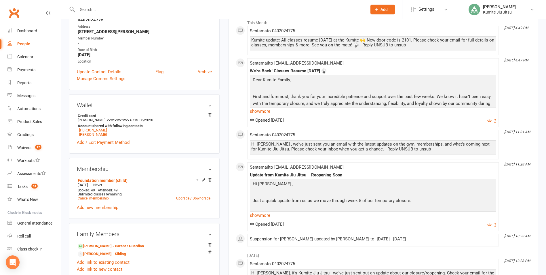
scroll to position [201, 0]
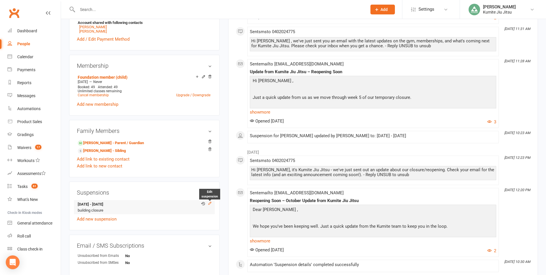
click at [208, 202] on icon at bounding box center [210, 203] width 4 height 4
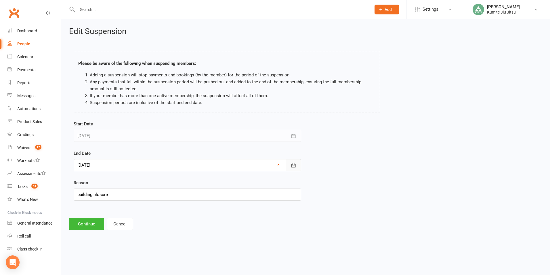
drag, startPoint x: 294, startPoint y: 163, endPoint x: 279, endPoint y: 138, distance: 28.7
click at [294, 163] on icon "button" at bounding box center [294, 165] width 6 height 6
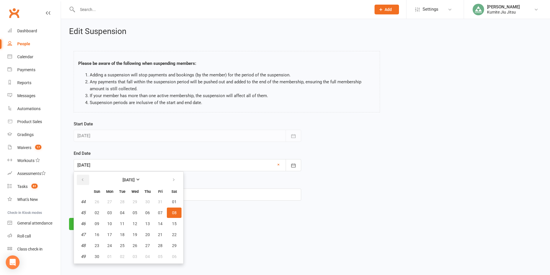
click at [85, 179] on button "button" at bounding box center [83, 179] width 12 height 10
click at [111, 222] on span "13" at bounding box center [109, 223] width 5 height 5
type input "[DATE]"
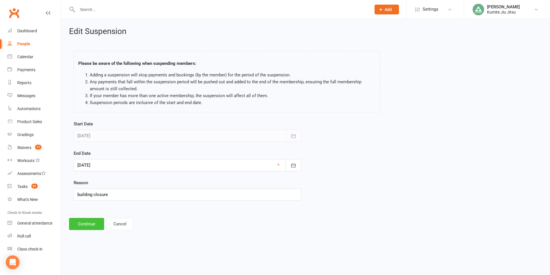
click at [91, 222] on button "Continue" at bounding box center [86, 224] width 35 height 12
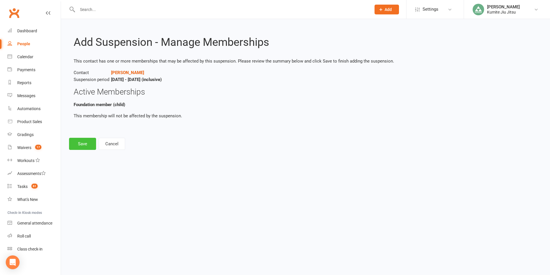
click at [85, 144] on button "Save" at bounding box center [82, 144] width 27 height 12
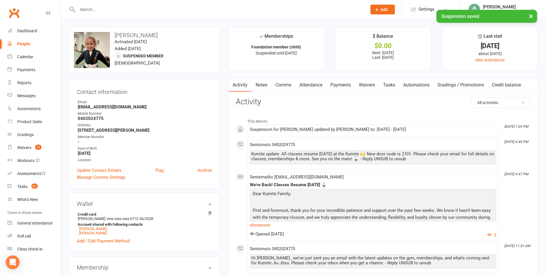
click at [343, 86] on link "Payments" at bounding box center [340, 84] width 28 height 13
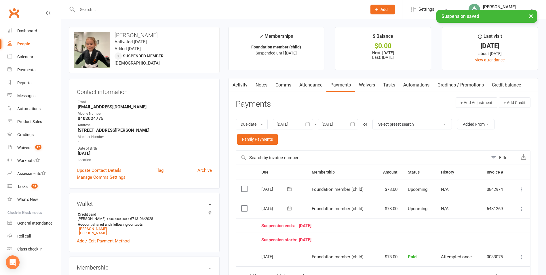
click at [395, 84] on link "Tasks" at bounding box center [389, 84] width 20 height 13
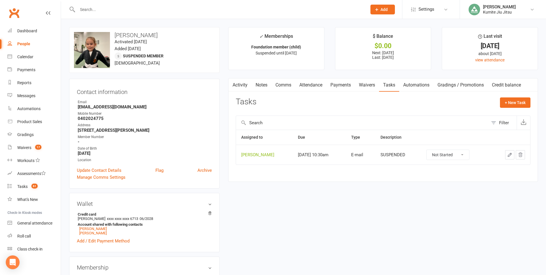
click at [524, 153] on button "button" at bounding box center [520, 154] width 9 height 9
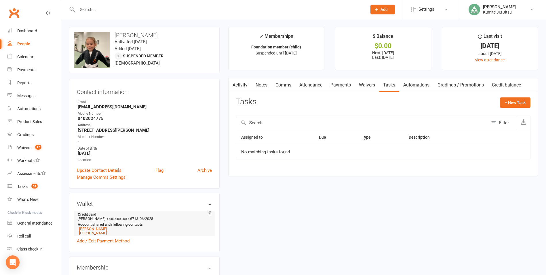
click at [99, 234] on link "[PERSON_NAME]" at bounding box center [93, 233] width 28 height 4
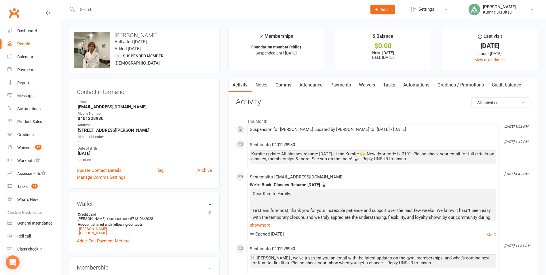
click at [390, 88] on link "Tasks" at bounding box center [389, 84] width 20 height 13
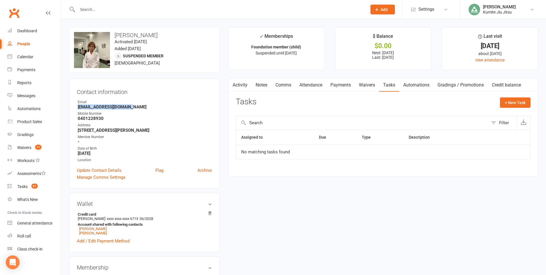
drag, startPoint x: 135, startPoint y: 108, endPoint x: 73, endPoint y: 106, distance: 61.4
click at [73, 106] on div "Contact information Owner Email [PERSON_NAME][EMAIL_ADDRESS][DOMAIN_NAME] Mobil…" at bounding box center [144, 134] width 151 height 110
click at [103, 233] on link "[PERSON_NAME]" at bounding box center [93, 233] width 28 height 4
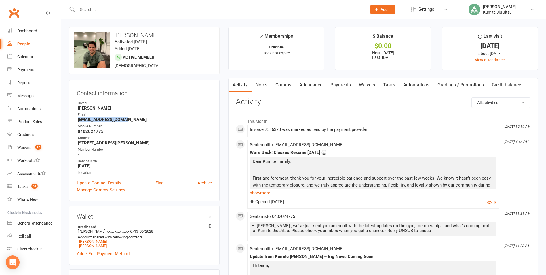
drag, startPoint x: 128, startPoint y: 120, endPoint x: 78, endPoint y: 120, distance: 50.1
click at [78, 120] on strong "[EMAIL_ADDRESS][DOMAIN_NAME]" at bounding box center [145, 119] width 134 height 5
click at [95, 8] on input "text" at bounding box center [219, 9] width 287 height 8
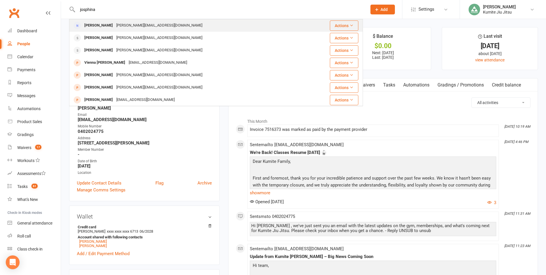
type input "josphina"
click at [106, 24] on div "[PERSON_NAME]" at bounding box center [99, 25] width 32 height 8
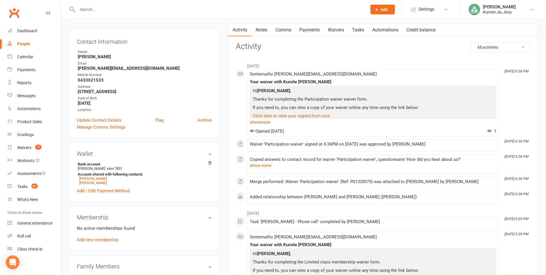
scroll to position [144, 0]
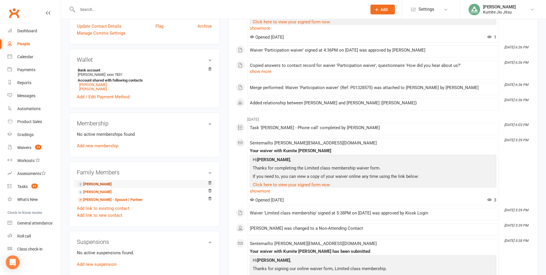
click at [94, 183] on link "[PERSON_NAME]" at bounding box center [95, 184] width 34 height 6
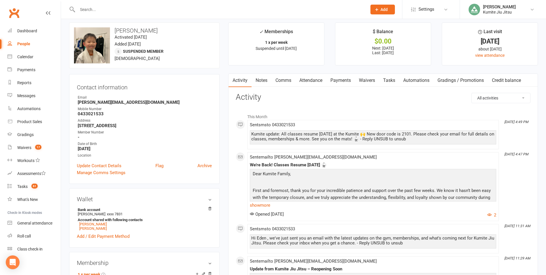
scroll to position [144, 0]
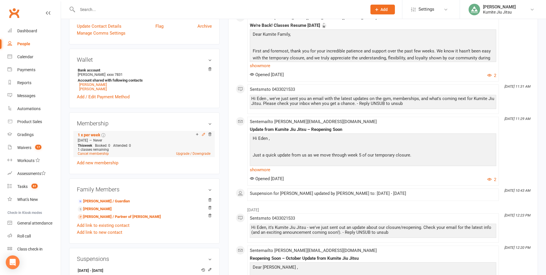
click at [203, 134] on icon at bounding box center [203, 134] width 4 height 4
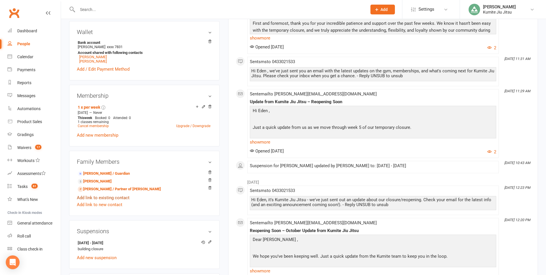
scroll to position [230, 0]
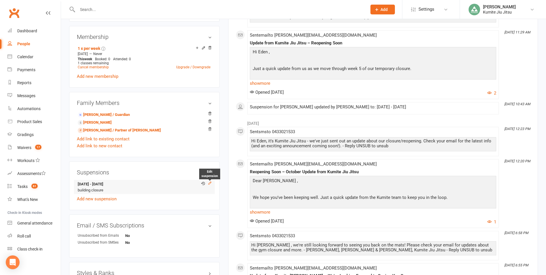
click at [210, 182] on icon at bounding box center [210, 183] width 4 height 4
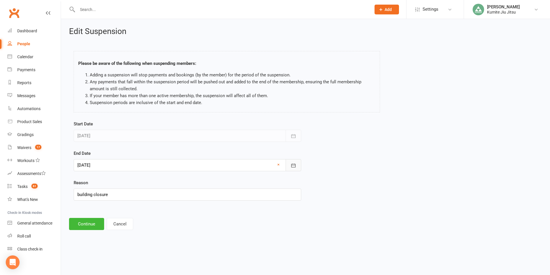
click at [297, 165] on button "button" at bounding box center [294, 165] width 16 height 12
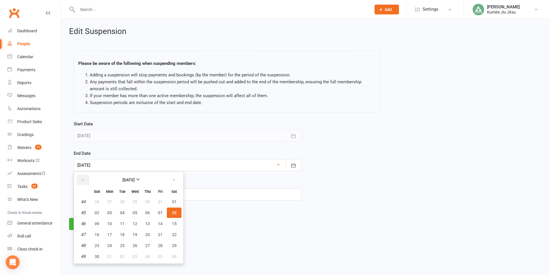
click at [82, 179] on icon "button" at bounding box center [83, 179] width 4 height 5
drag, startPoint x: 113, startPoint y: 235, endPoint x: 110, endPoint y: 231, distance: 5.4
click at [112, 235] on button "20" at bounding box center [110, 234] width 12 height 10
type input "[DATE]"
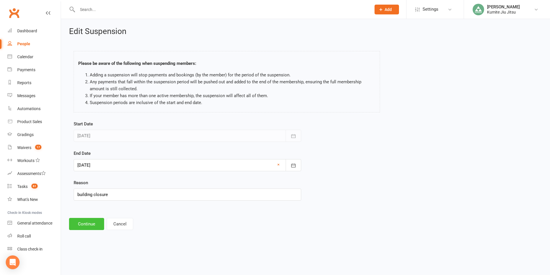
click at [87, 223] on button "Continue" at bounding box center [86, 224] width 35 height 12
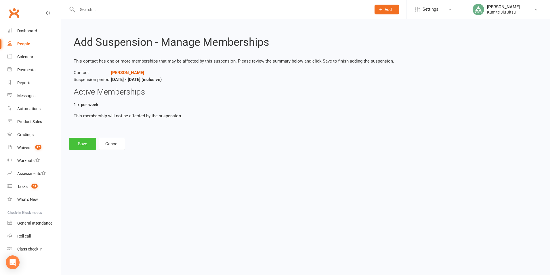
click at [86, 144] on button "Save" at bounding box center [82, 144] width 27 height 12
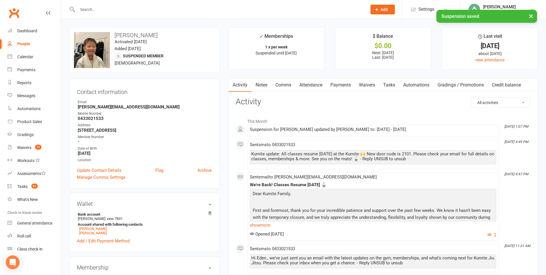
click at [343, 85] on link "Payments" at bounding box center [340, 84] width 28 height 13
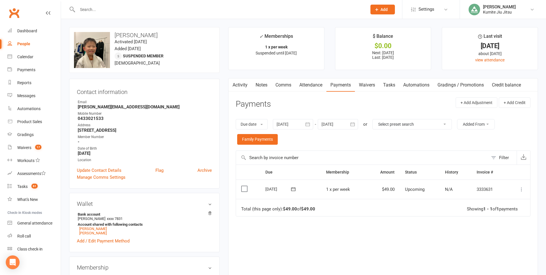
click at [310, 124] on icon "button" at bounding box center [308, 124] width 4 height 4
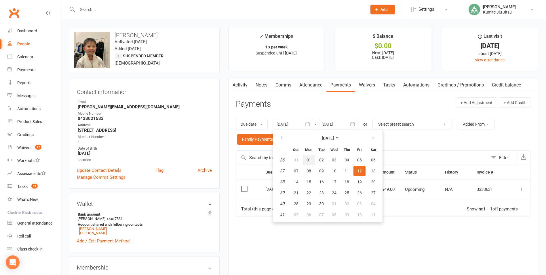
click at [311, 159] on span "01" at bounding box center [309, 159] width 5 height 5
type input "[DATE]"
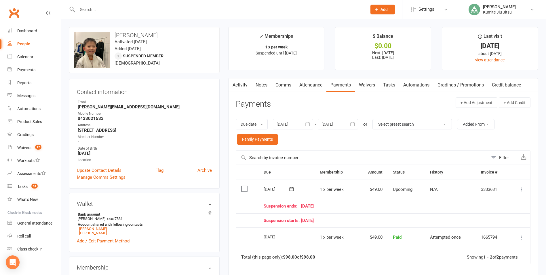
click at [394, 86] on link "Tasks" at bounding box center [389, 84] width 20 height 13
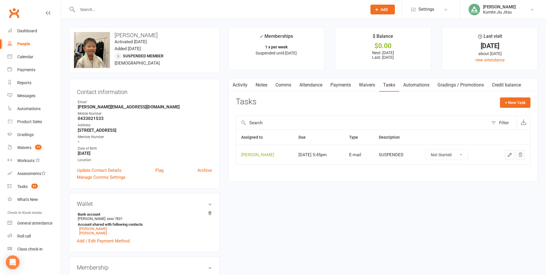
click at [517, 154] on button "button" at bounding box center [520, 154] width 9 height 9
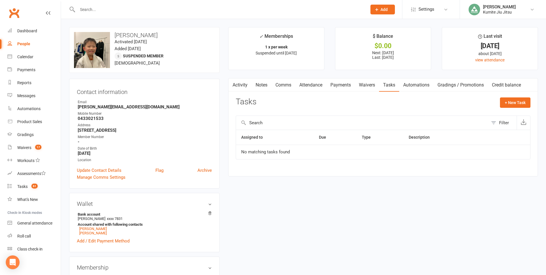
scroll to position [173, 0]
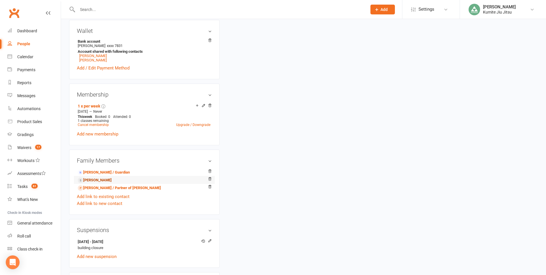
click at [96, 180] on link "[PERSON_NAME]" at bounding box center [95, 180] width 34 height 6
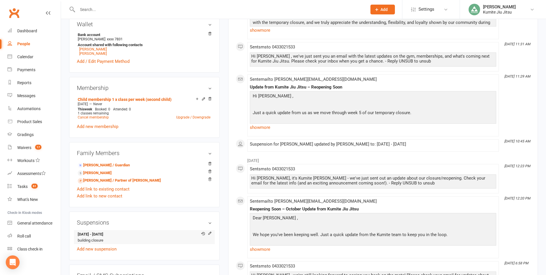
scroll to position [259, 0]
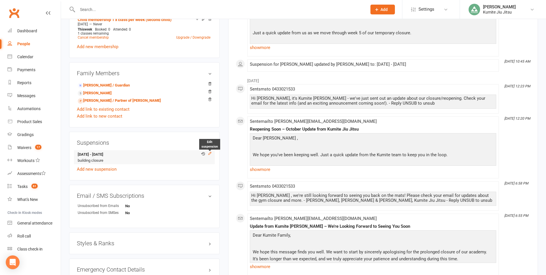
click at [210, 153] on icon at bounding box center [210, 153] width 4 height 4
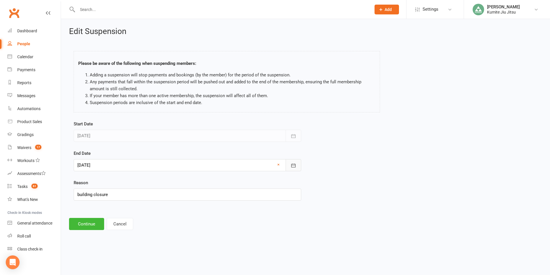
click at [293, 163] on icon "button" at bounding box center [294, 165] width 4 height 4
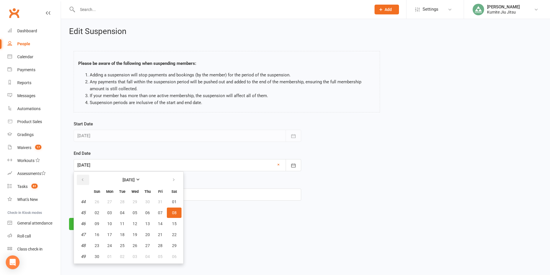
click at [82, 179] on icon "button" at bounding box center [83, 179] width 4 height 5
click at [110, 234] on span "20" at bounding box center [109, 234] width 5 height 5
type input "[DATE]"
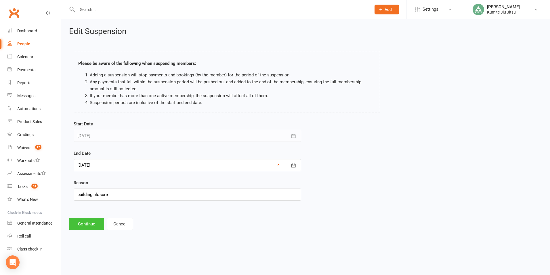
click at [92, 223] on button "Continue" at bounding box center [86, 224] width 35 height 12
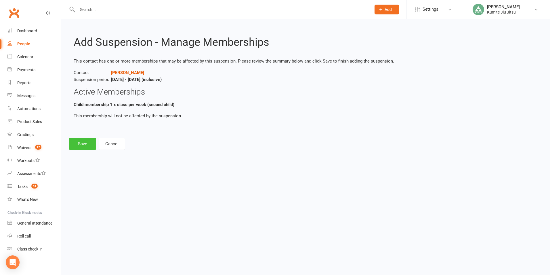
click at [86, 145] on button "Save" at bounding box center [82, 144] width 27 height 12
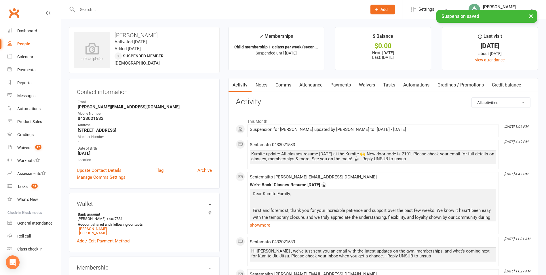
click at [266, 85] on link "Notes" at bounding box center [262, 84] width 20 height 13
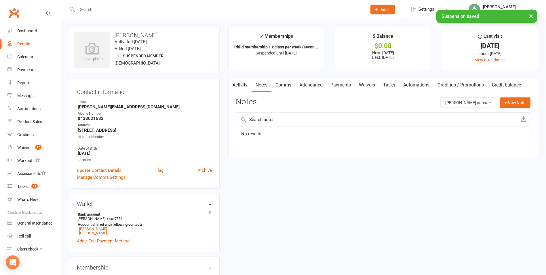
click at [396, 84] on link "Tasks" at bounding box center [389, 84] width 20 height 13
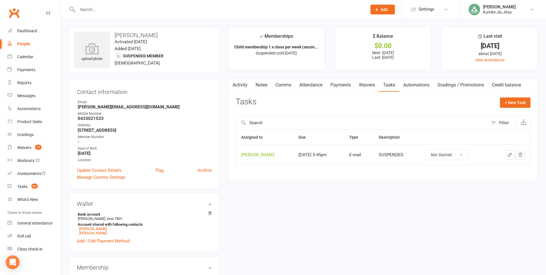
click at [522, 153] on icon "button" at bounding box center [520, 154] width 5 height 5
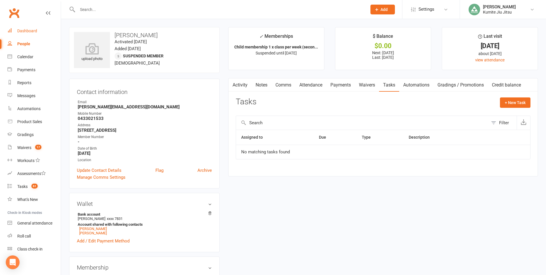
click at [32, 32] on div "Dashboard" at bounding box center [27, 30] width 20 height 5
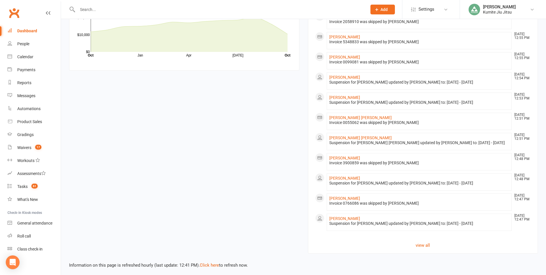
scroll to position [532, 0]
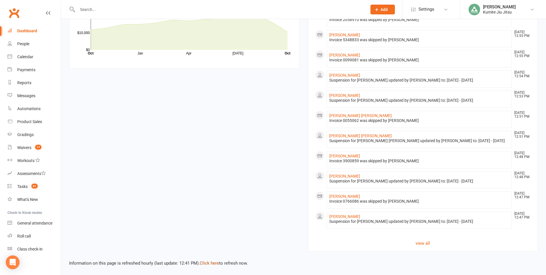
click at [209, 263] on link "Click here" at bounding box center [209, 262] width 19 height 5
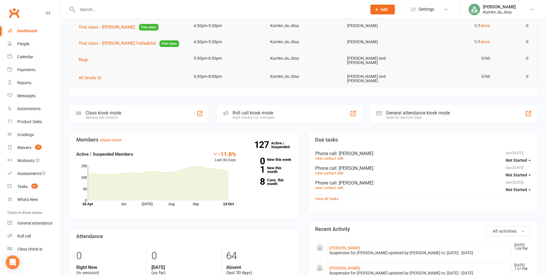
scroll to position [0, 0]
